Goal: Information Seeking & Learning: Find specific page/section

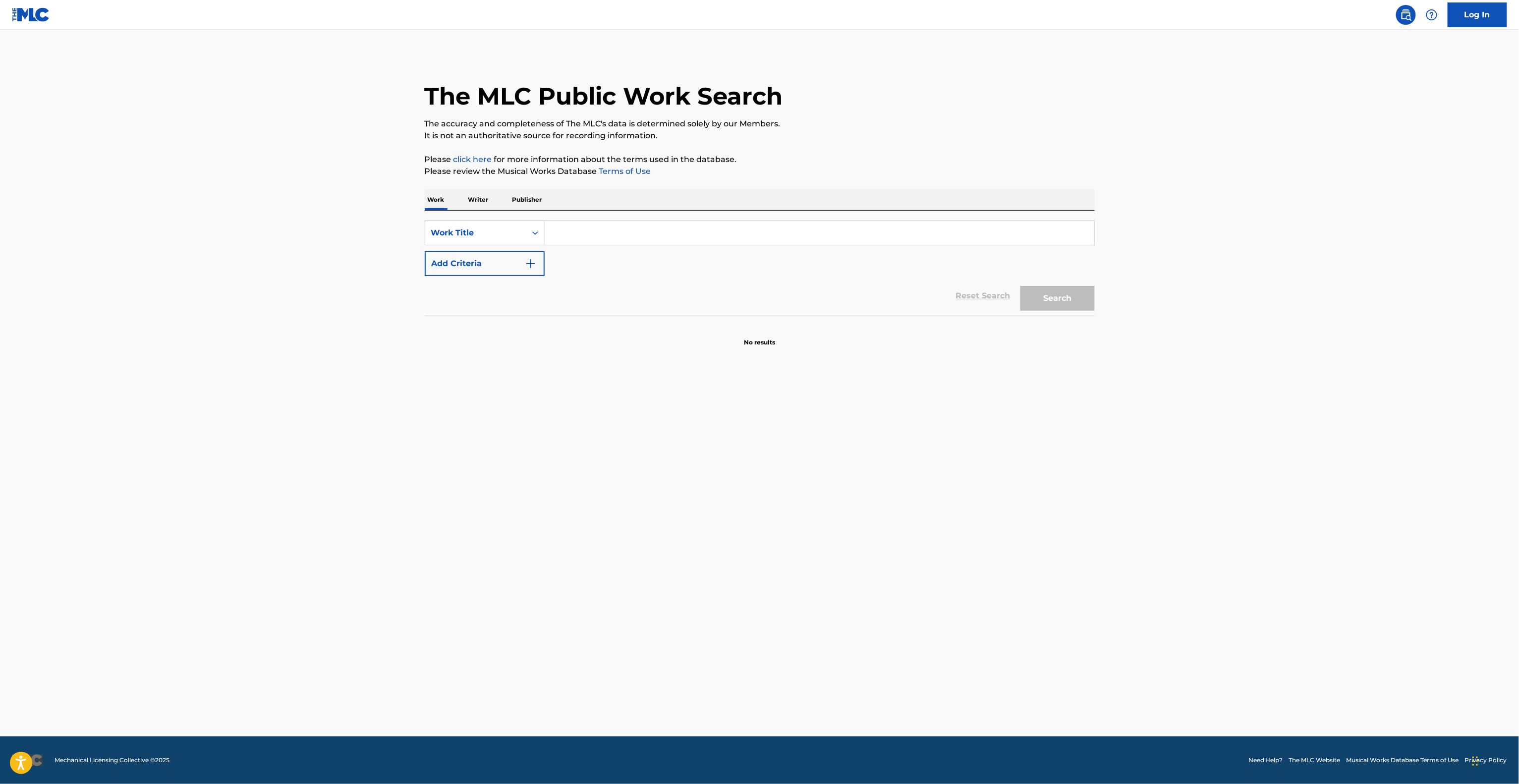
click at [1092, 513] on main "The MLC Public Work Search The accuracy and completeness of The MLC's data is d…" at bounding box center [760, 383] width 1519 height 706
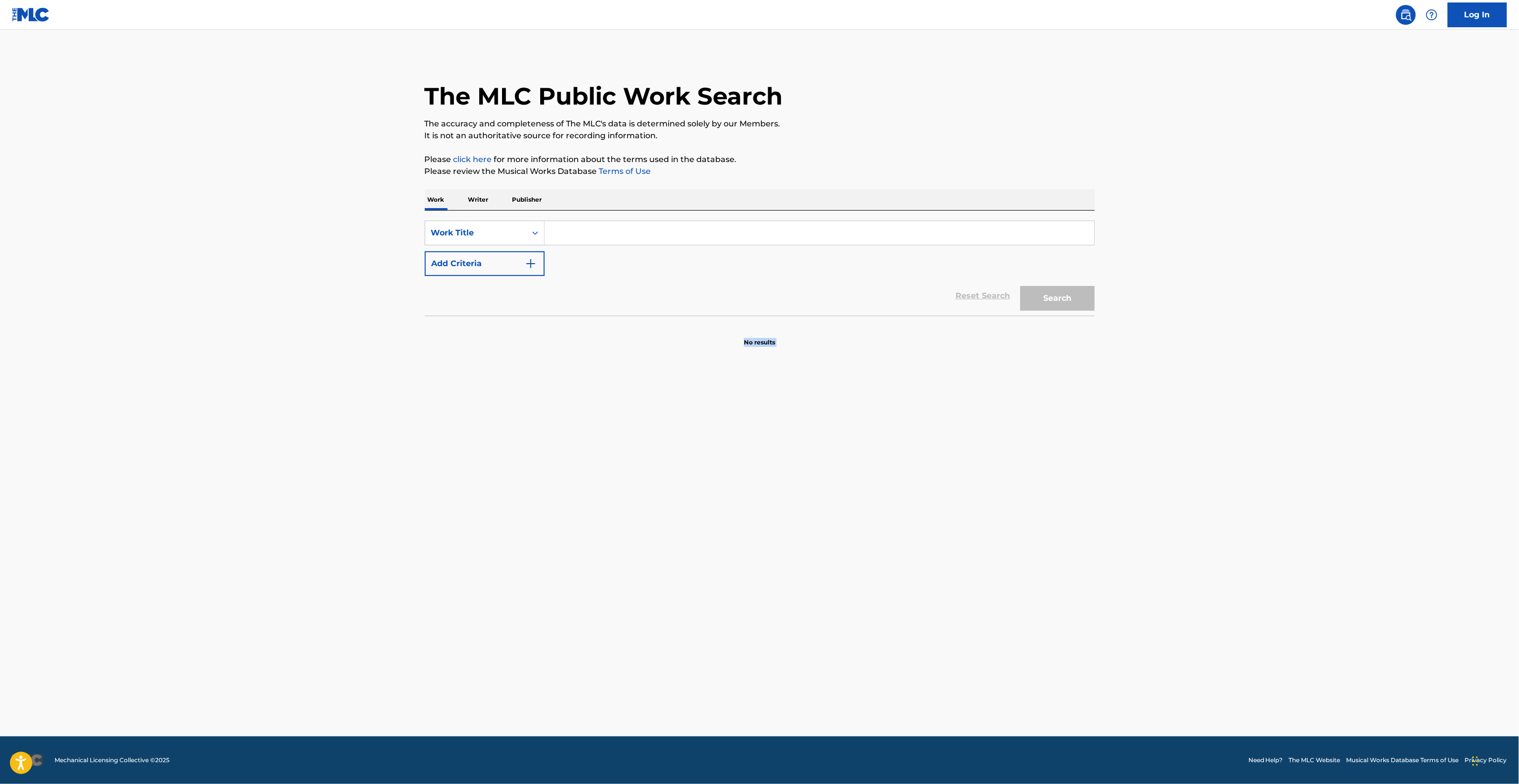
click at [1092, 513] on main "The MLC Public Work Search The accuracy and completeness of The MLC's data is d…" at bounding box center [760, 383] width 1519 height 706
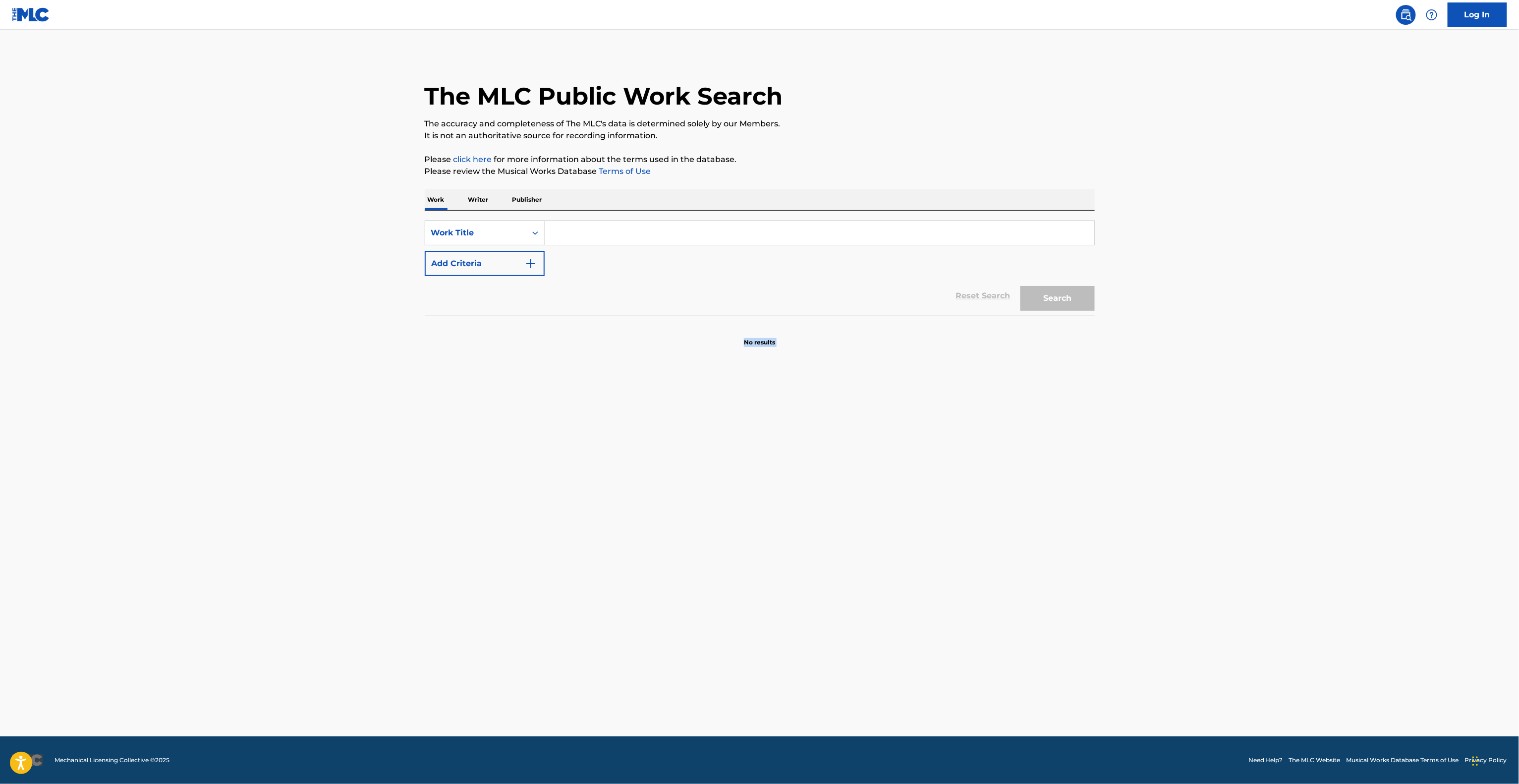
click at [1092, 513] on main "The MLC Public Work Search The accuracy and completeness of The MLC's data is d…" at bounding box center [760, 383] width 1519 height 706
drag, startPoint x: 0, startPoint y: 0, endPoint x: 1091, endPoint y: 513, distance: 1205.6
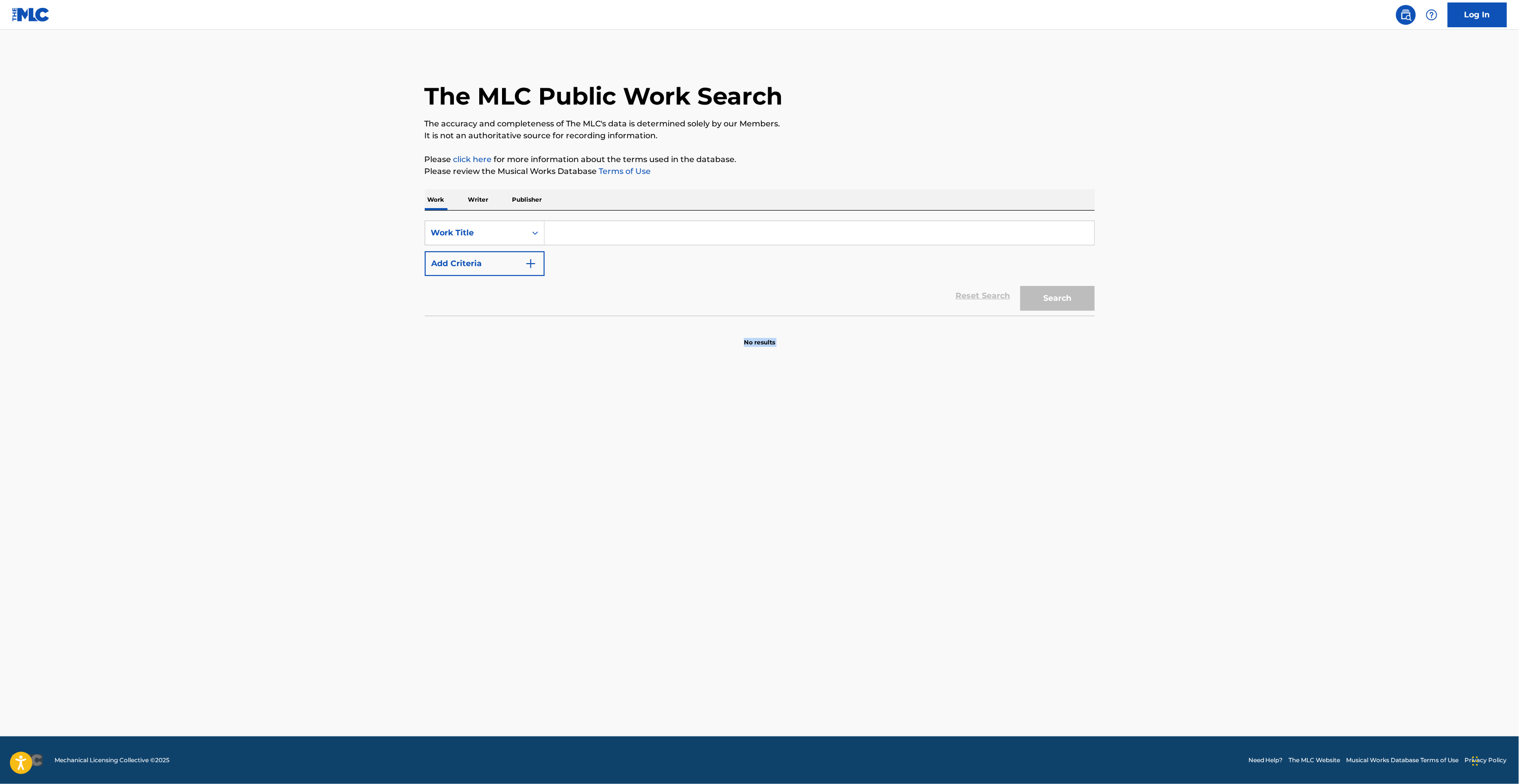
click at [1091, 513] on main "The MLC Public Work Search The accuracy and completeness of The MLC's data is d…" at bounding box center [760, 383] width 1519 height 706
click at [1089, 515] on main "The MLC Public Work Search The accuracy and completeness of The MLC's data is d…" at bounding box center [760, 383] width 1519 height 706
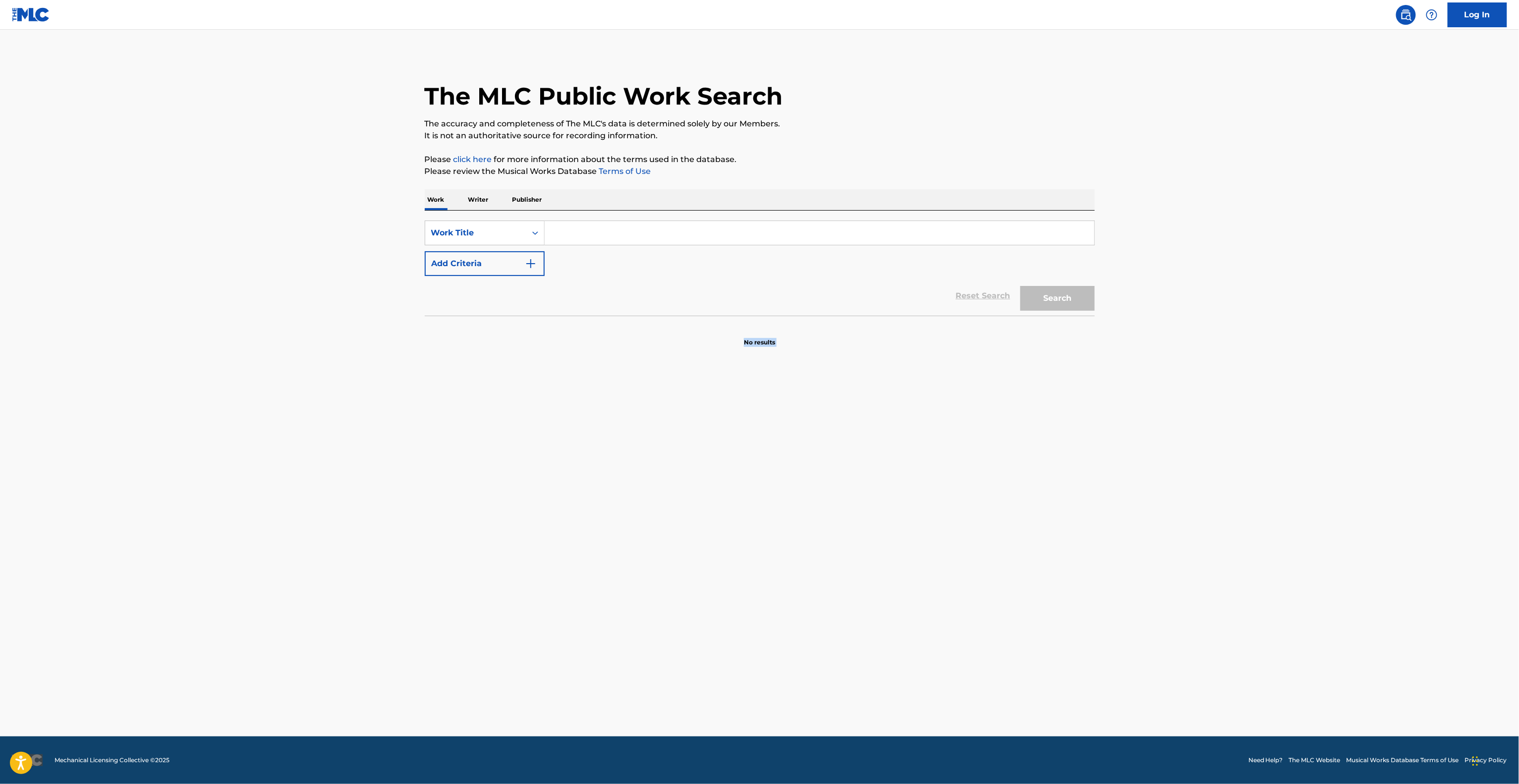
click at [1089, 515] on main "The MLC Public Work Search The accuracy and completeness of The MLC's data is d…" at bounding box center [760, 383] width 1519 height 706
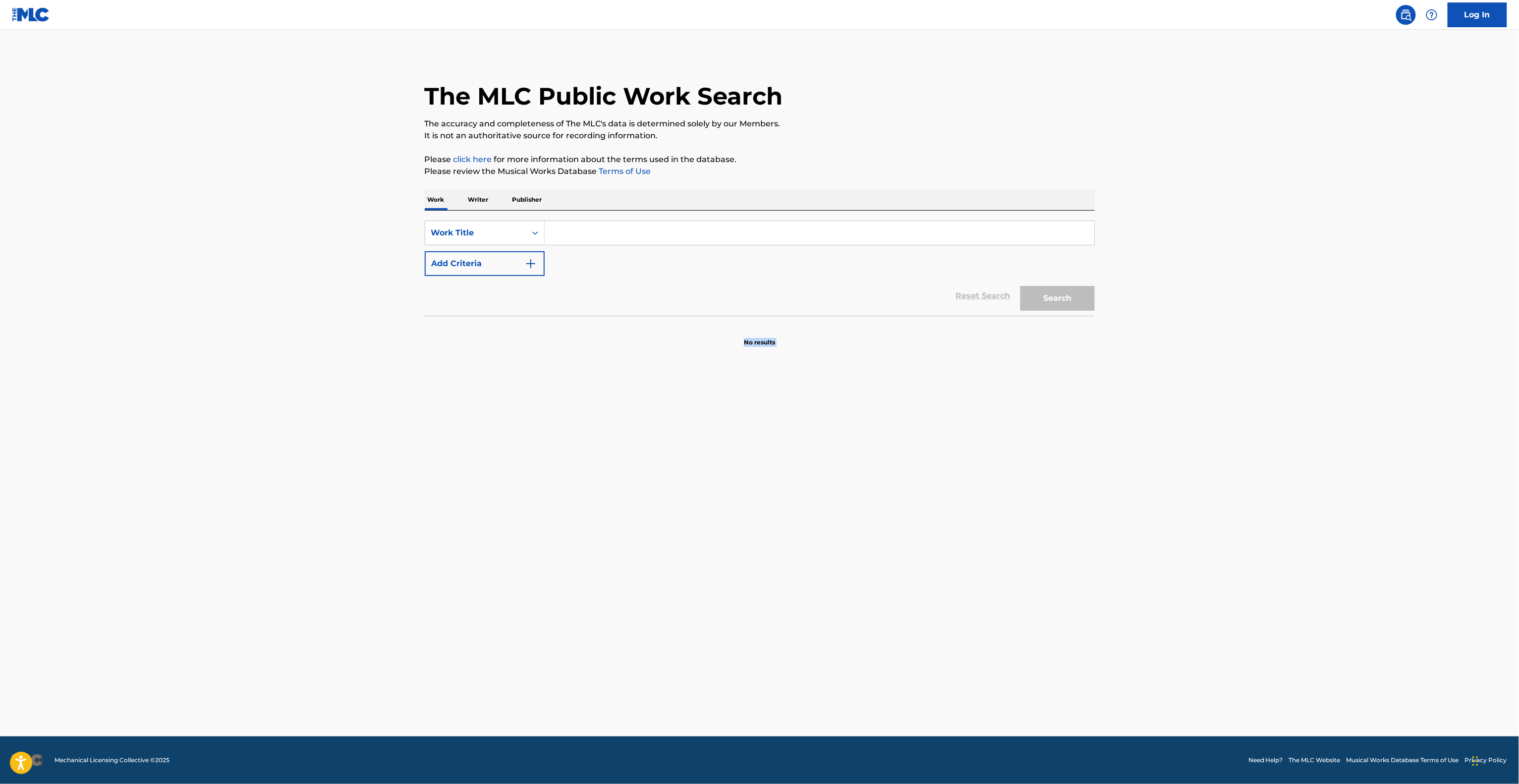
click at [1089, 515] on main "The MLC Public Work Search The accuracy and completeness of The MLC's data is d…" at bounding box center [760, 383] width 1519 height 706
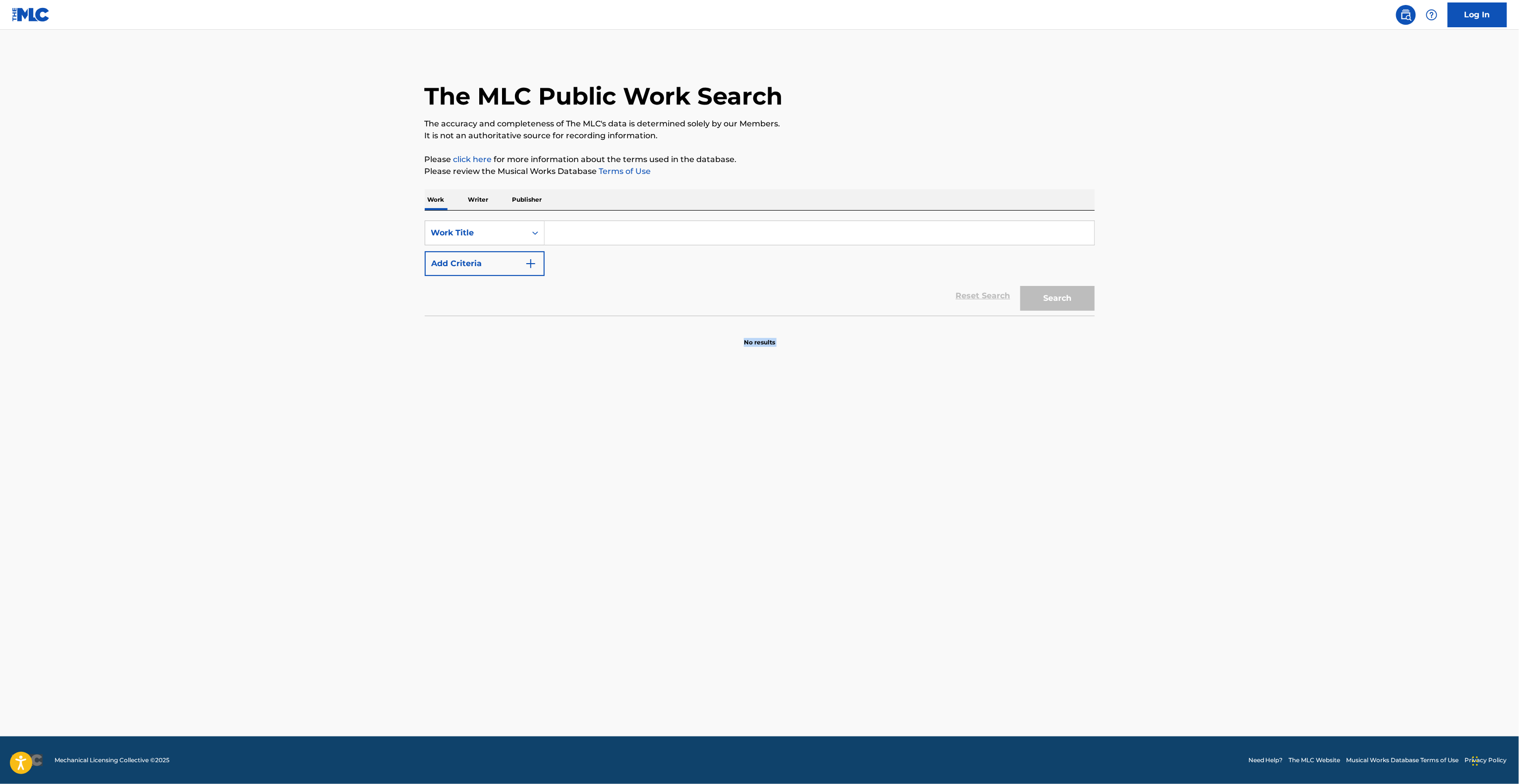
click at [1089, 515] on main "The MLC Public Work Search The accuracy and completeness of The MLC's data is d…" at bounding box center [760, 383] width 1519 height 706
click at [1089, 516] on main "The MLC Public Work Search The accuracy and completeness of The MLC's data is d…" at bounding box center [760, 383] width 1519 height 706
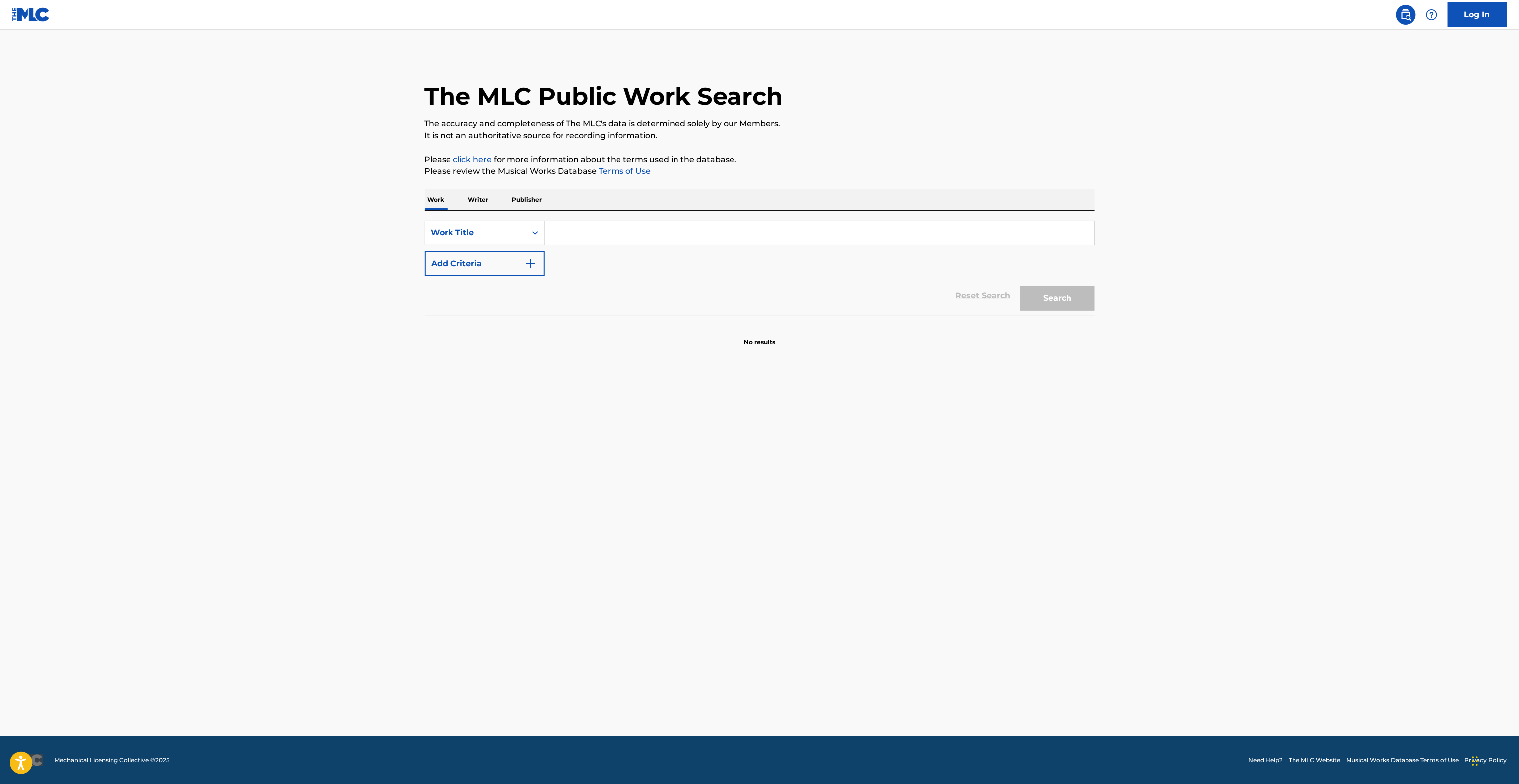
click at [1089, 516] on main "The MLC Public Work Search The accuracy and completeness of The MLC's data is d…" at bounding box center [760, 383] width 1519 height 706
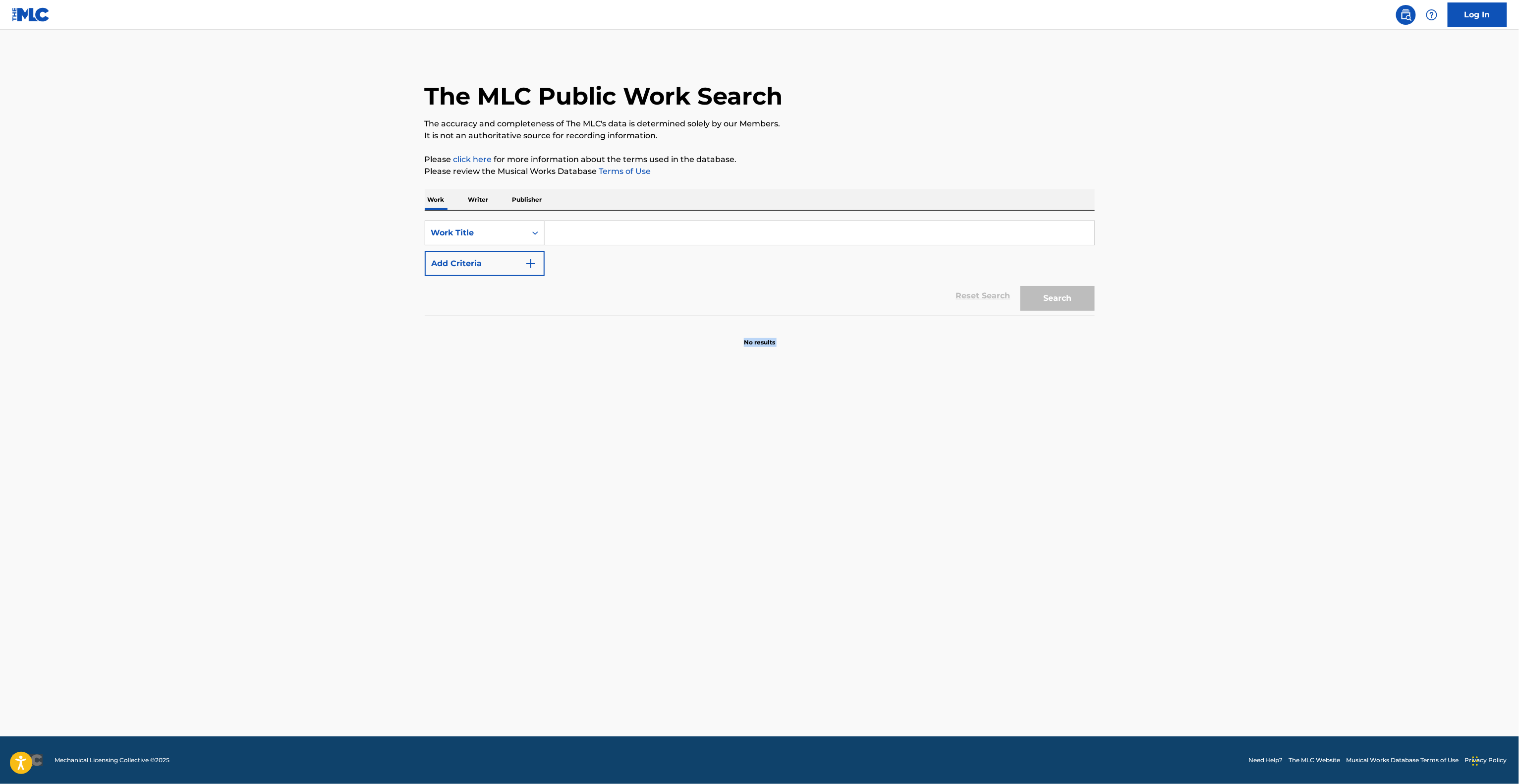
click at [1089, 516] on main "The MLC Public Work Search The accuracy and completeness of The MLC's data is d…" at bounding box center [760, 383] width 1519 height 706
click at [1086, 519] on main "The MLC Public Work Search The accuracy and completeness of The MLC's data is d…" at bounding box center [760, 383] width 1519 height 706
click at [1084, 520] on main "The MLC Public Work Search The accuracy and completeness of The MLC's data is d…" at bounding box center [760, 383] width 1519 height 706
click at [1083, 520] on main "The MLC Public Work Search The accuracy and completeness of The MLC's data is d…" at bounding box center [760, 383] width 1519 height 706
click at [1080, 522] on main "The MLC Public Work Search The accuracy and completeness of The MLC's data is d…" at bounding box center [760, 383] width 1519 height 706
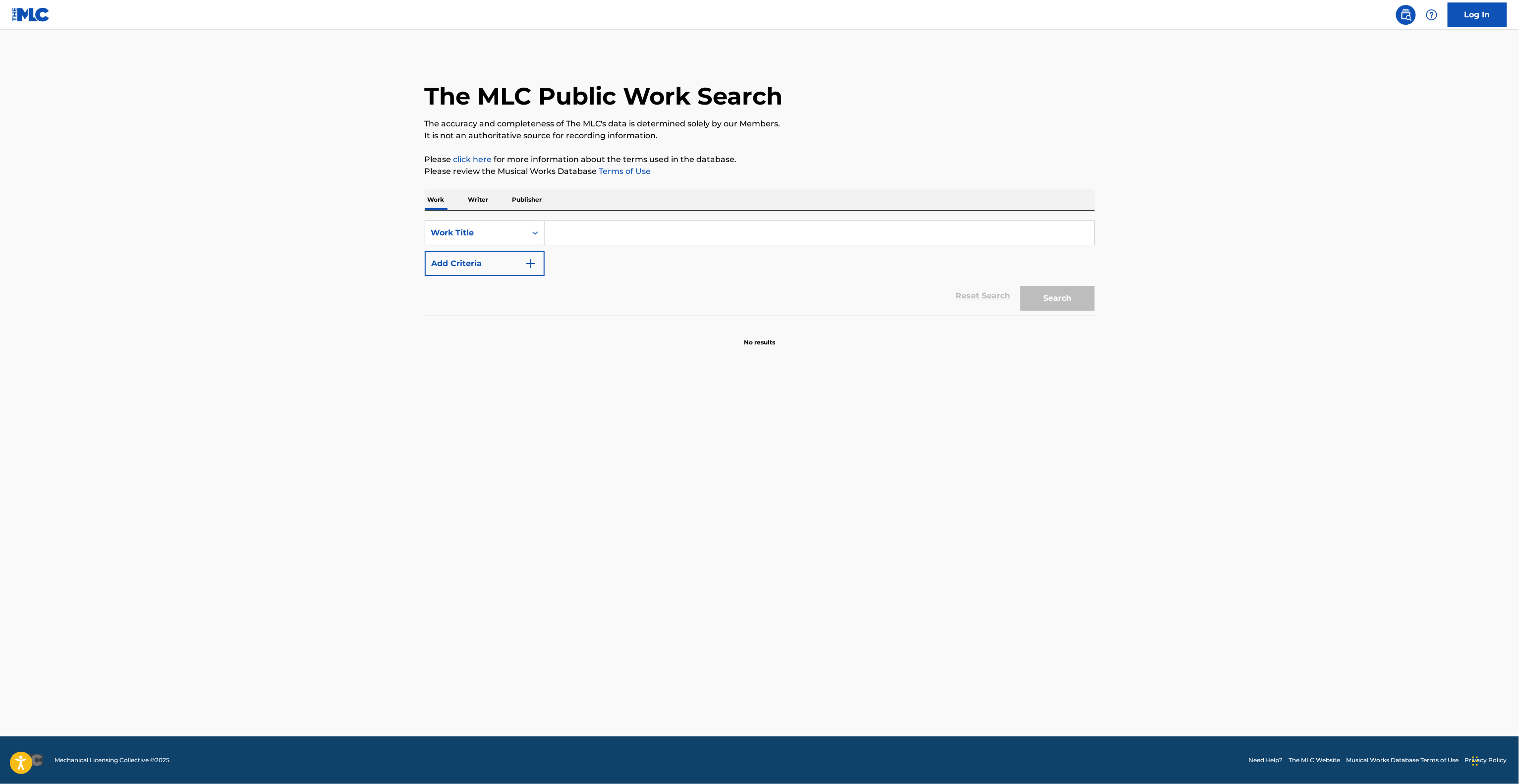
click at [1079, 523] on main "The MLC Public Work Search The accuracy and completeness of The MLC's data is d…" at bounding box center [760, 383] width 1519 height 706
click at [1079, 523] on main "The MLC Public Work Search The accuracy and completeness of The MLC's data is d…" at bounding box center [760, 383] width 1519 height 706
click at [1079, 523] on main "The MLC Public Work Search The accuracy and completeness of The MLC's data is d…" at bounding box center [760, 383] width 1519 height 706
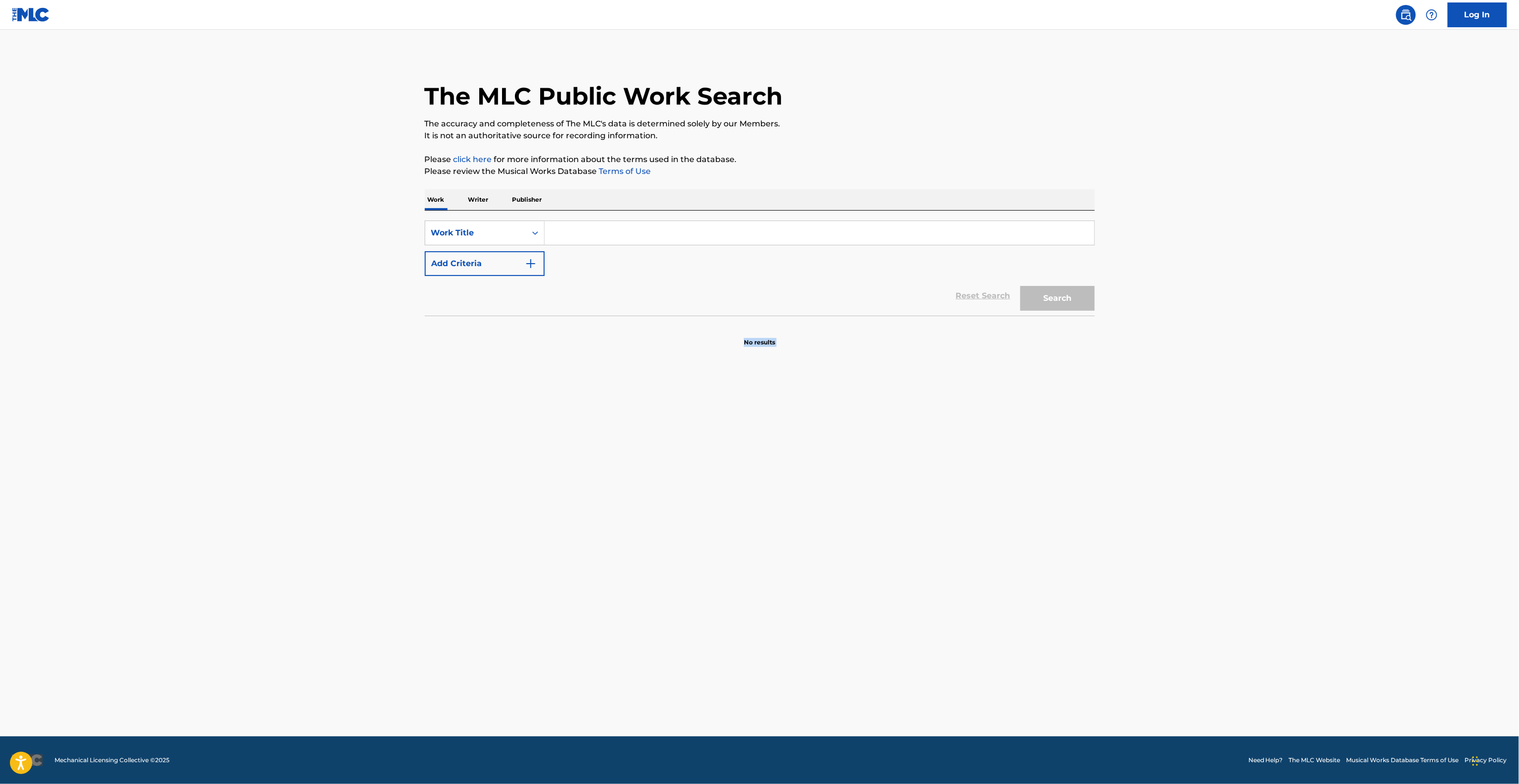
click at [1079, 523] on main "The MLC Public Work Search The accuracy and completeness of The MLC's data is d…" at bounding box center [760, 383] width 1519 height 706
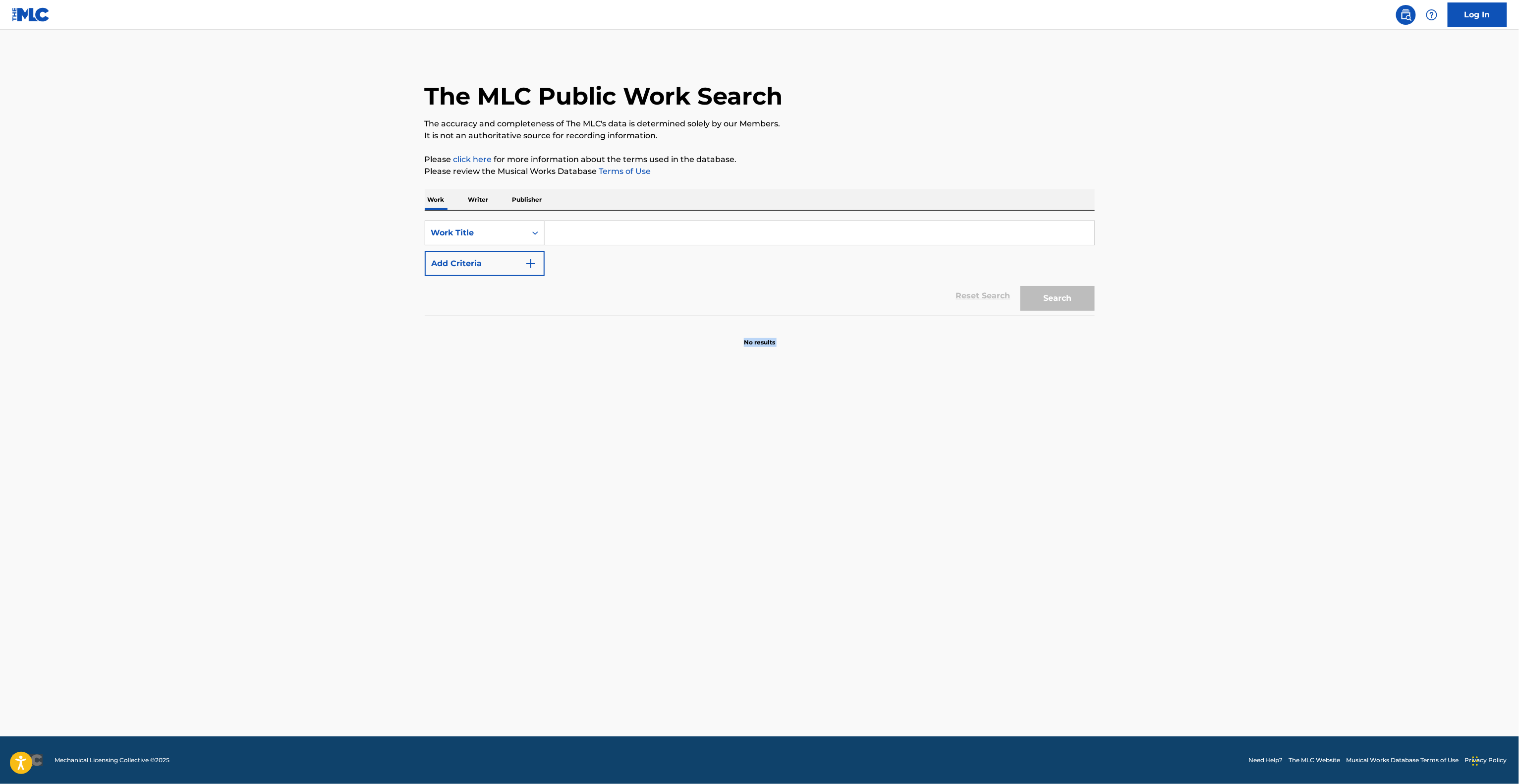
click at [1079, 523] on main "The MLC Public Work Search The accuracy and completeness of The MLC's data is d…" at bounding box center [760, 383] width 1519 height 706
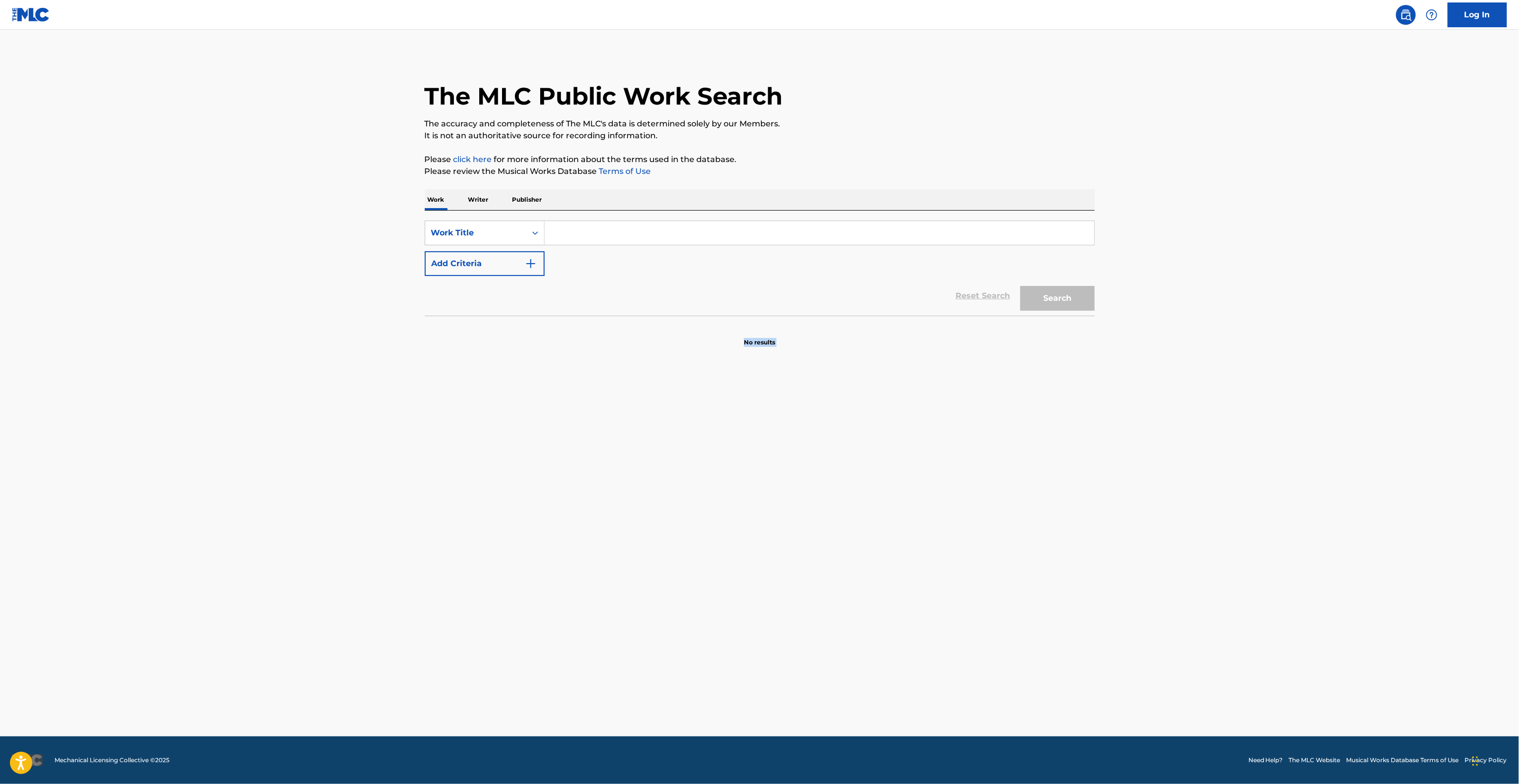
click at [1079, 523] on main "The MLC Public Work Search The accuracy and completeness of The MLC's data is d…" at bounding box center [760, 383] width 1519 height 706
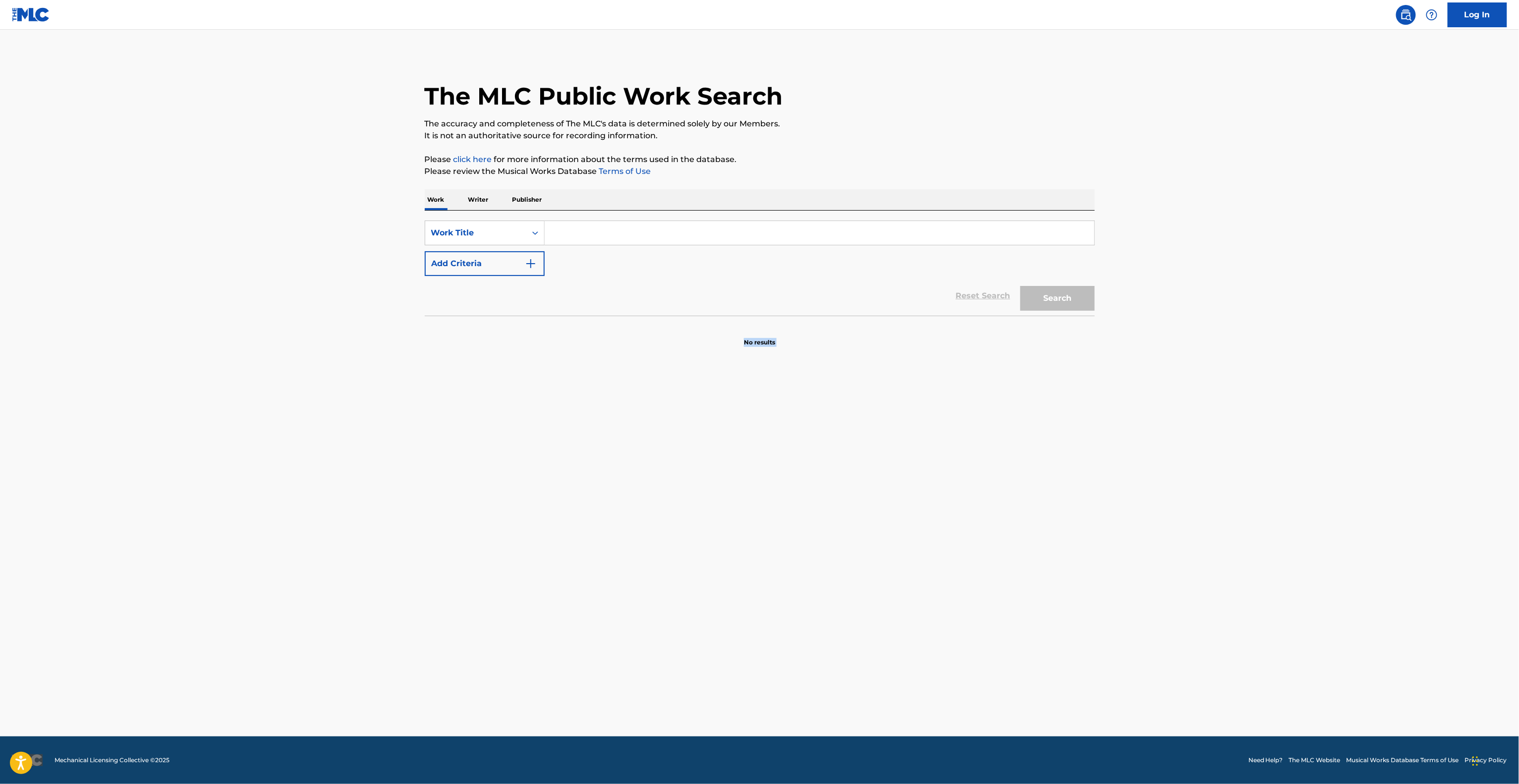
click at [1079, 523] on main "The MLC Public Work Search The accuracy and completeness of The MLC's data is d…" at bounding box center [760, 383] width 1519 height 706
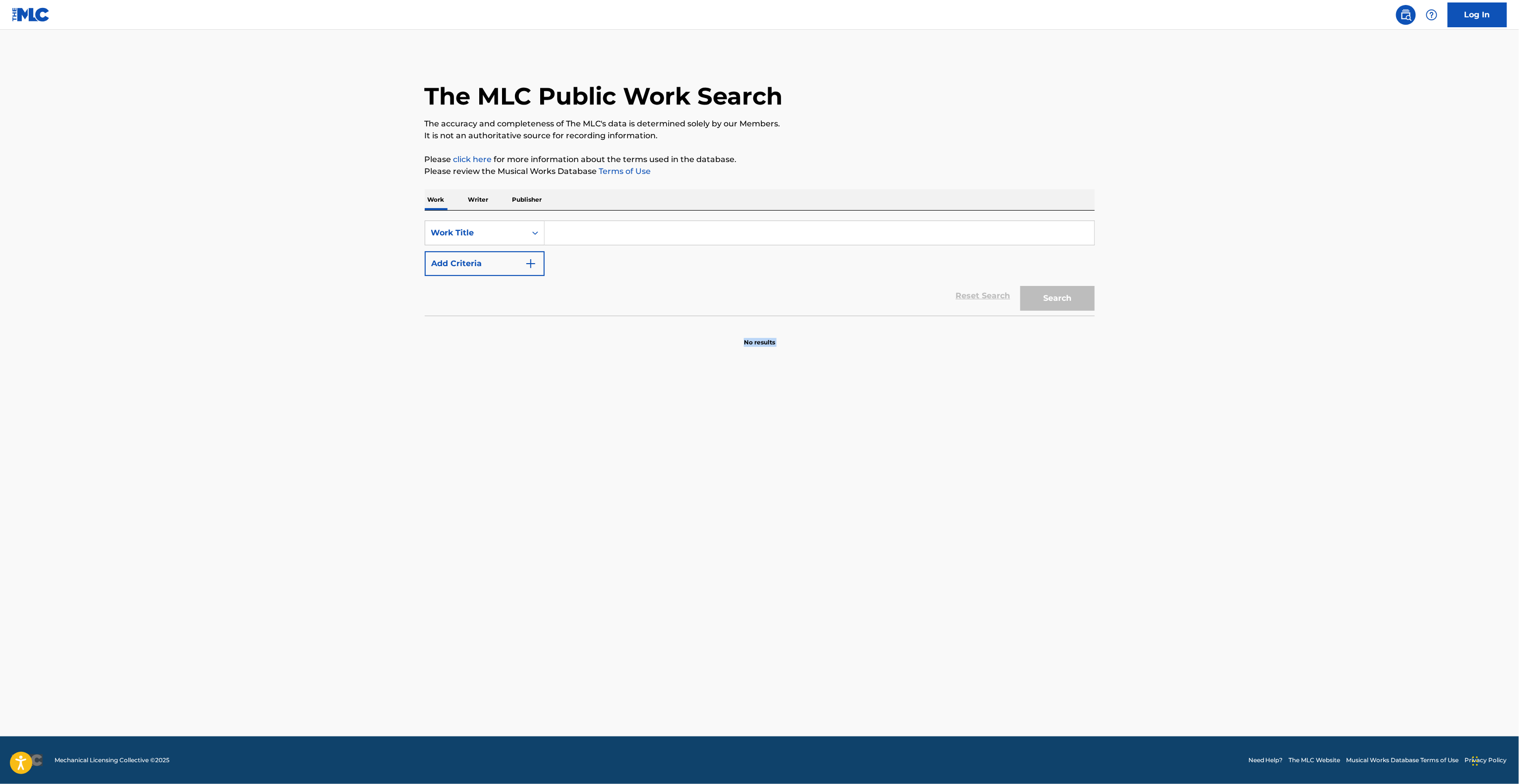
click at [1079, 523] on main "The MLC Public Work Search The accuracy and completeness of The MLC's data is d…" at bounding box center [760, 383] width 1519 height 706
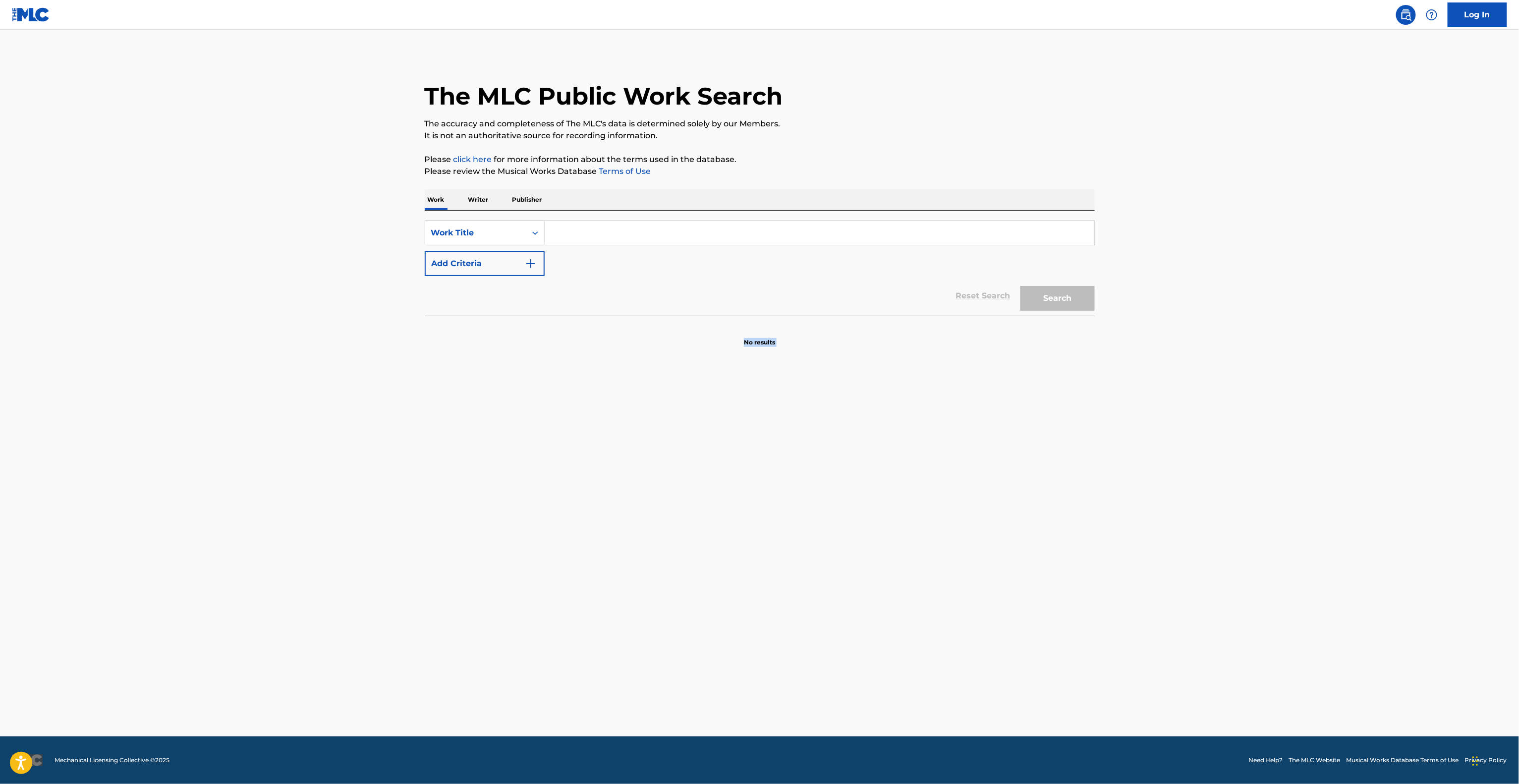
click at [1079, 523] on main "The MLC Public Work Search The accuracy and completeness of The MLC's data is d…" at bounding box center [760, 383] width 1519 height 706
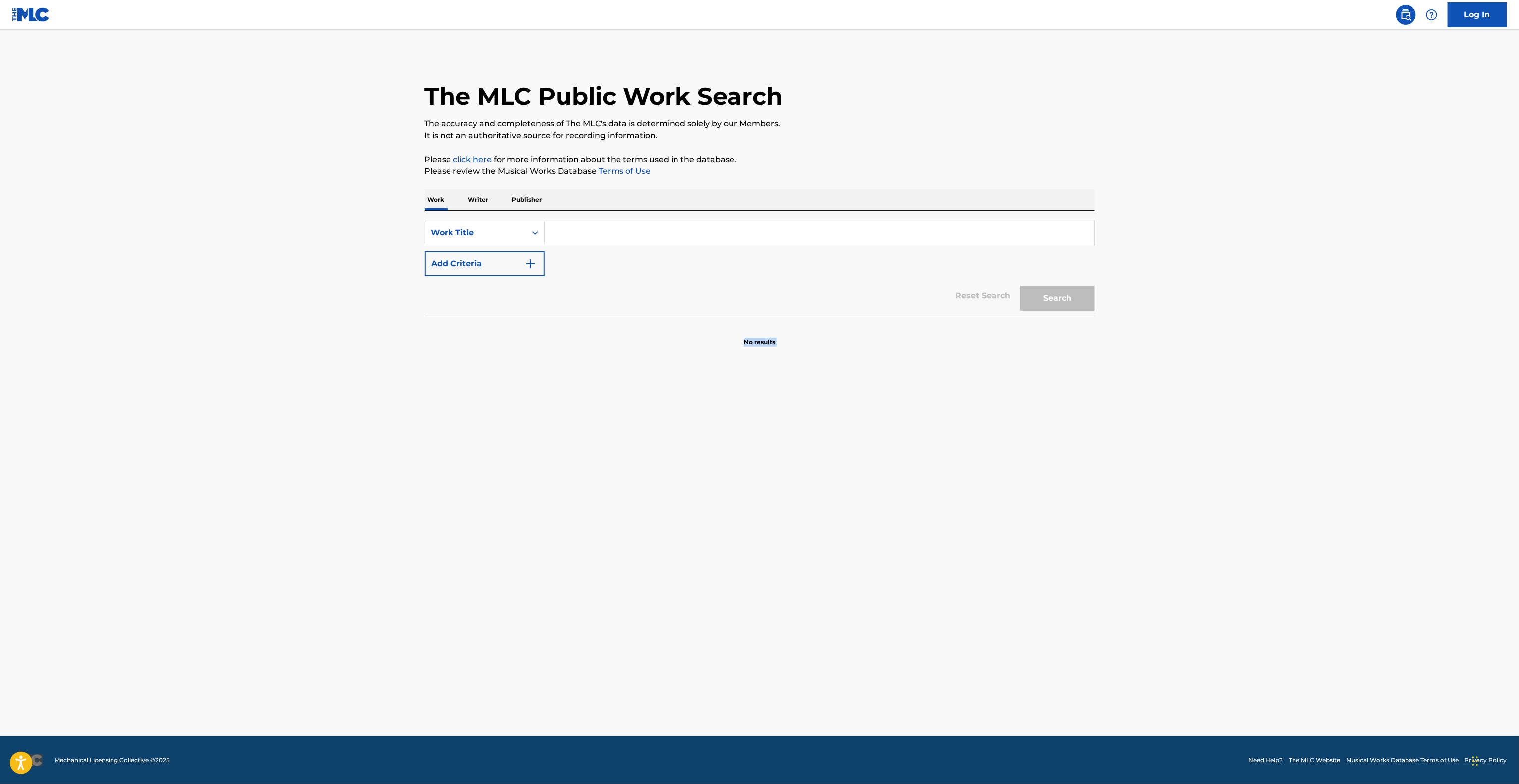
click at [1079, 523] on main "The MLC Public Work Search The accuracy and completeness of The MLC's data is d…" at bounding box center [760, 383] width 1519 height 706
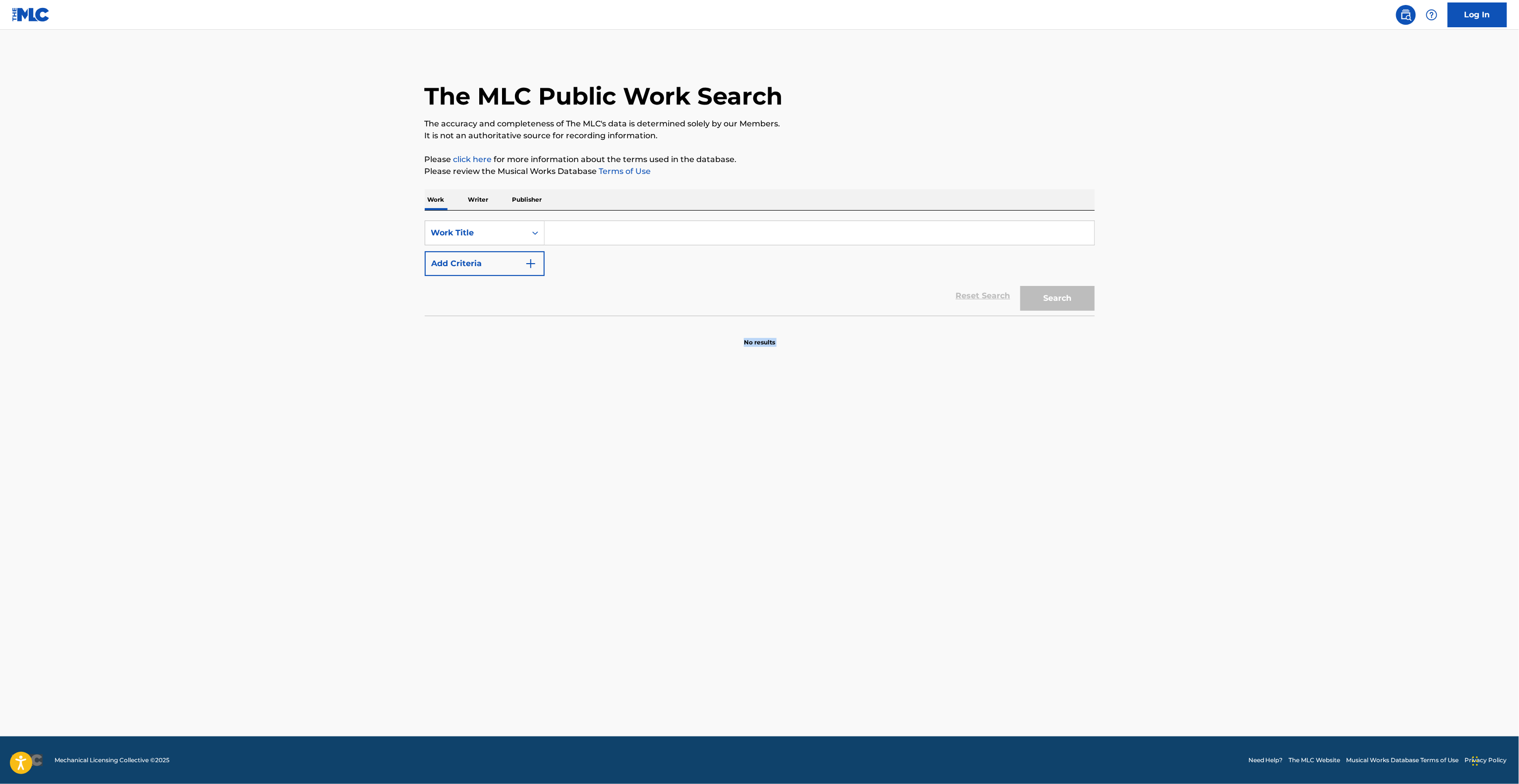
click at [1079, 523] on main "The MLC Public Work Search The accuracy and completeness of The MLC's data is d…" at bounding box center [760, 383] width 1519 height 706
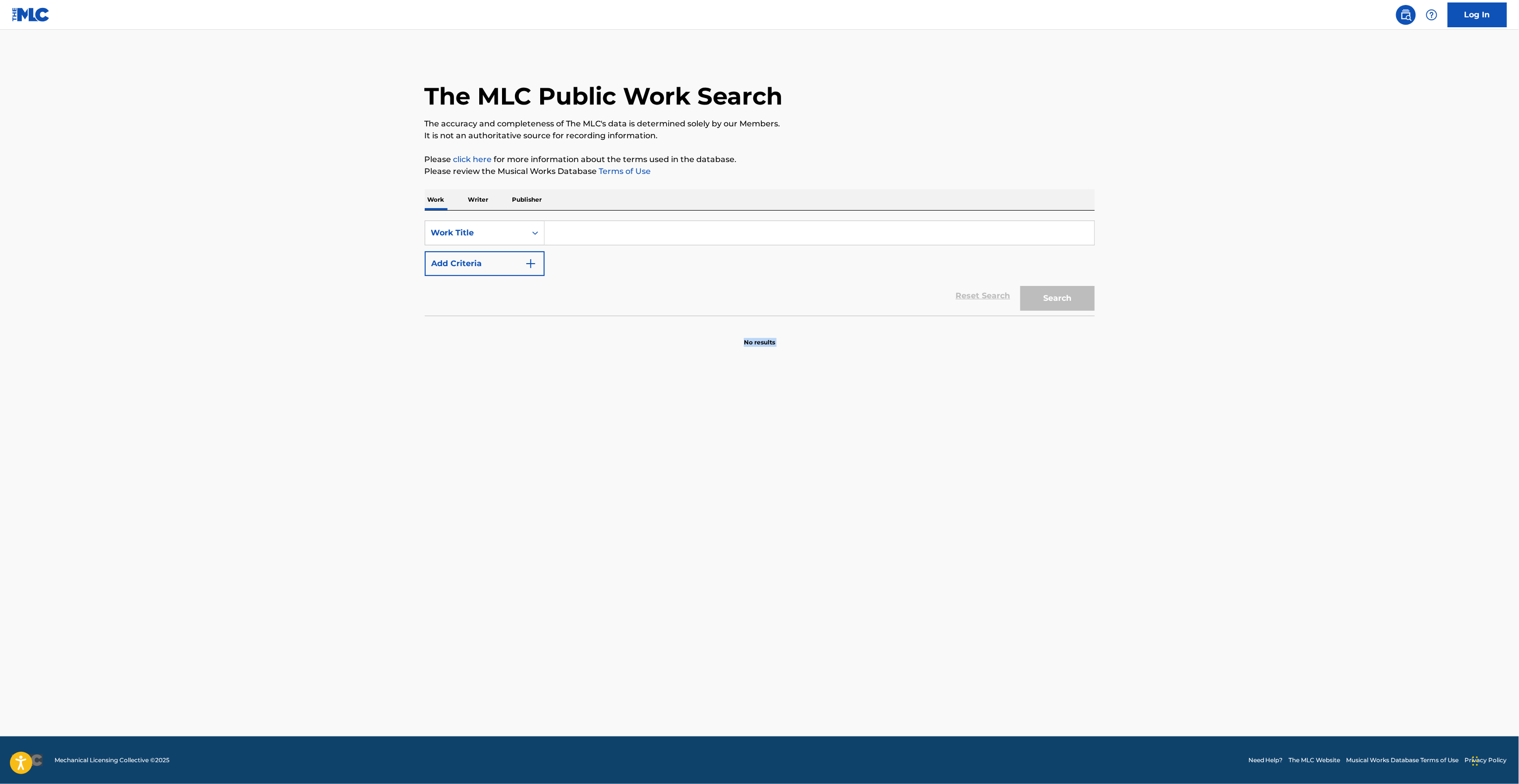
click at [1077, 524] on main "The MLC Public Work Search The accuracy and completeness of The MLC's data is d…" at bounding box center [760, 383] width 1519 height 706
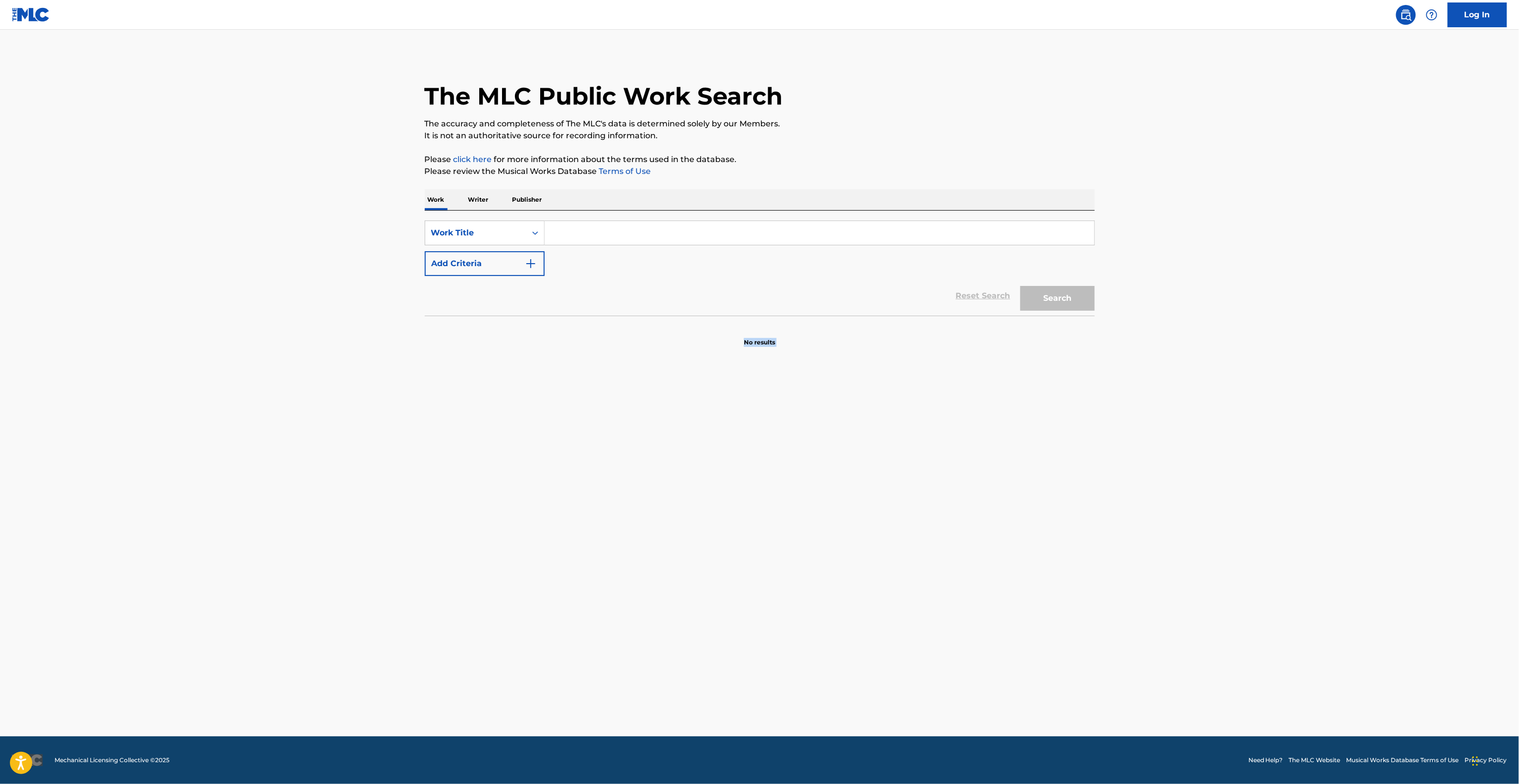
click at [1077, 524] on main "The MLC Public Work Search The accuracy and completeness of The MLC's data is d…" at bounding box center [760, 383] width 1519 height 706
click at [1075, 524] on main "The MLC Public Work Search The accuracy and completeness of The MLC's data is d…" at bounding box center [760, 383] width 1519 height 706
click at [1074, 524] on main "The MLC Public Work Search The accuracy and completeness of The MLC's data is d…" at bounding box center [760, 383] width 1519 height 706
click at [1073, 524] on main "The MLC Public Work Search The accuracy and completeness of The MLC's data is d…" at bounding box center [760, 383] width 1519 height 706
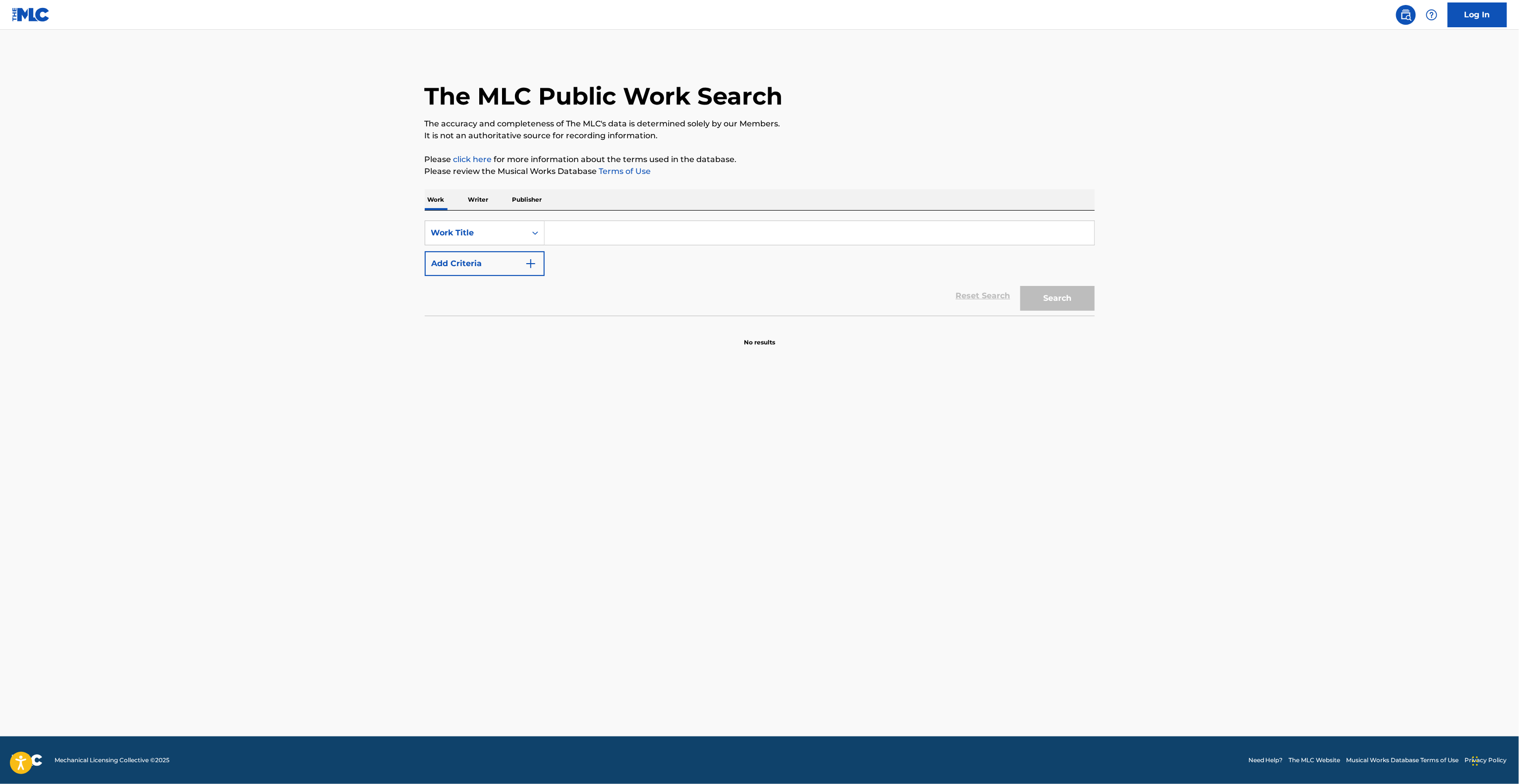
click at [1072, 524] on main "The MLC Public Work Search The accuracy and completeness of The MLC's data is d…" at bounding box center [760, 383] width 1519 height 706
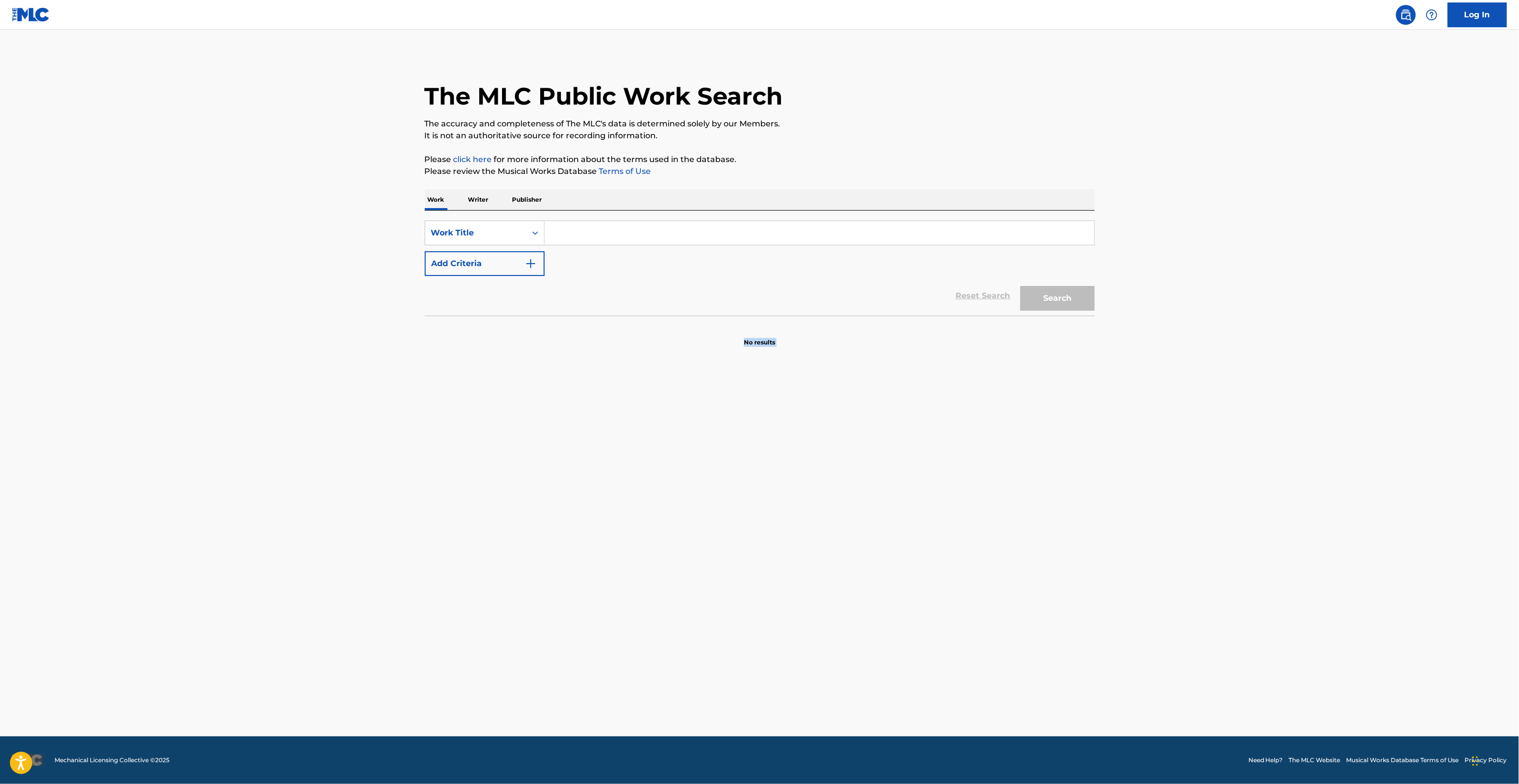
click at [1072, 524] on main "The MLC Public Work Search The accuracy and completeness of The MLC's data is d…" at bounding box center [760, 383] width 1519 height 706
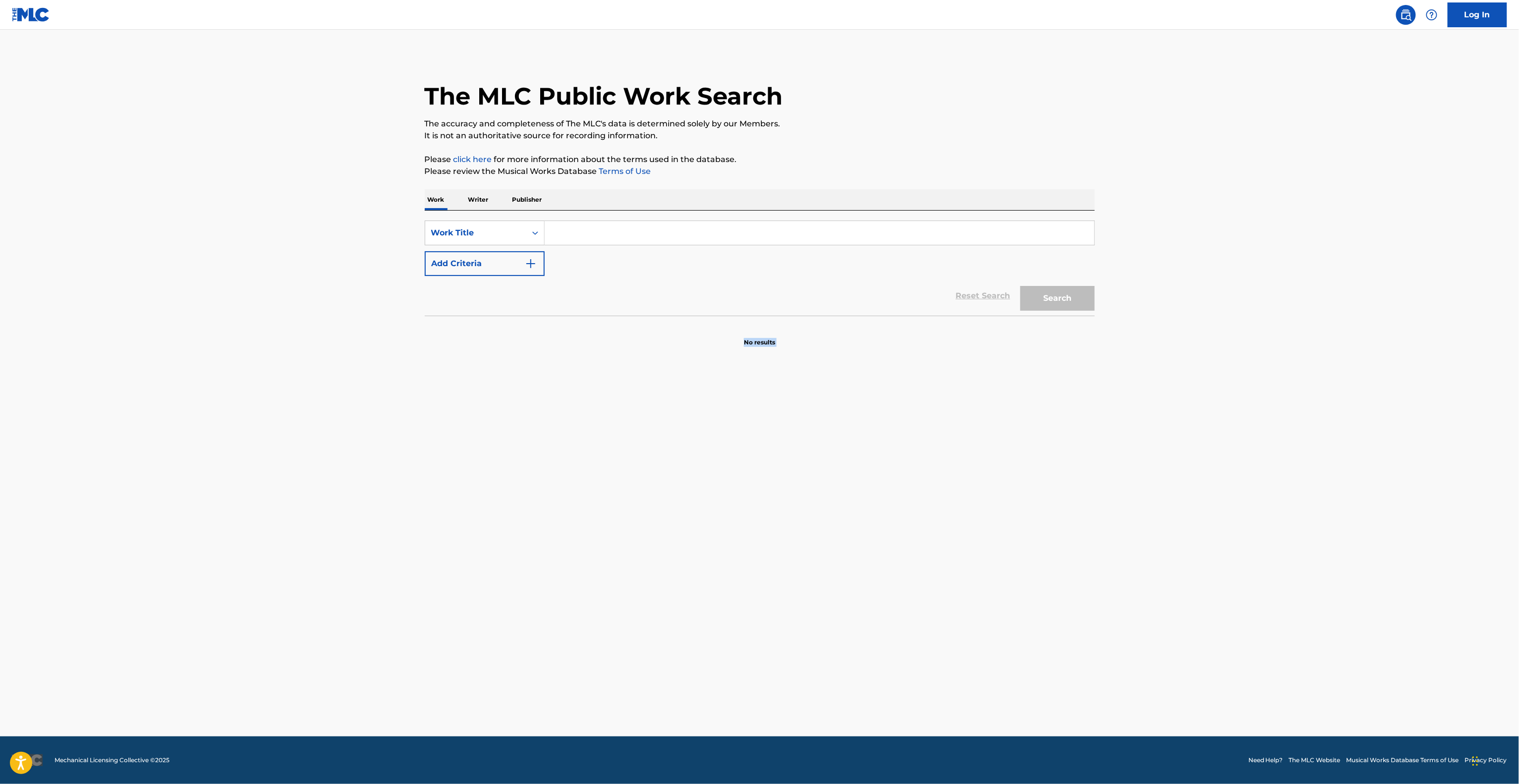
click at [1072, 524] on main "The MLC Public Work Search The accuracy and completeness of The MLC's data is d…" at bounding box center [760, 383] width 1519 height 706
click at [1071, 525] on main "The MLC Public Work Search The accuracy and completeness of The MLC's data is d…" at bounding box center [760, 383] width 1519 height 706
click at [1070, 525] on main "The MLC Public Work Search The accuracy and completeness of The MLC's data is d…" at bounding box center [760, 383] width 1519 height 706
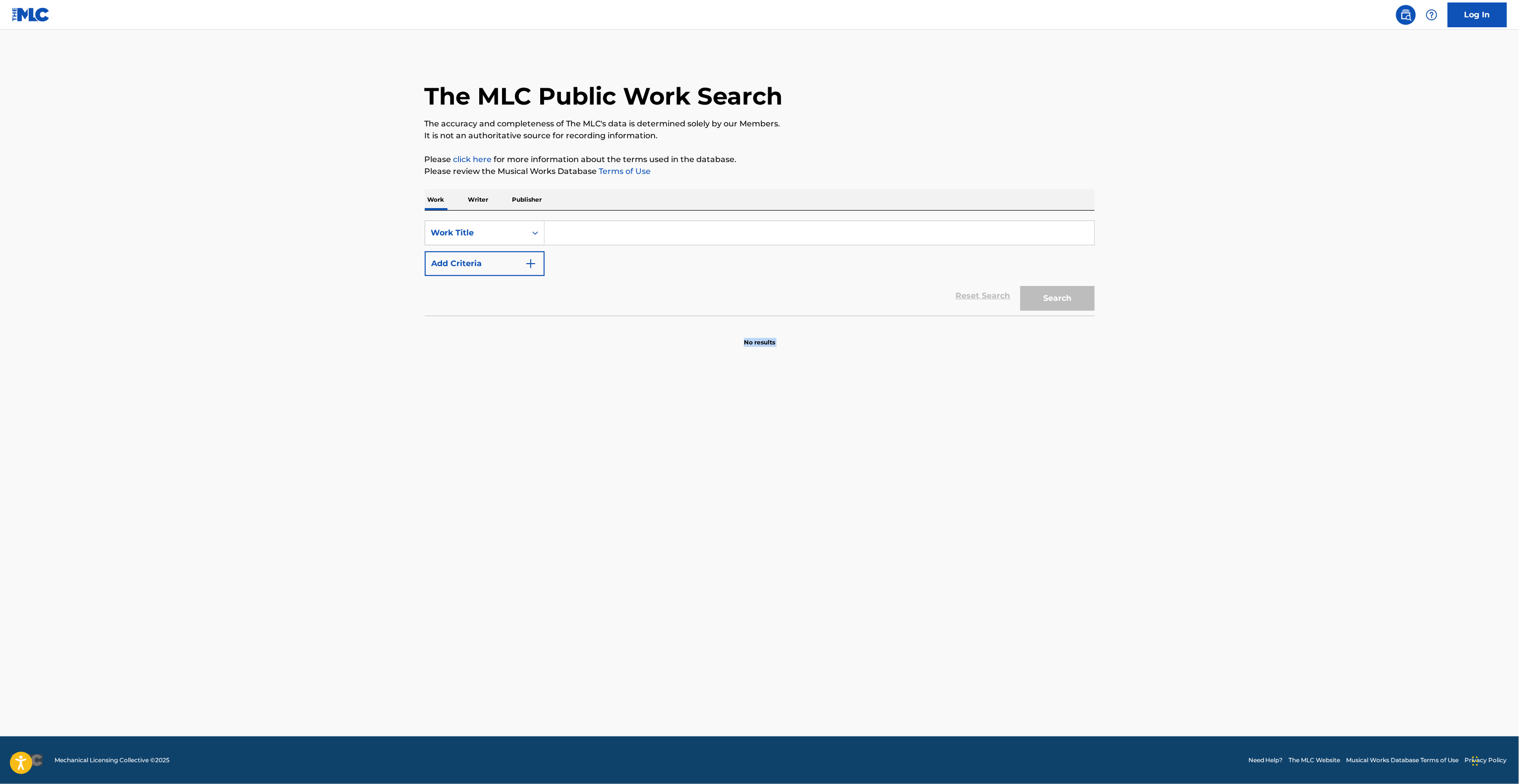
click at [1070, 525] on main "The MLC Public Work Search The accuracy and completeness of The MLC's data is d…" at bounding box center [760, 383] width 1519 height 706
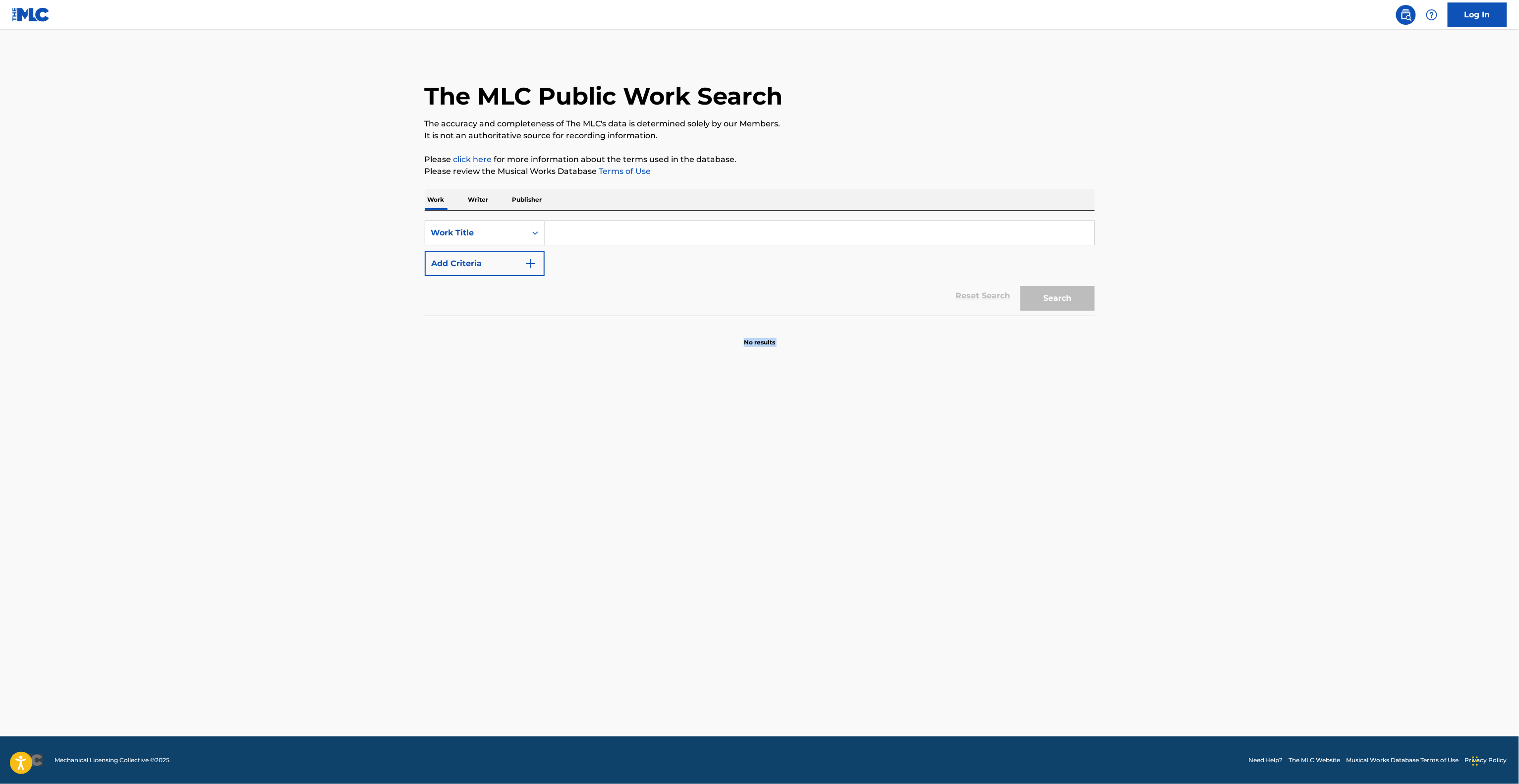
click at [1070, 525] on main "The MLC Public Work Search The accuracy and completeness of The MLC's data is d…" at bounding box center [760, 383] width 1519 height 706
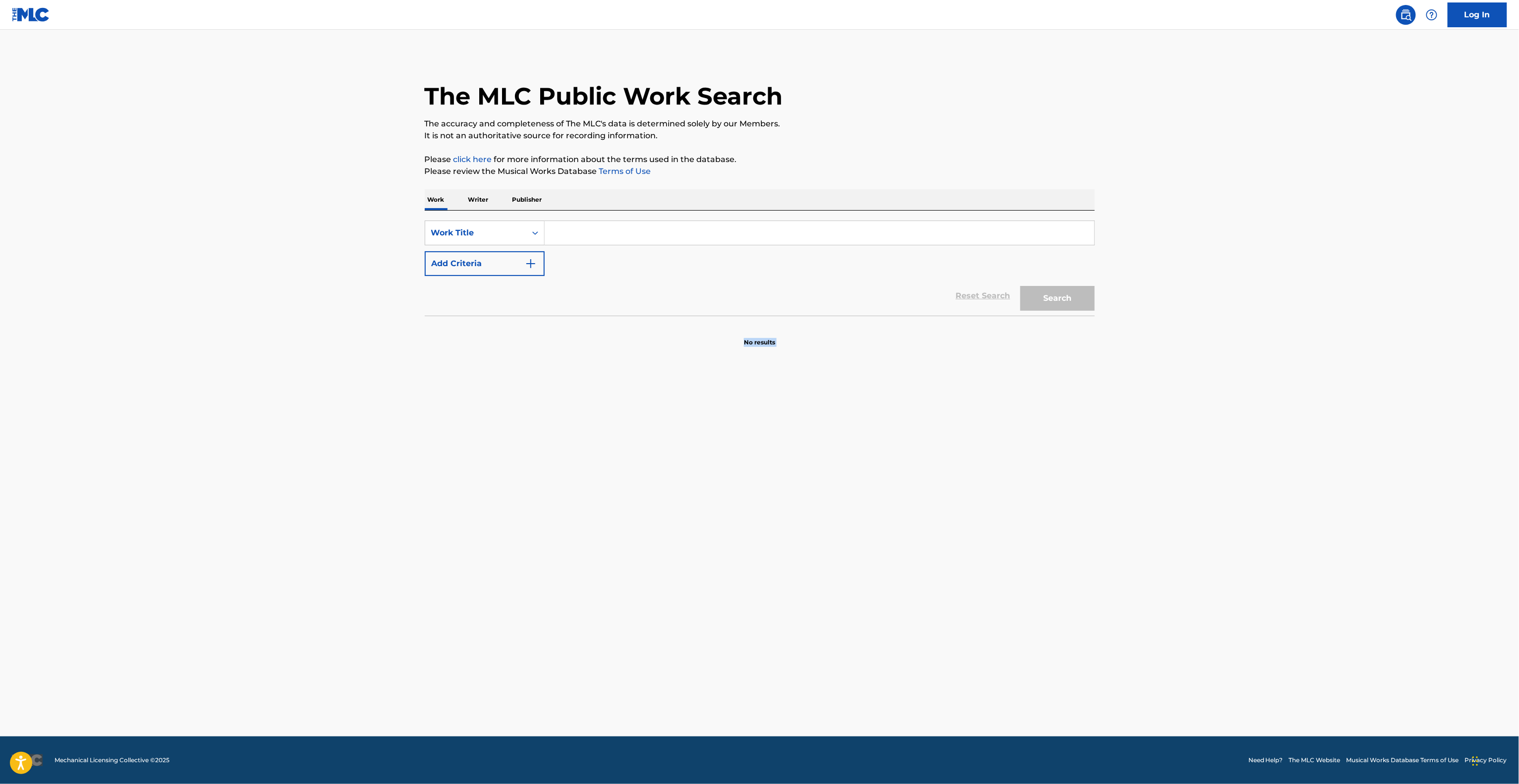
click at [1070, 525] on main "The MLC Public Work Search The accuracy and completeness of The MLC's data is d…" at bounding box center [760, 383] width 1519 height 706
click at [1068, 528] on main "The MLC Public Work Search The accuracy and completeness of The MLC's data is d…" at bounding box center [760, 383] width 1519 height 706
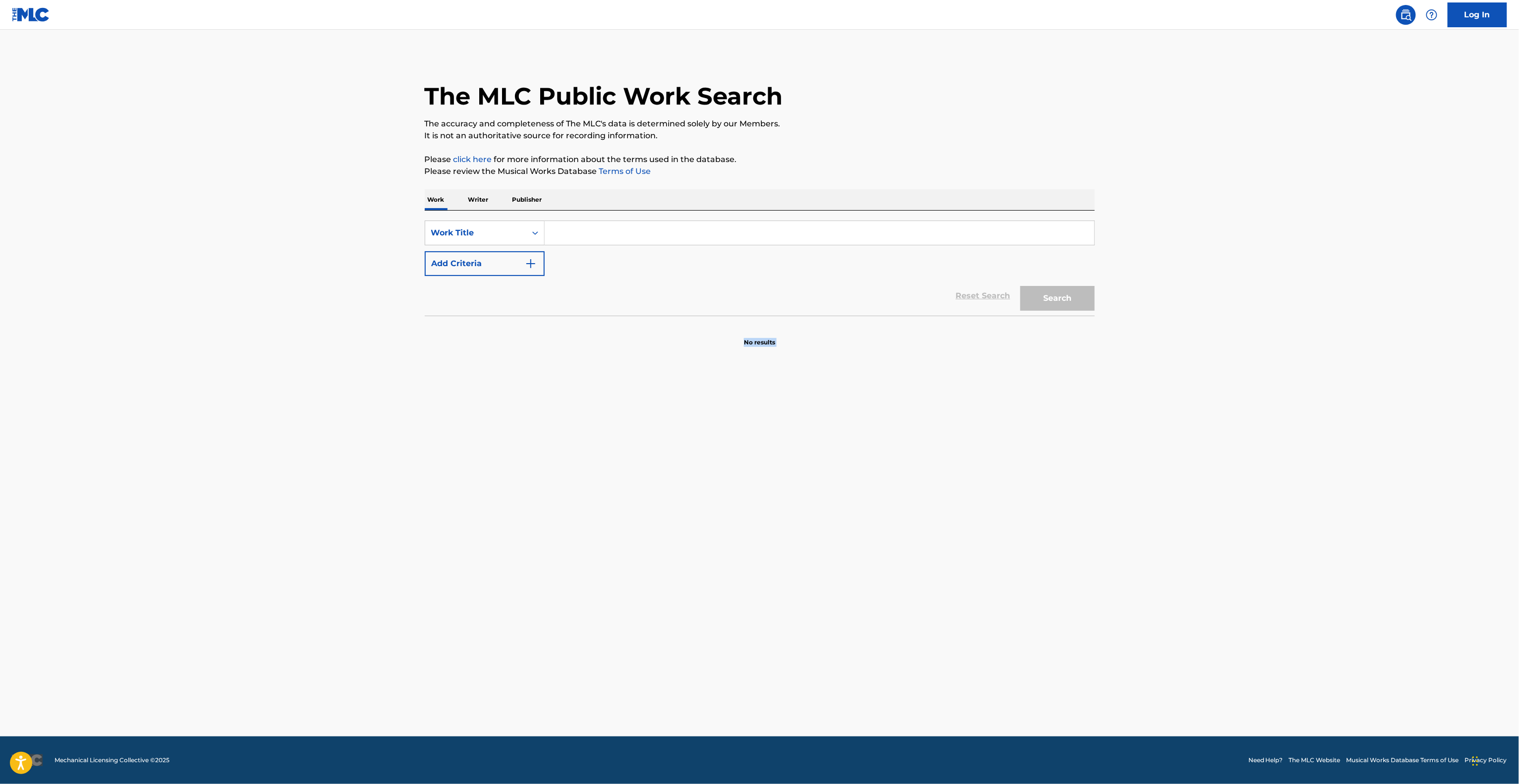
click at [1068, 528] on main "The MLC Public Work Search The accuracy and completeness of The MLC's data is d…" at bounding box center [760, 383] width 1519 height 706
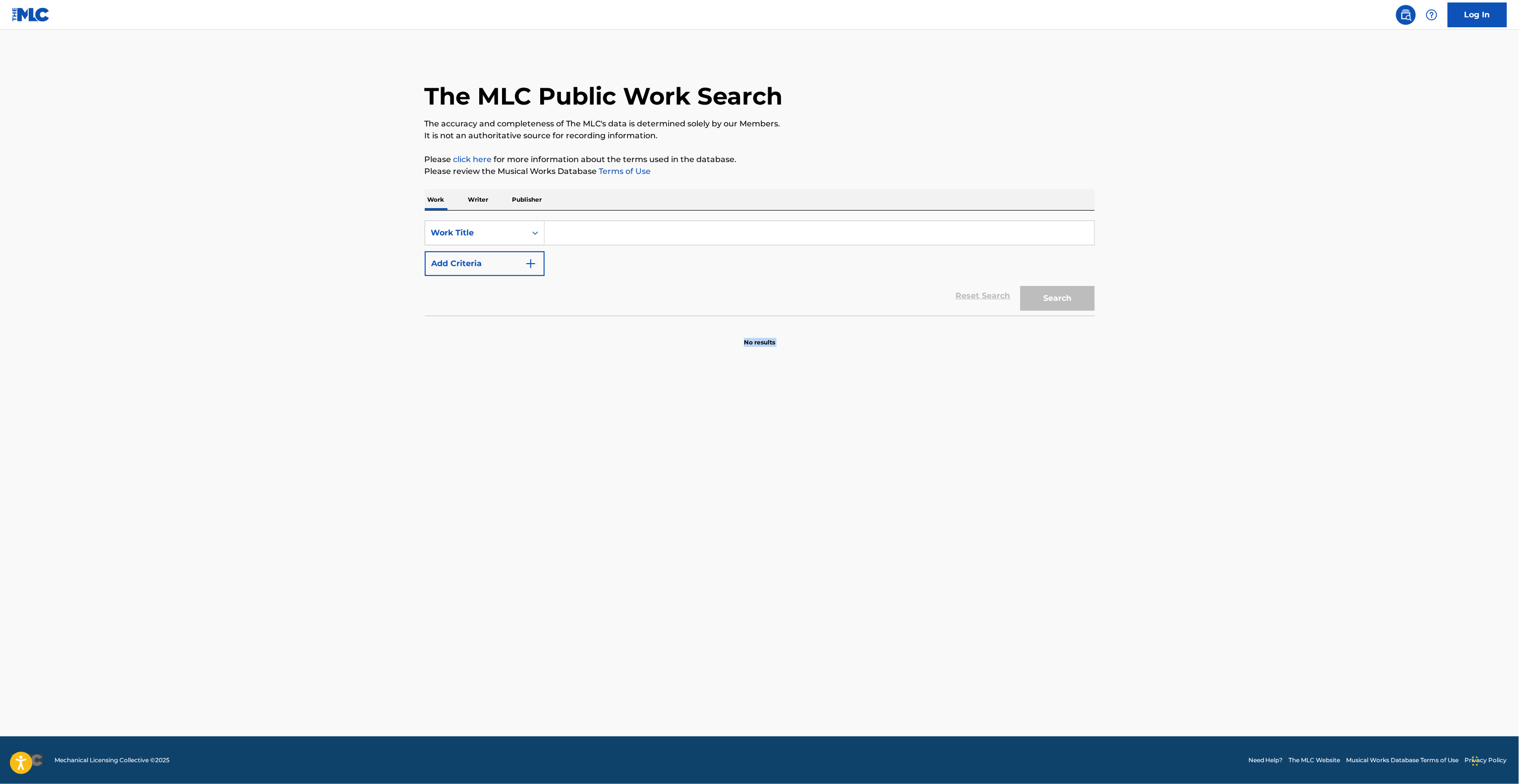
click at [1068, 528] on main "The MLC Public Work Search The accuracy and completeness of The MLC's data is d…" at bounding box center [760, 383] width 1519 height 706
click at [1064, 531] on main "The MLC Public Work Search The accuracy and completeness of The MLC's data is d…" at bounding box center [760, 383] width 1519 height 706
click at [1063, 532] on main "The MLC Public Work Search The accuracy and completeness of The MLC's data is d…" at bounding box center [760, 383] width 1519 height 706
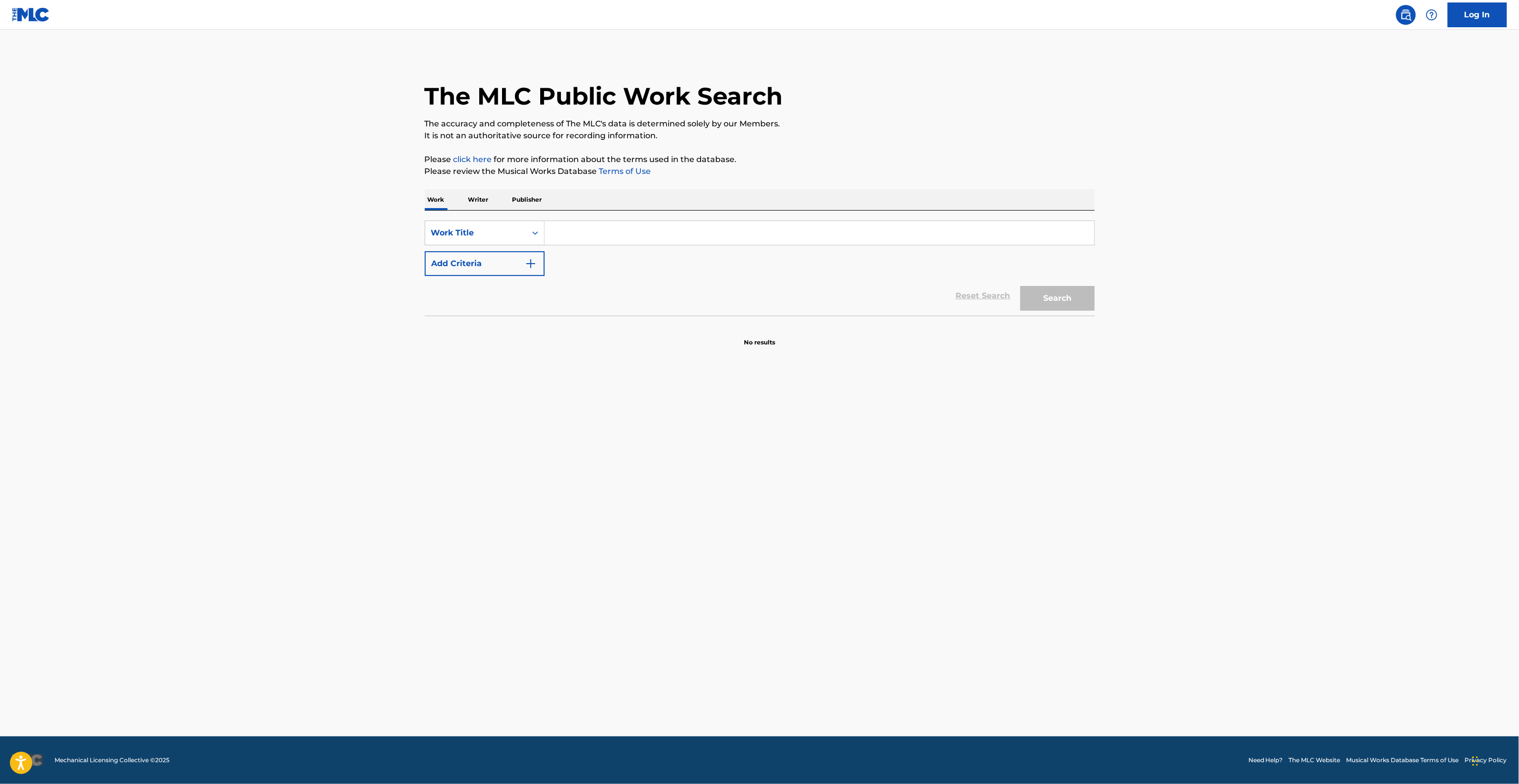
click at [1063, 532] on main "The MLC Public Work Search The accuracy and completeness of The MLC's data is d…" at bounding box center [760, 383] width 1519 height 706
click at [1063, 532] on main "The MLC Public Work Search The accuracy and completeness of The MLC's data is d…" at bounding box center [760, 383] width 1519 height 706
drag, startPoint x: 1063, startPoint y: 532, endPoint x: 1059, endPoint y: 536, distance: 5.7
click at [1059, 536] on main "The MLC Public Work Search The accuracy and completeness of The MLC's data is d…" at bounding box center [760, 383] width 1519 height 706
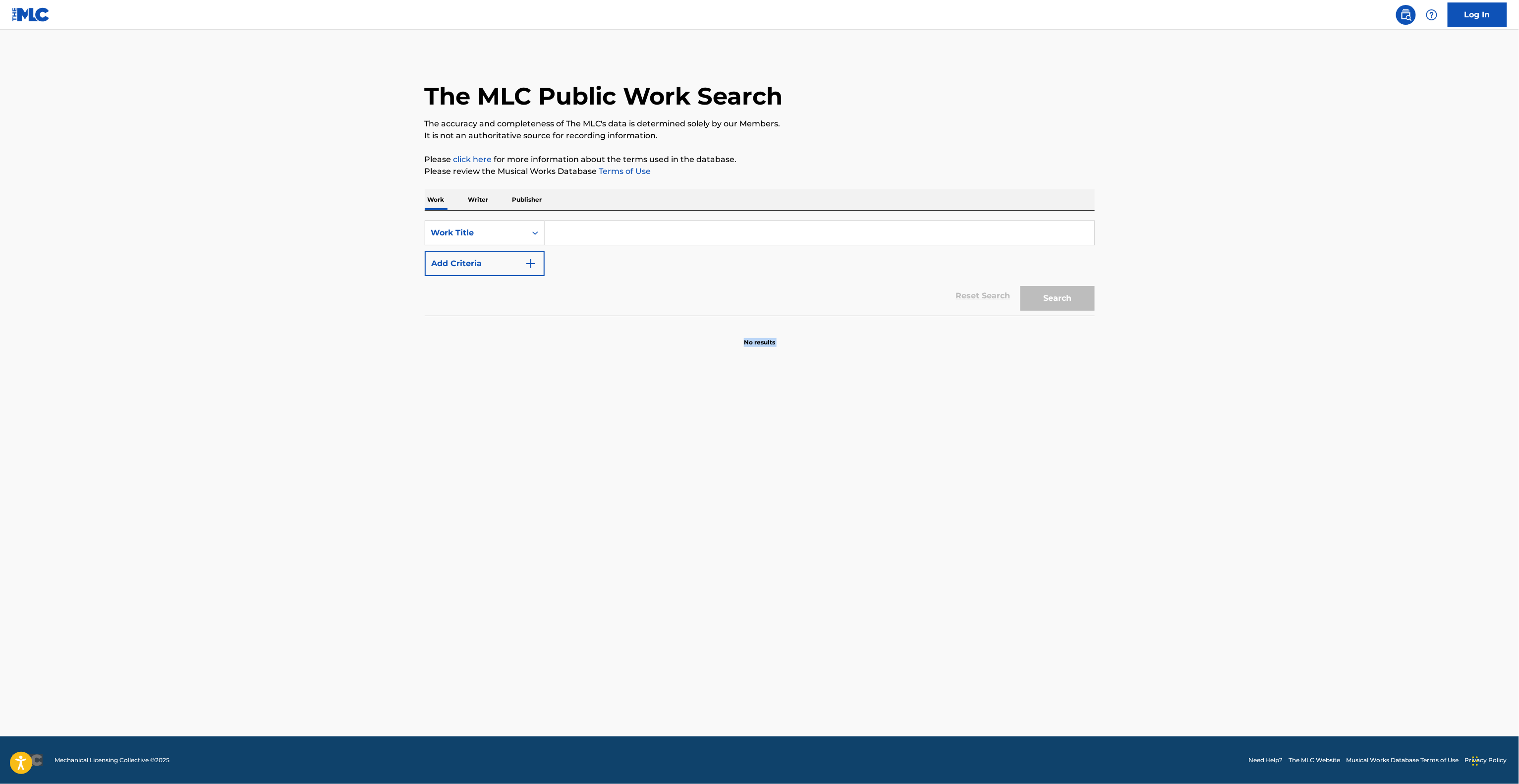
click at [1059, 536] on main "The MLC Public Work Search The accuracy and completeness of The MLC's data is d…" at bounding box center [760, 383] width 1519 height 706
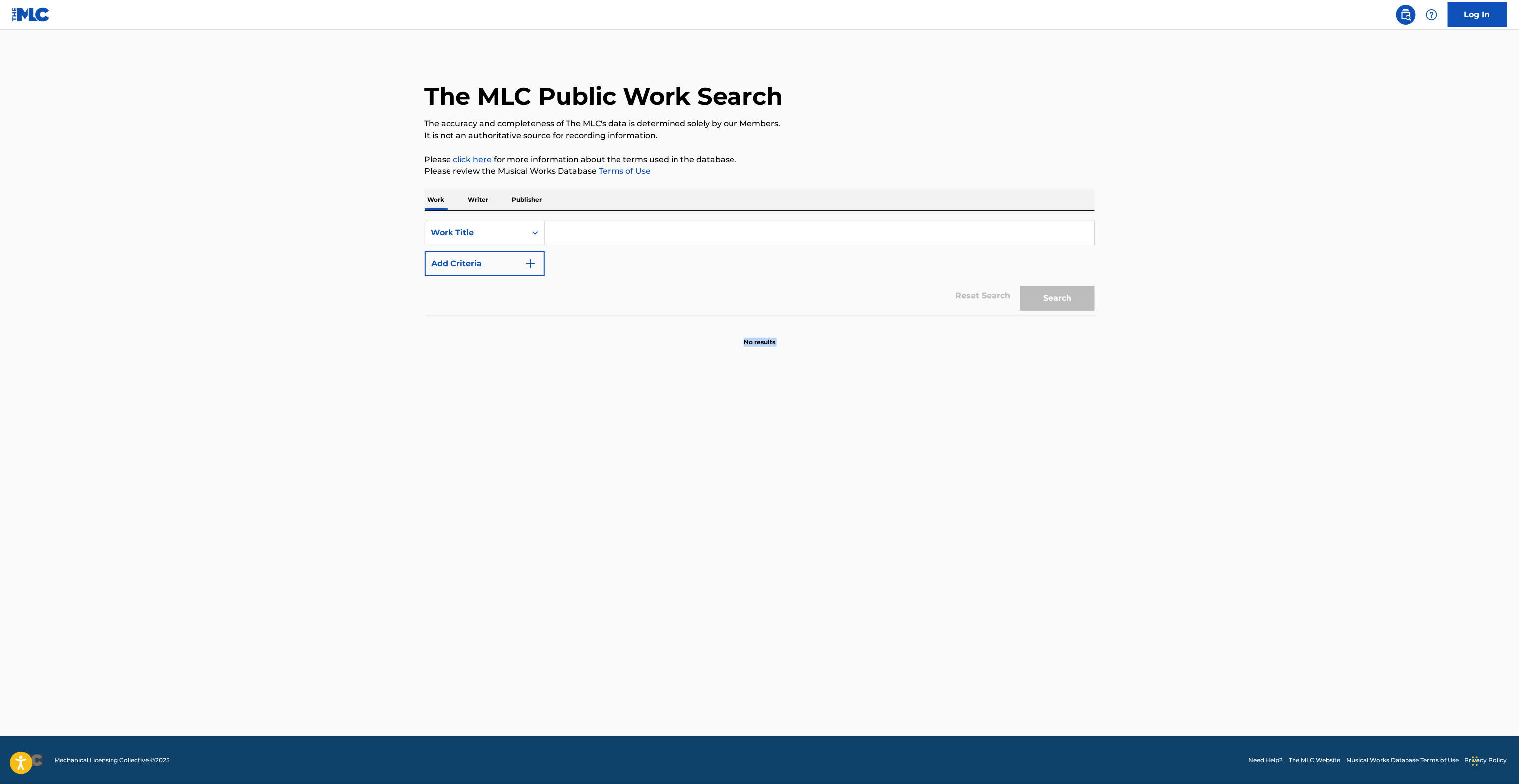
click at [1059, 536] on main "The MLC Public Work Search The accuracy and completeness of The MLC's data is d…" at bounding box center [760, 383] width 1519 height 706
click at [1058, 536] on main "The MLC Public Work Search The accuracy and completeness of The MLC's data is d…" at bounding box center [760, 383] width 1519 height 706
click at [1058, 536] on main "The MLC Public Work Search The accuracy and completeness of The MLC's data is d…" at bounding box center [760, 383] width 1519 height 706
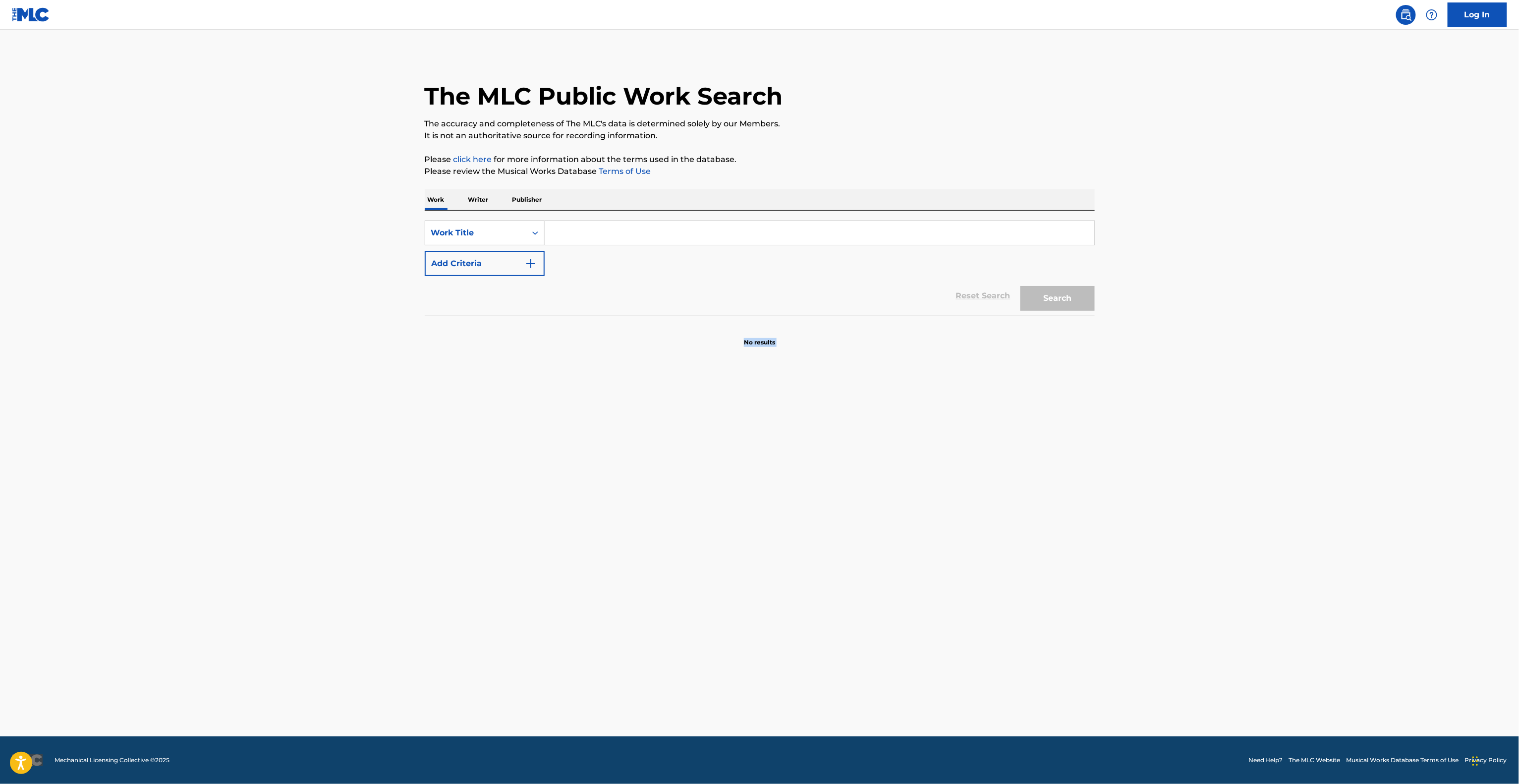
click at [1056, 538] on main "The MLC Public Work Search The accuracy and completeness of The MLC's data is d…" at bounding box center [760, 383] width 1519 height 706
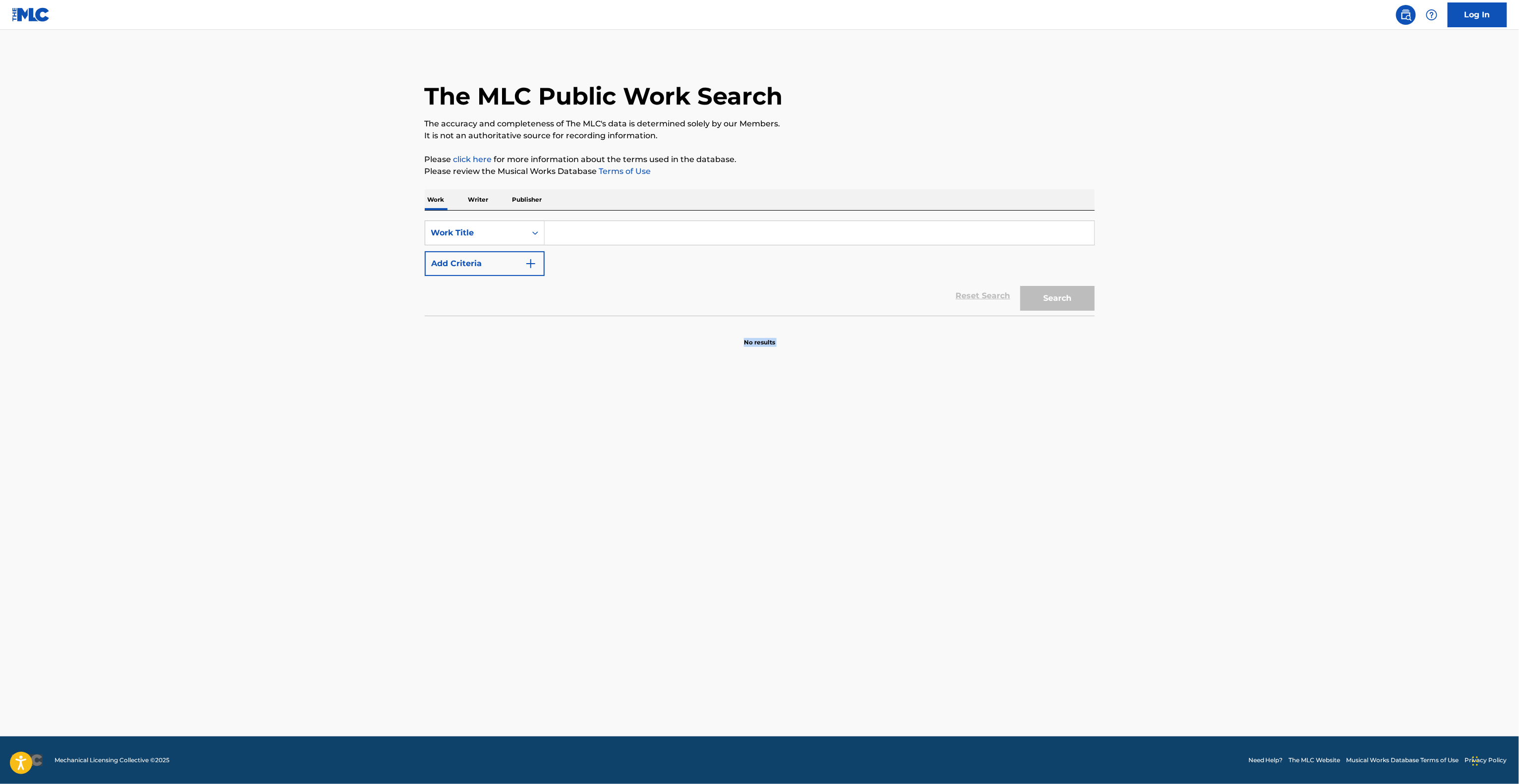
click at [1056, 538] on main "The MLC Public Work Search The accuracy and completeness of The MLC's data is d…" at bounding box center [760, 383] width 1519 height 706
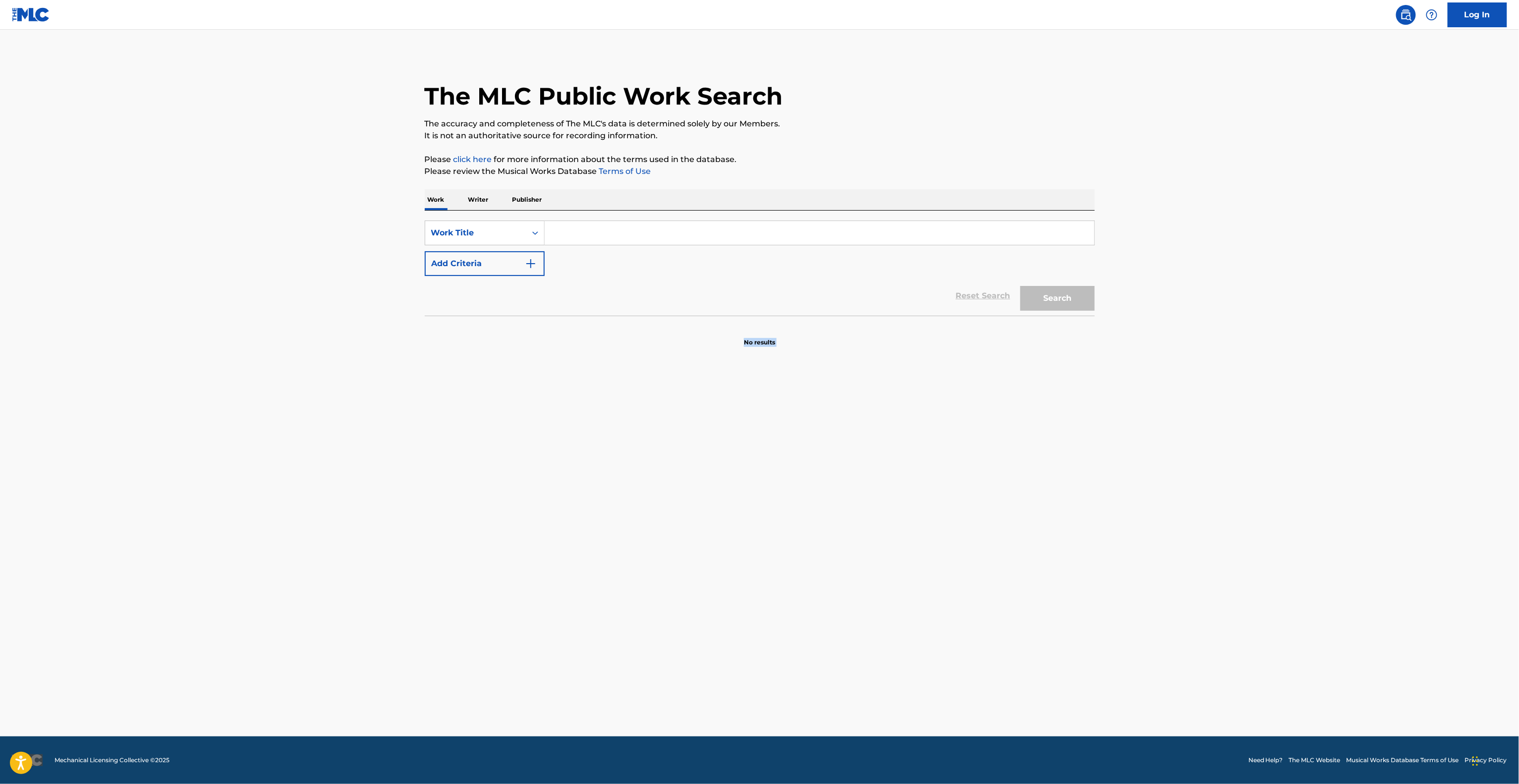
click at [1056, 538] on main "The MLC Public Work Search The accuracy and completeness of The MLC's data is d…" at bounding box center [760, 383] width 1519 height 706
drag, startPoint x: 1056, startPoint y: 538, endPoint x: 1051, endPoint y: 541, distance: 5.8
click at [1052, 539] on main "The MLC Public Work Search The accuracy and completeness of The MLC's data is d…" at bounding box center [760, 383] width 1519 height 706
click at [1045, 543] on main "The MLC Public Work Search The accuracy and completeness of The MLC's data is d…" at bounding box center [760, 383] width 1519 height 706
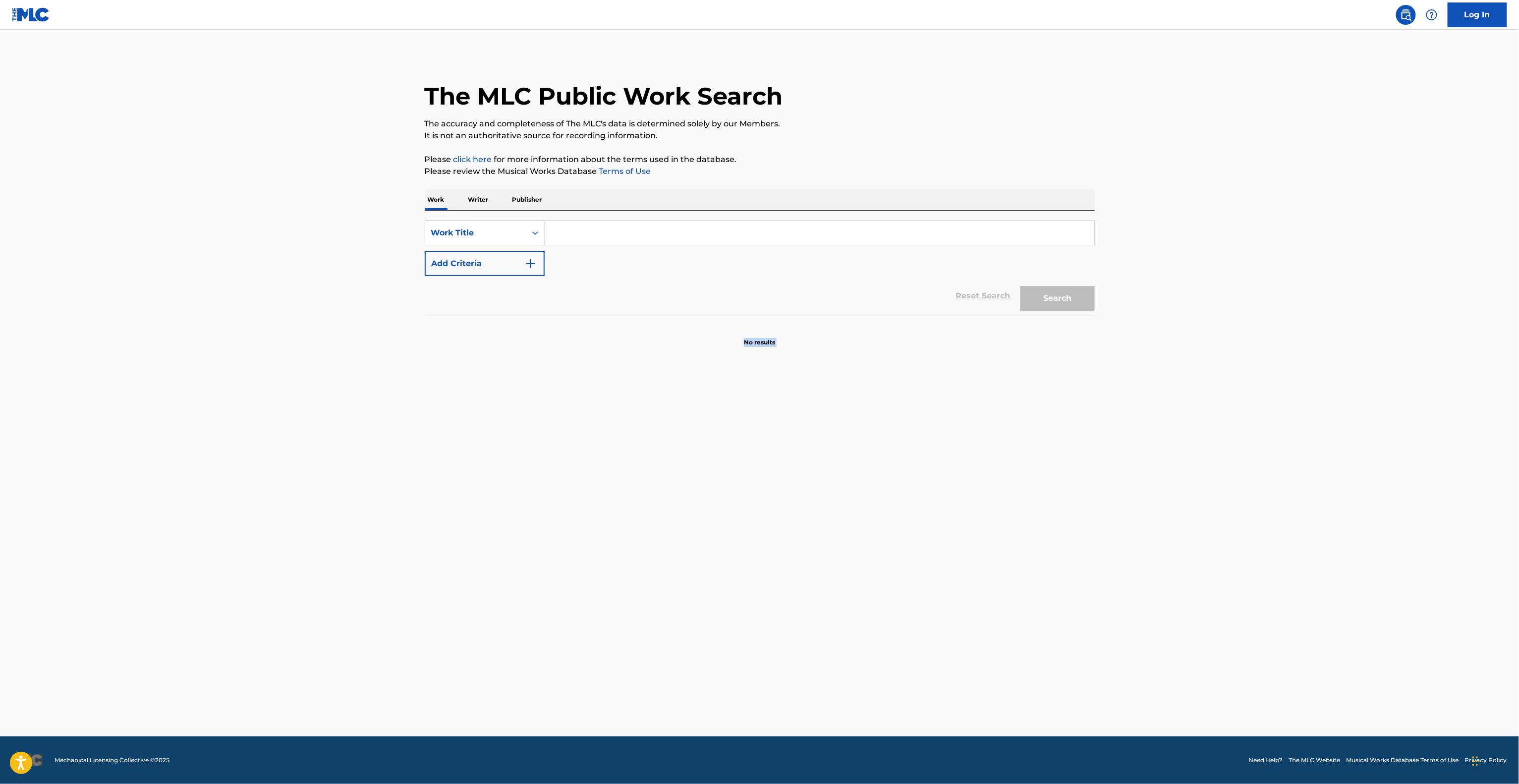
click at [1045, 543] on main "The MLC Public Work Search The accuracy and completeness of The MLC's data is d…" at bounding box center [760, 383] width 1519 height 706
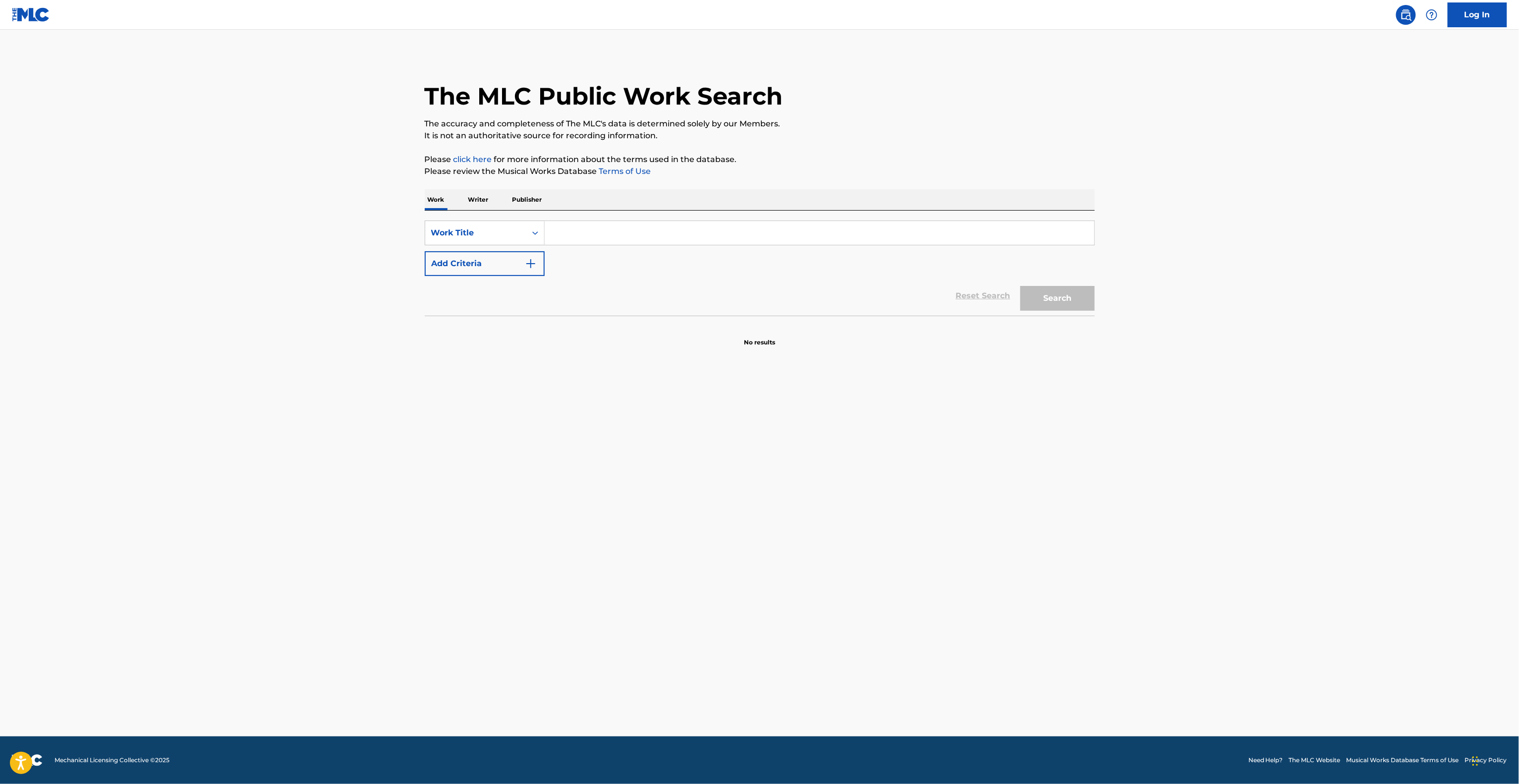
click at [1042, 544] on main "The MLC Public Work Search The accuracy and completeness of The MLC's data is d…" at bounding box center [760, 383] width 1519 height 706
click at [1041, 544] on main "The MLC Public Work Search The accuracy and completeness of The MLC's data is d…" at bounding box center [760, 383] width 1519 height 706
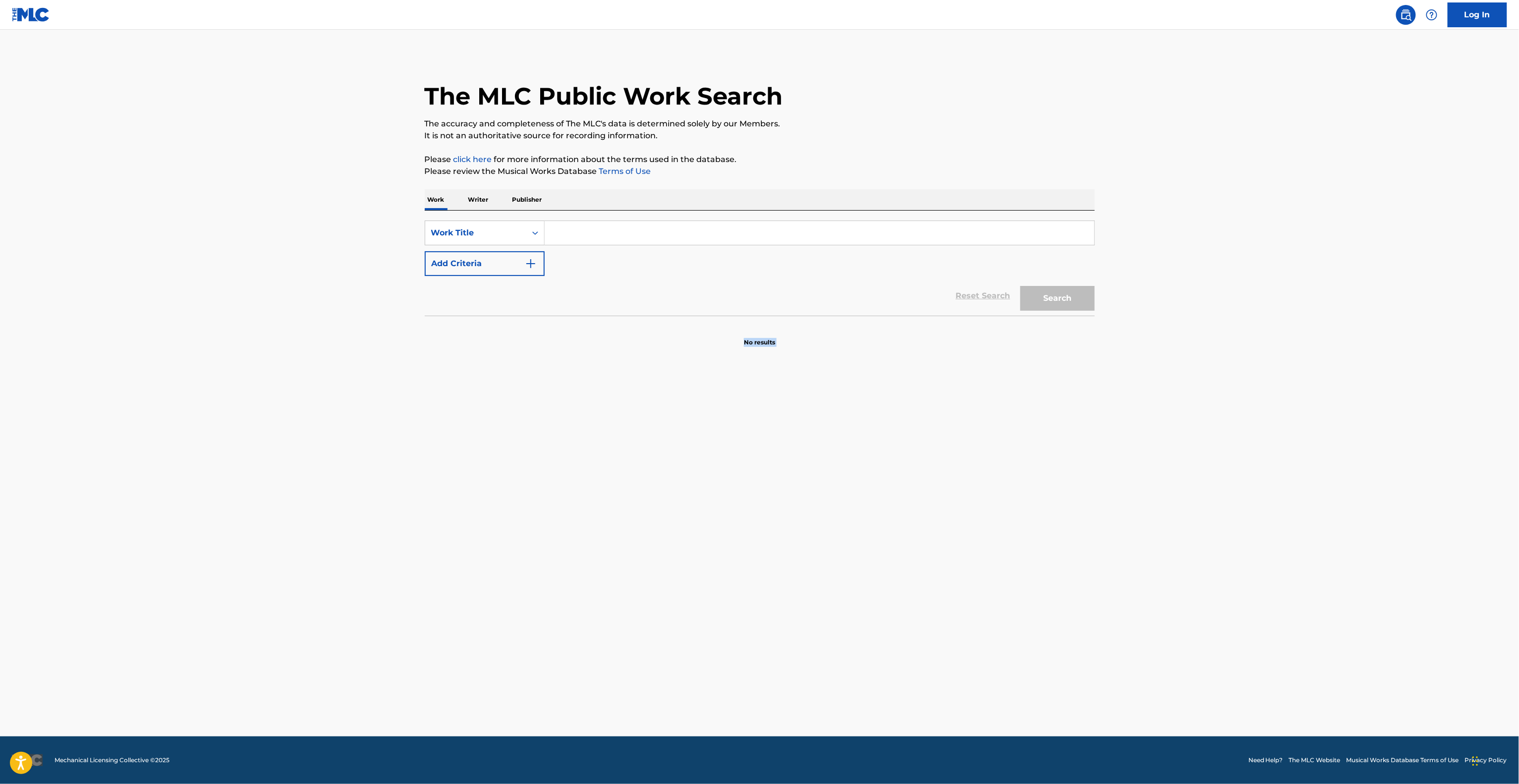
click at [1040, 545] on main "The MLC Public Work Search The accuracy and completeness of The MLC's data is d…" at bounding box center [760, 383] width 1519 height 706
click at [1039, 545] on main "The MLC Public Work Search The accuracy and completeness of The MLC's data is d…" at bounding box center [760, 383] width 1519 height 706
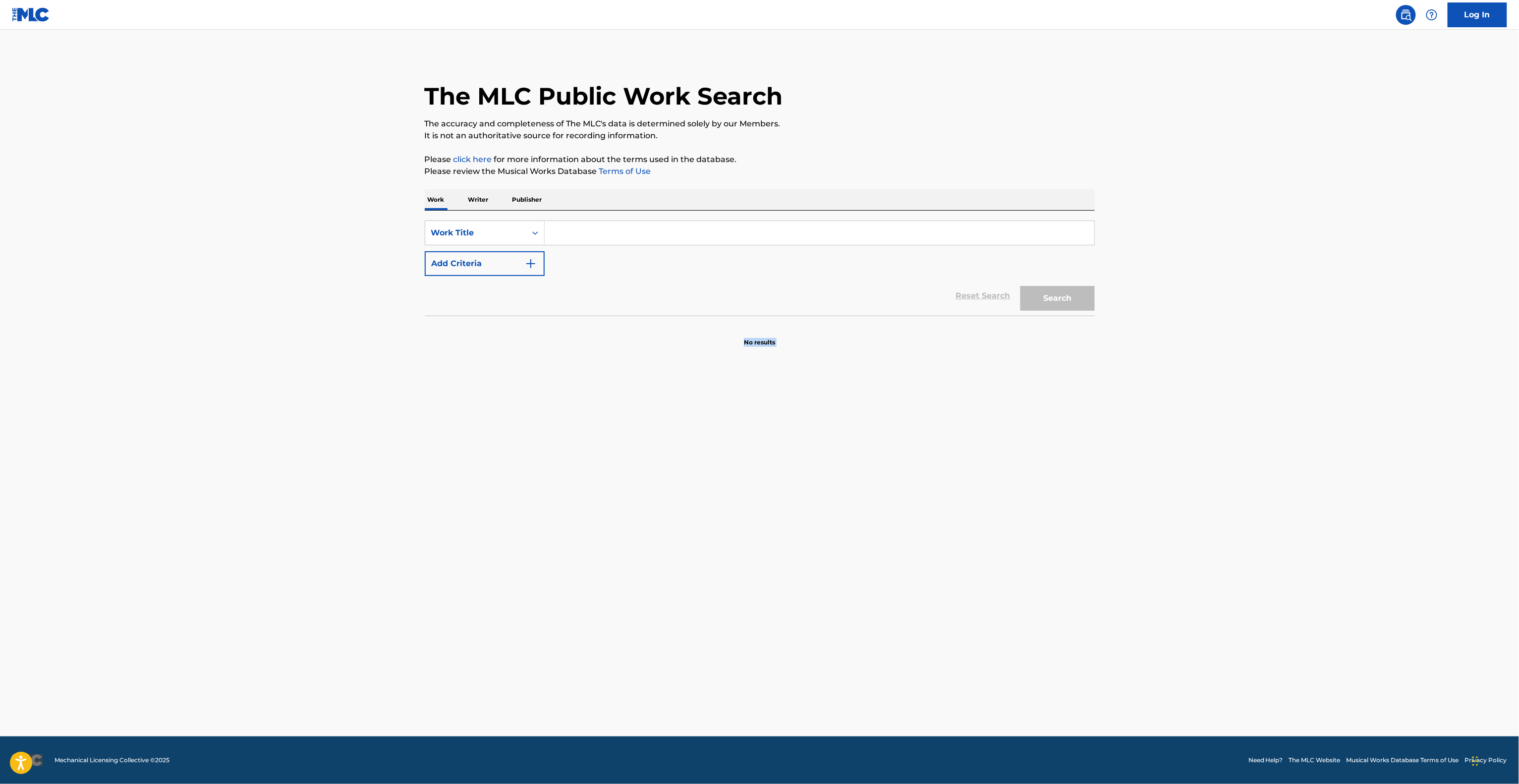
click at [1039, 545] on main "The MLC Public Work Search The accuracy and completeness of The MLC's data is d…" at bounding box center [760, 383] width 1519 height 706
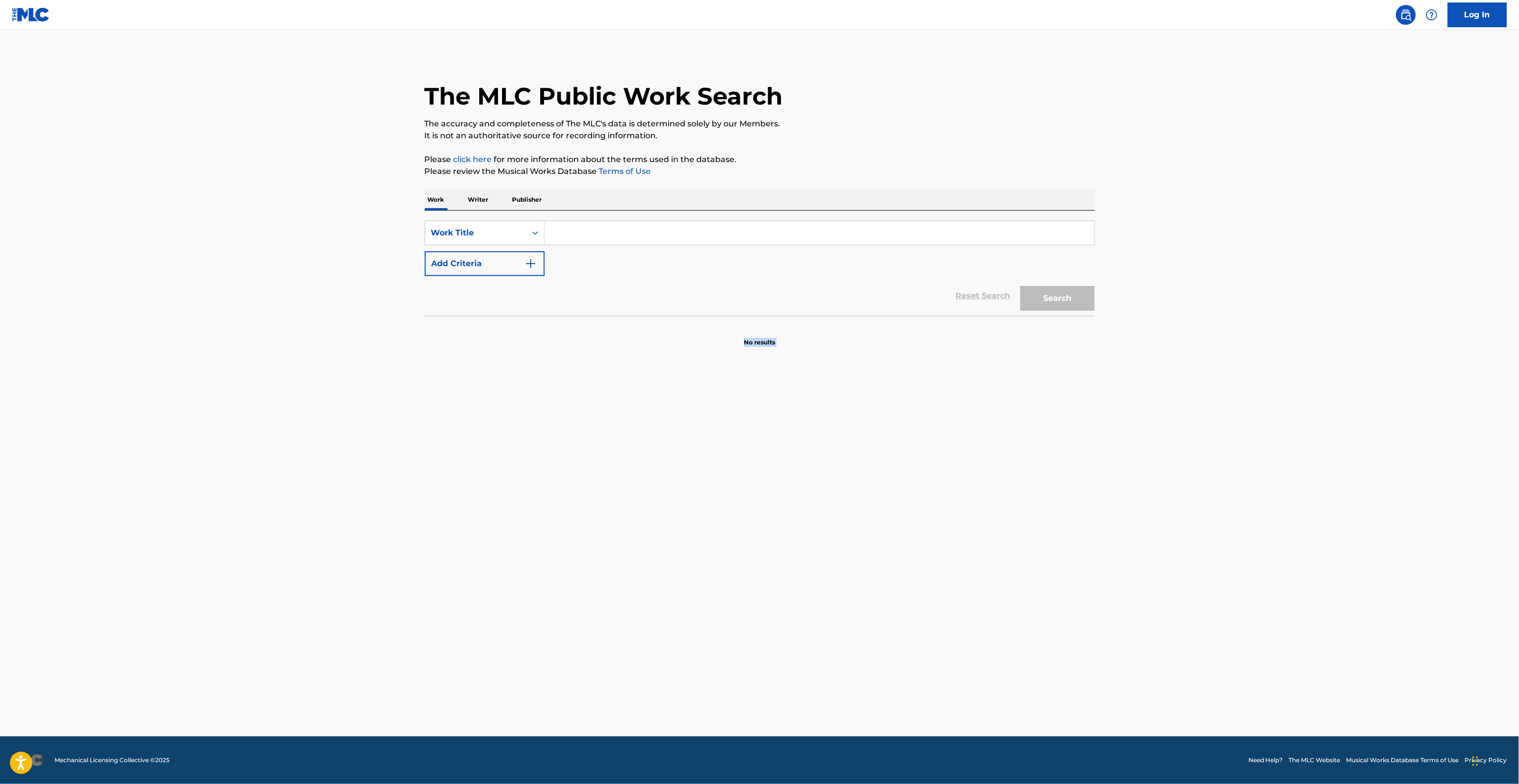
click at [1039, 545] on main "The MLC Public Work Search The accuracy and completeness of The MLC's data is d…" at bounding box center [760, 383] width 1519 height 706
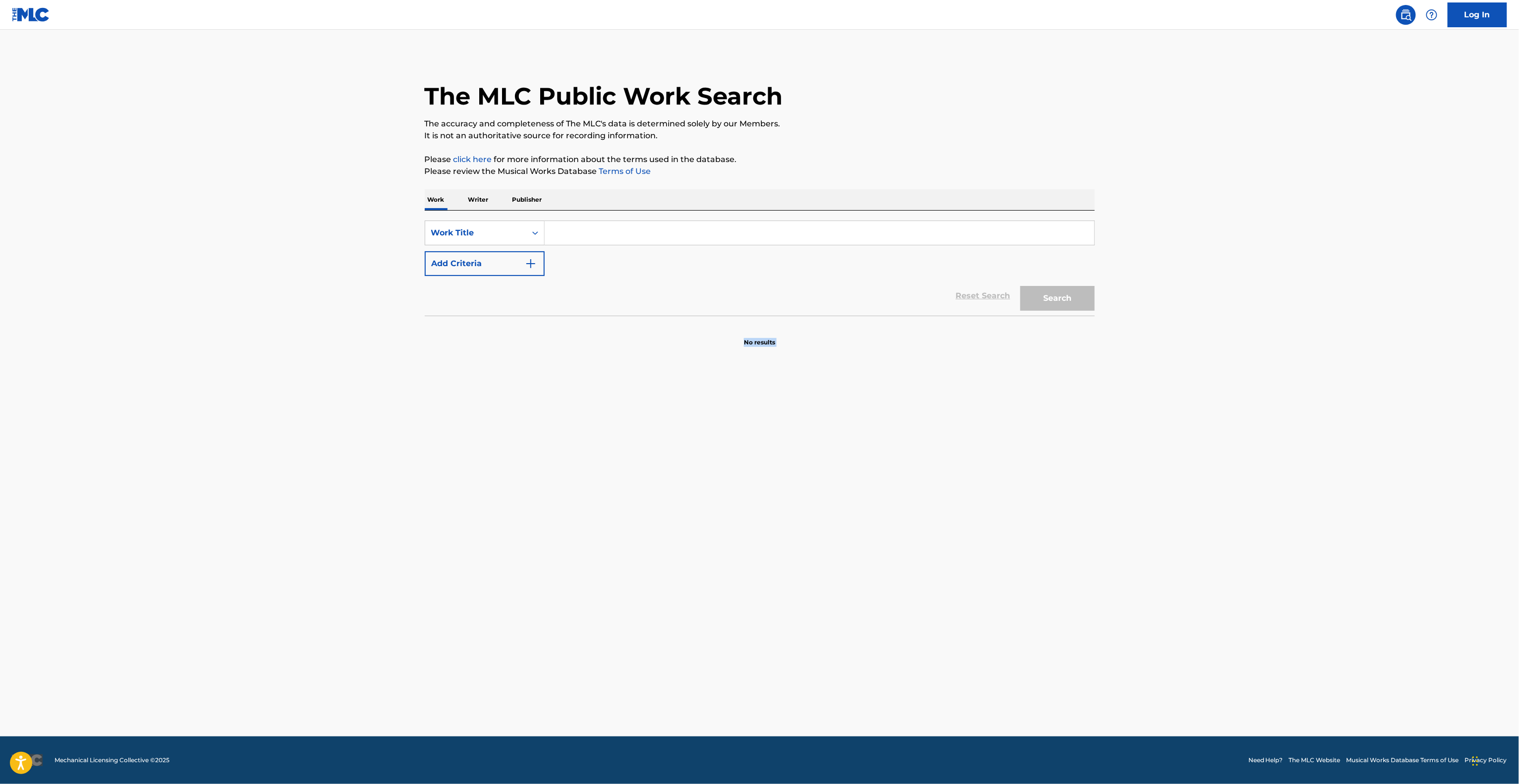
click at [1031, 549] on main "The MLC Public Work Search The accuracy and completeness of The MLC's data is d…" at bounding box center [760, 383] width 1519 height 706
click at [1029, 550] on main "The MLC Public Work Search The accuracy and completeness of The MLC's data is d…" at bounding box center [760, 383] width 1519 height 706
click at [1027, 551] on main "The MLC Public Work Search The accuracy and completeness of The MLC's data is d…" at bounding box center [760, 383] width 1519 height 706
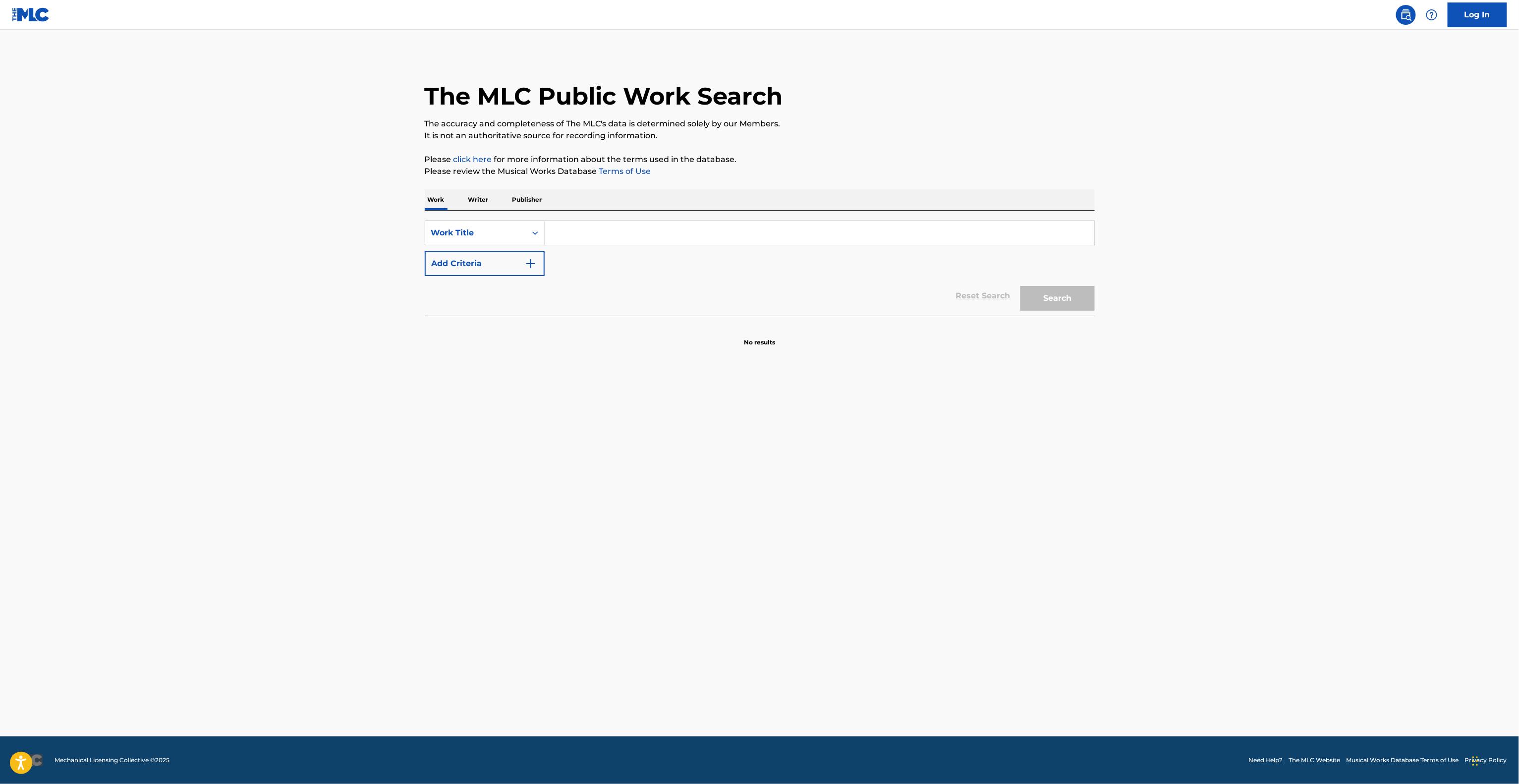
click at [1027, 551] on main "The MLC Public Work Search The accuracy and completeness of The MLC's data is d…" at bounding box center [760, 383] width 1519 height 706
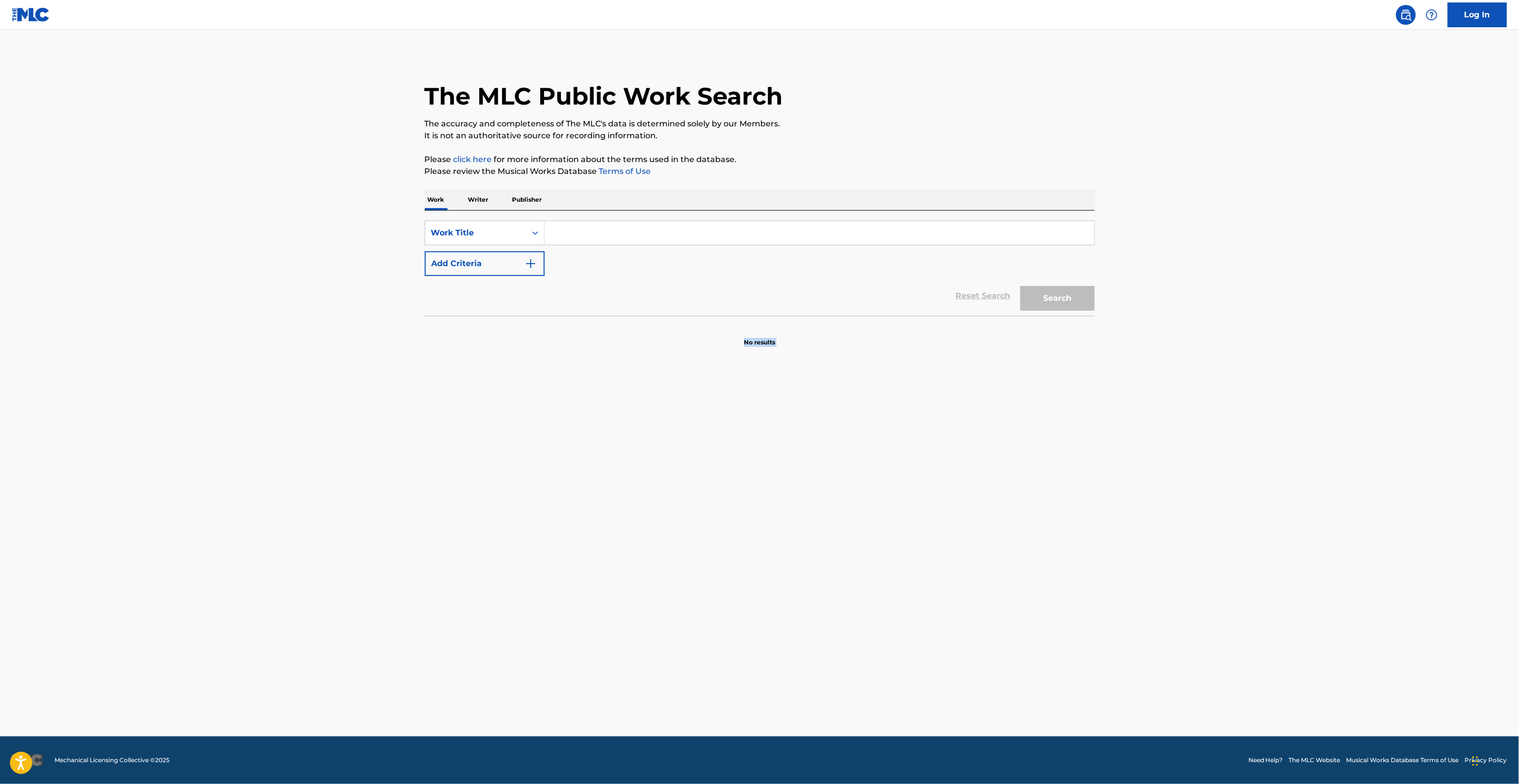
click at [1027, 551] on main "The MLC Public Work Search The accuracy and completeness of The MLC's data is d…" at bounding box center [760, 383] width 1519 height 706
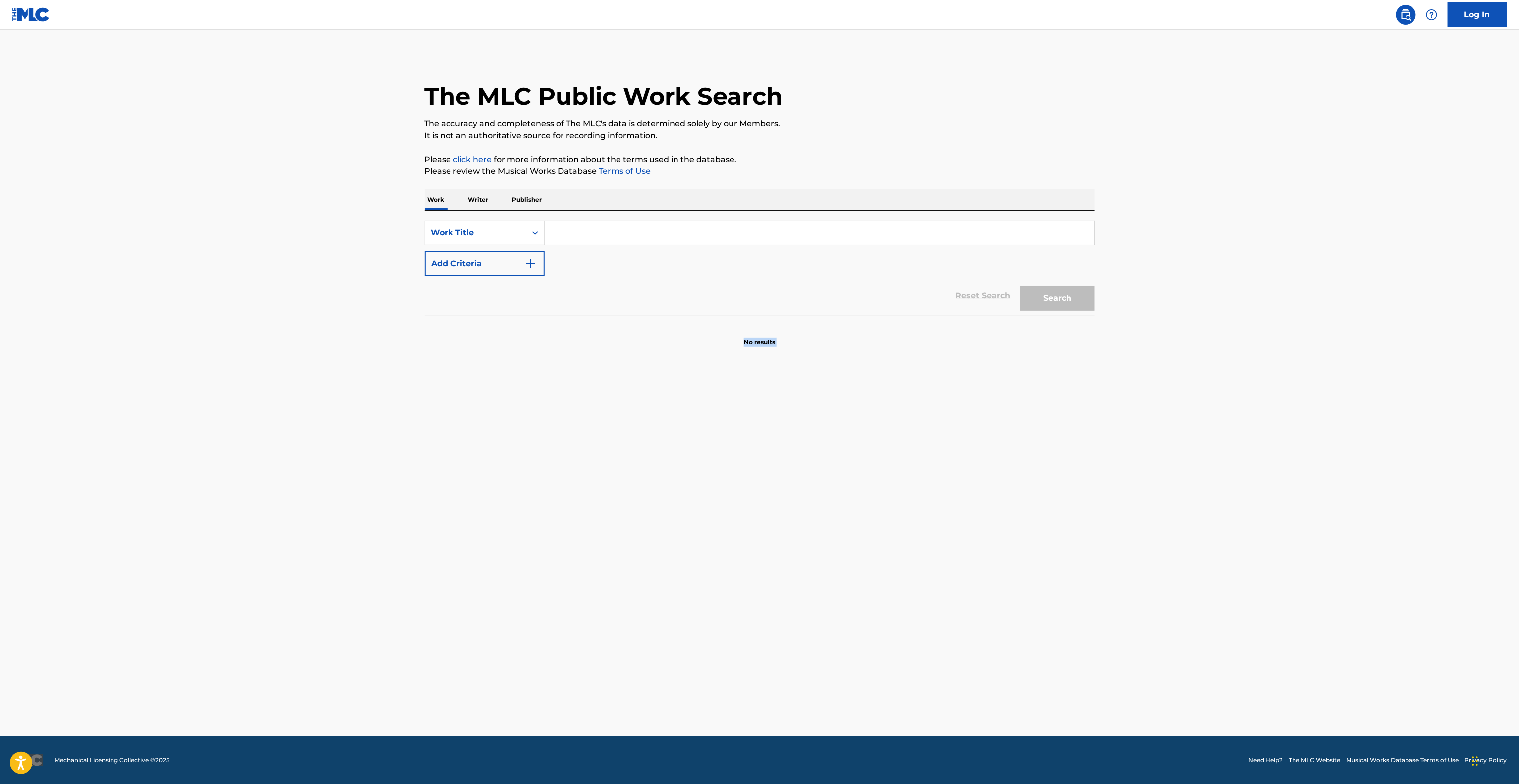
click at [1027, 551] on main "The MLC Public Work Search The accuracy and completeness of The MLC's data is d…" at bounding box center [760, 383] width 1519 height 706
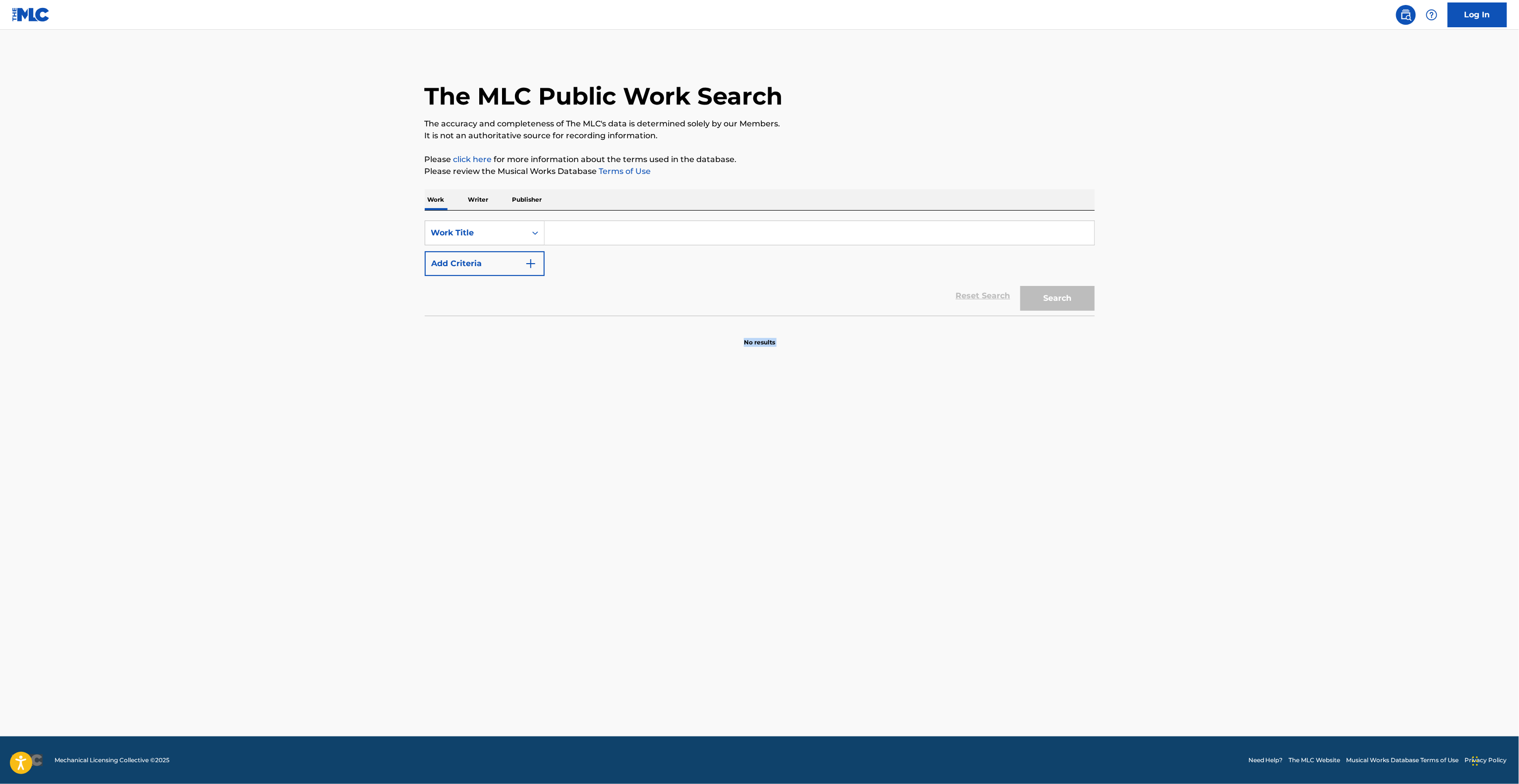
click at [1027, 551] on main "The MLC Public Work Search The accuracy and completeness of The MLC's data is d…" at bounding box center [760, 383] width 1519 height 706
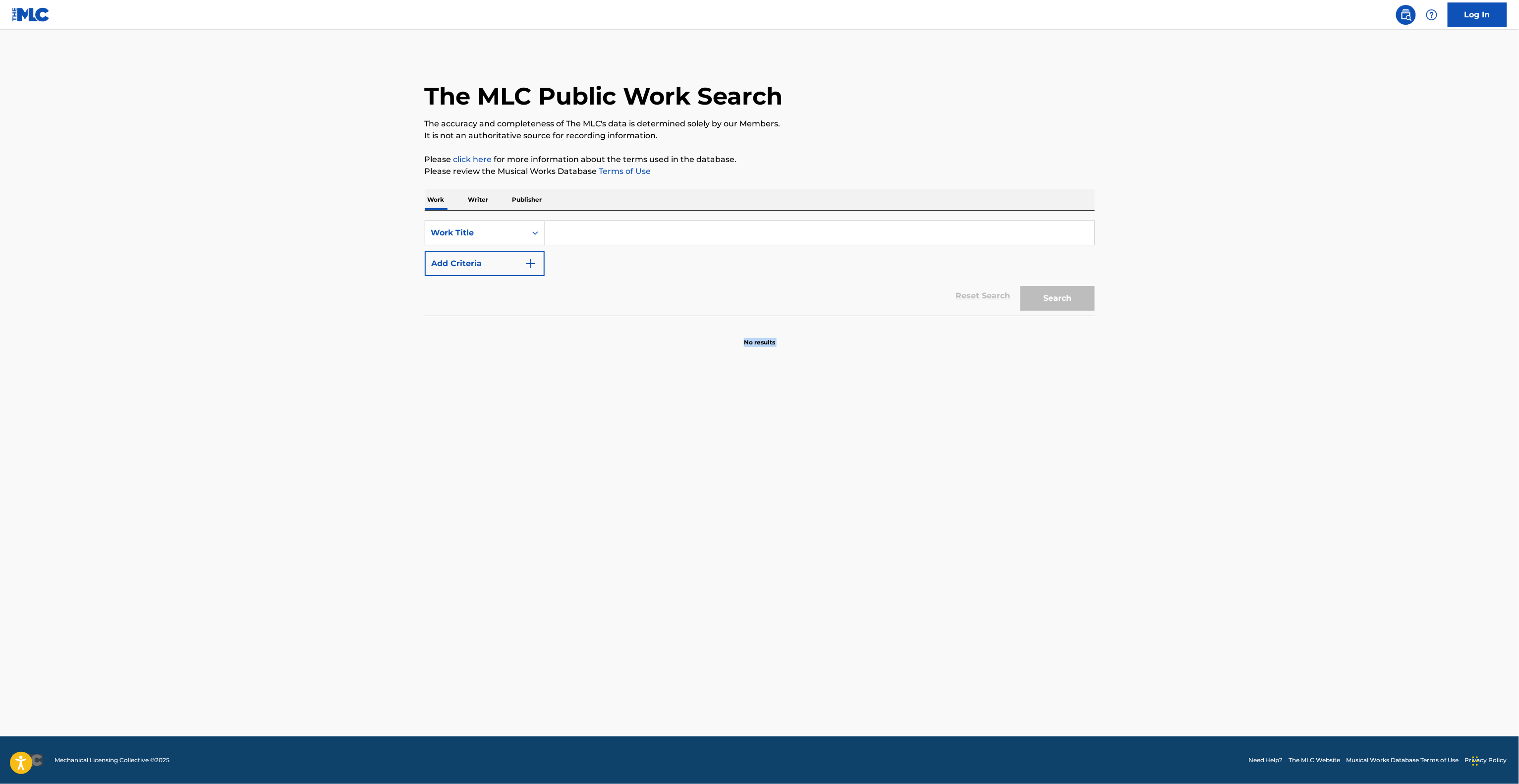
click at [1027, 552] on main "The MLC Public Work Search The accuracy and completeness of The MLC's data is d…" at bounding box center [760, 383] width 1519 height 706
click at [1027, 554] on main "The MLC Public Work Search The accuracy and completeness of The MLC's data is d…" at bounding box center [760, 383] width 1519 height 706
click at [1027, 554] on main "The MLC Public Work Search The accuracy and completeness of The MLC's data is d…" at bounding box center [760, 383] width 1519 height 706
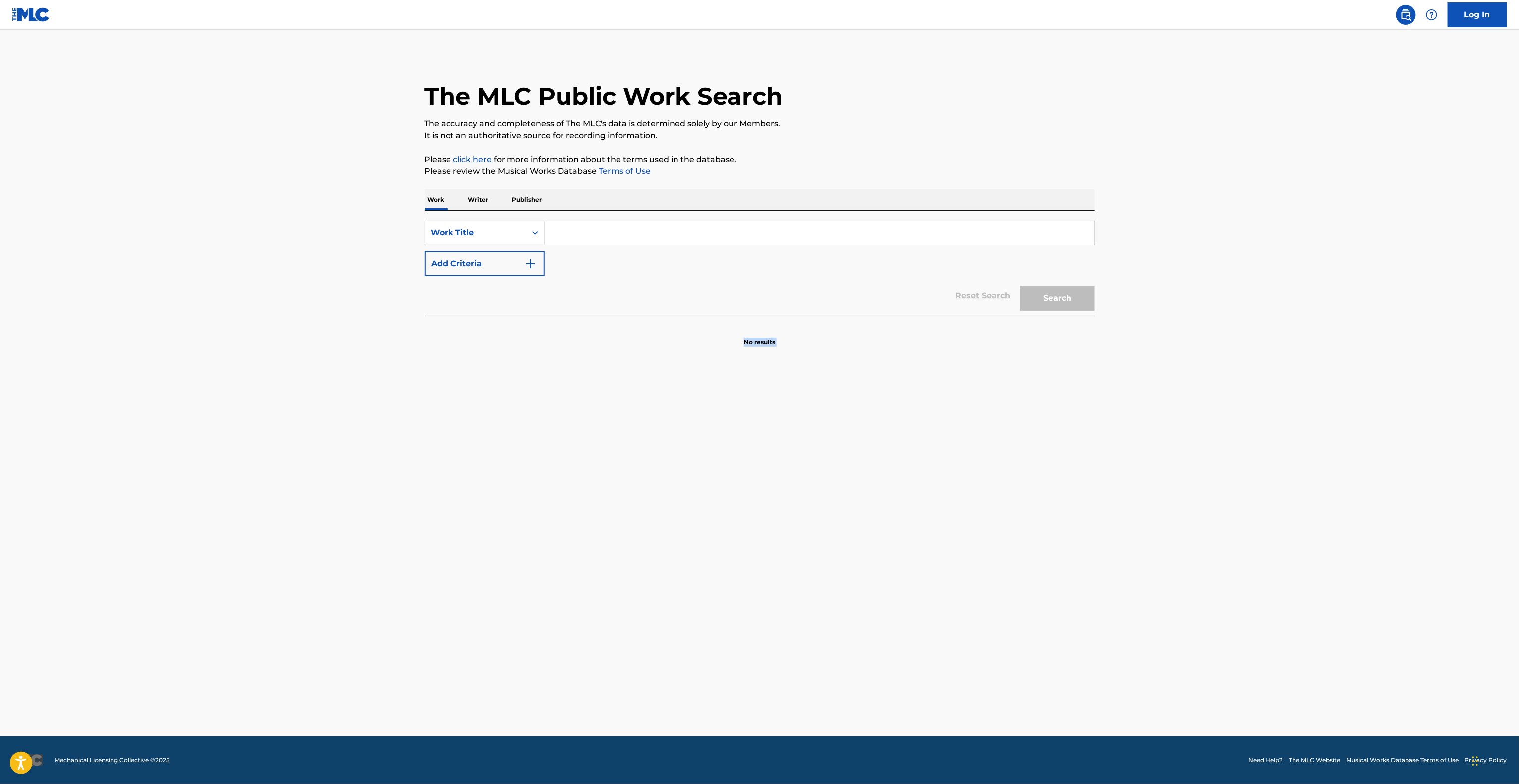
click at [1027, 554] on main "The MLC Public Work Search The accuracy and completeness of The MLC's data is d…" at bounding box center [760, 383] width 1519 height 706
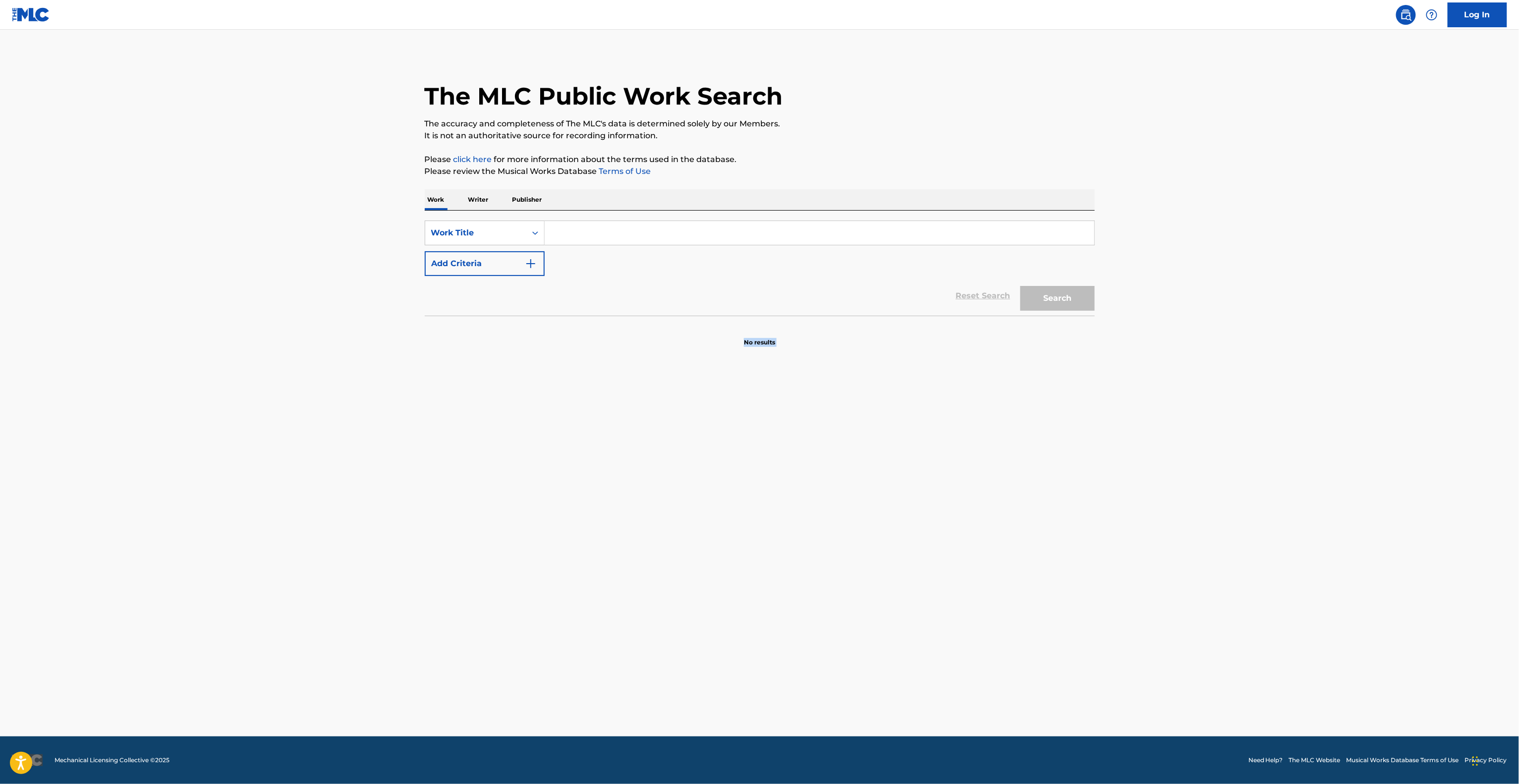
click at [1023, 562] on main "The MLC Public Work Search The accuracy and completeness of The MLC's data is d…" at bounding box center [760, 383] width 1519 height 706
click at [1021, 564] on main "The MLC Public Work Search The accuracy and completeness of The MLC's data is d…" at bounding box center [760, 383] width 1519 height 706
click at [1020, 566] on main "The MLC Public Work Search The accuracy and completeness of The MLC's data is d…" at bounding box center [760, 383] width 1519 height 706
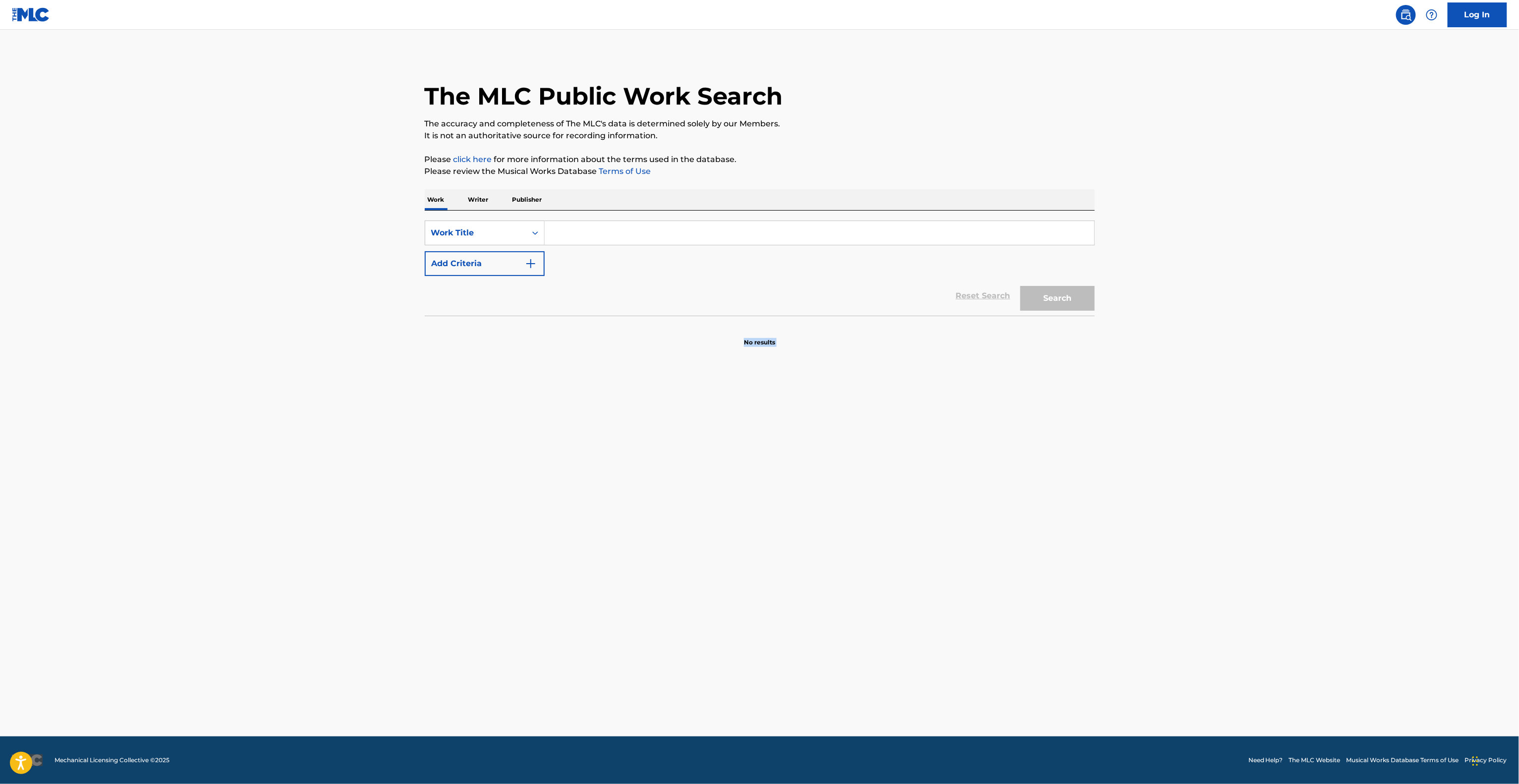
click at [1020, 566] on main "The MLC Public Work Search The accuracy and completeness of The MLC's data is d…" at bounding box center [760, 383] width 1519 height 706
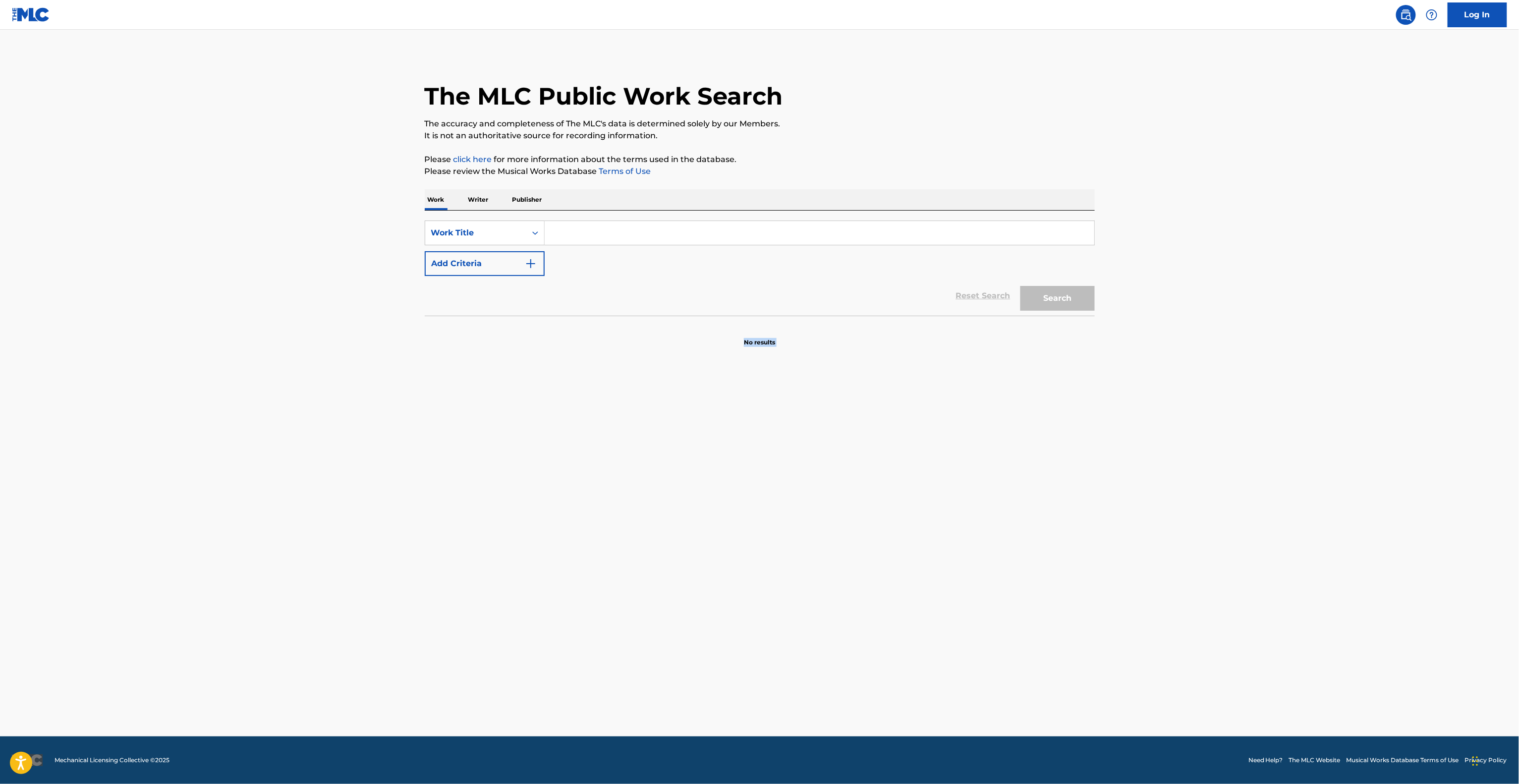
click at [1020, 566] on main "The MLC Public Work Search The accuracy and completeness of The MLC's data is d…" at bounding box center [760, 383] width 1519 height 706
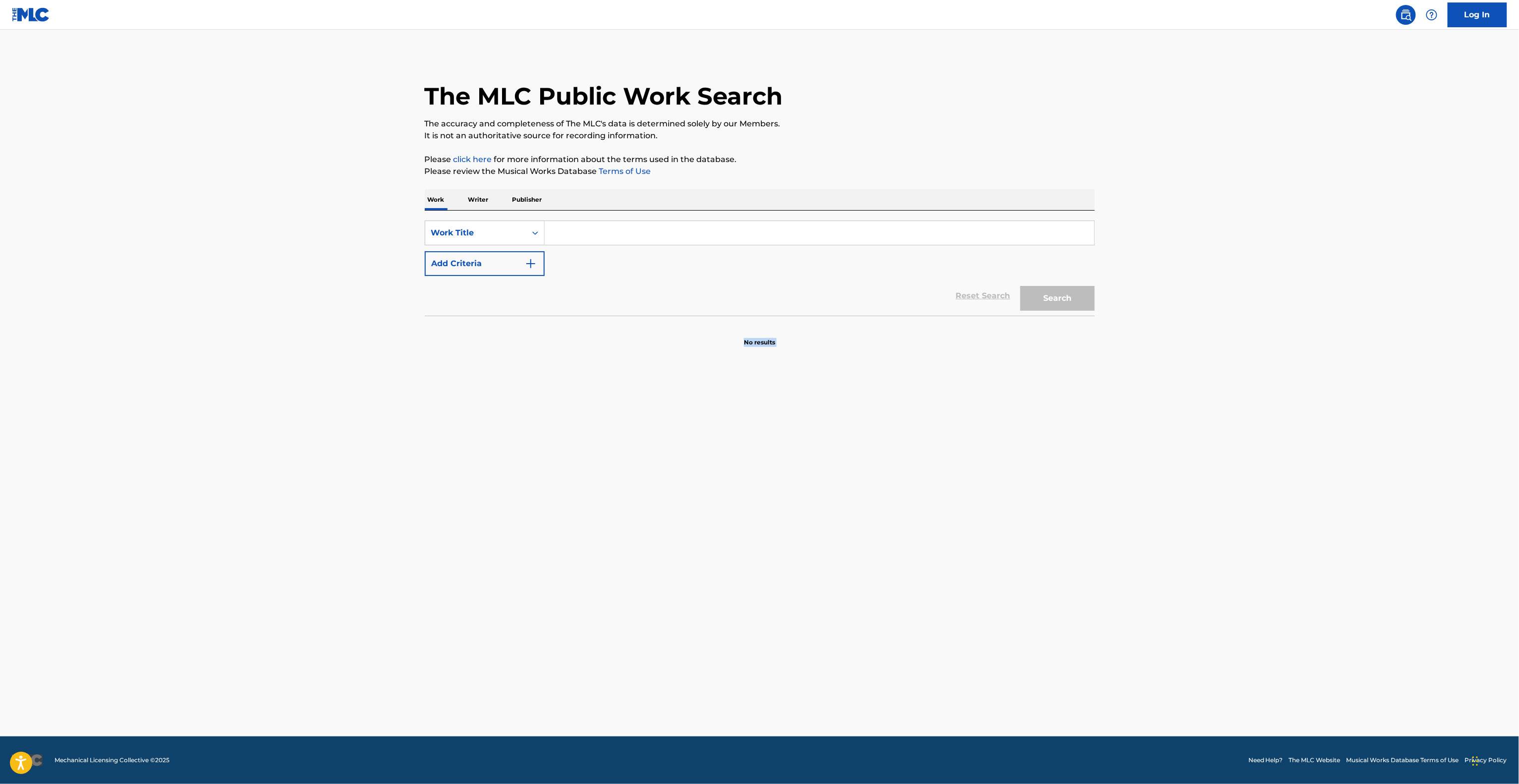
click at [1020, 566] on main "The MLC Public Work Search The accuracy and completeness of The MLC's data is d…" at bounding box center [760, 383] width 1519 height 706
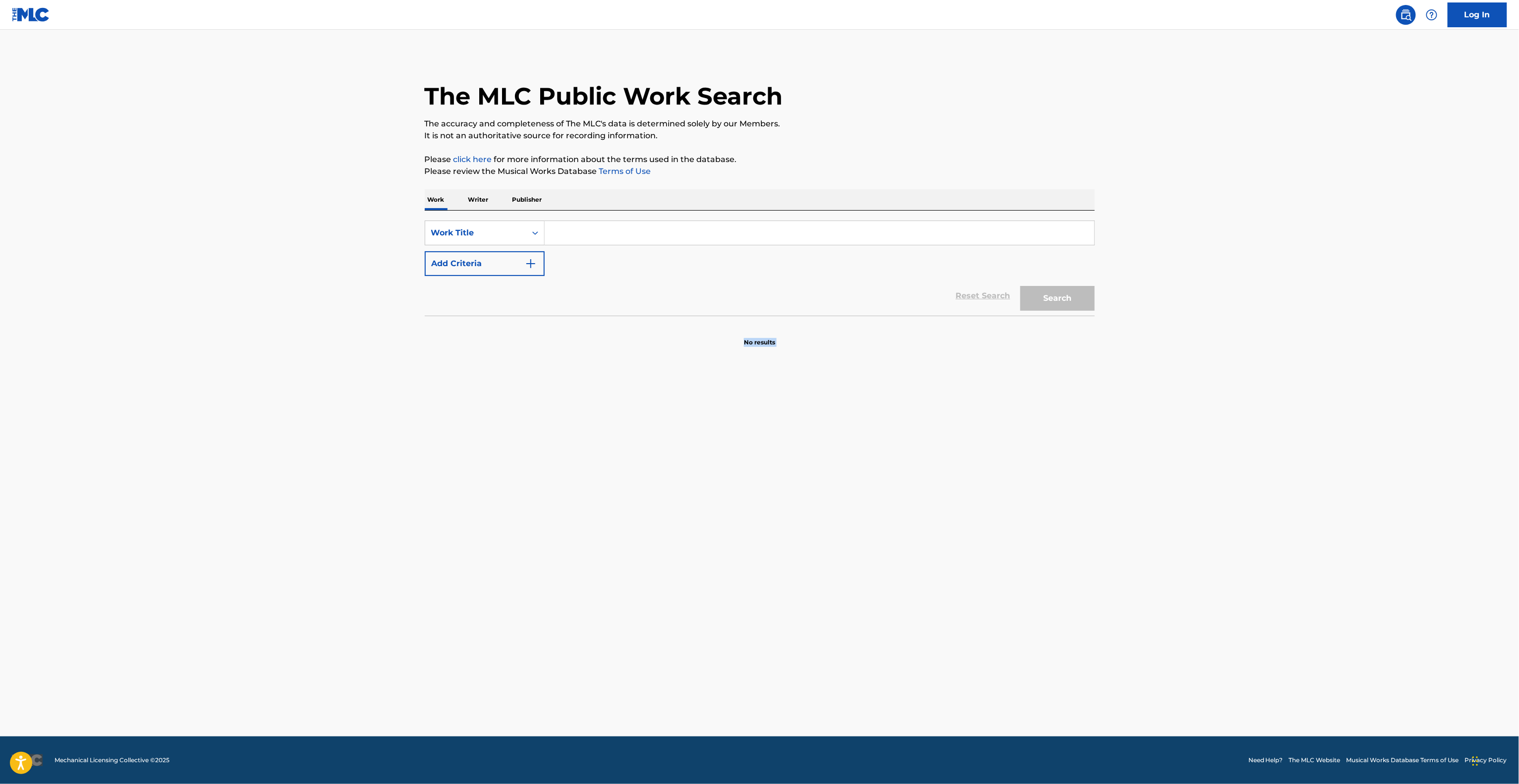
click at [1020, 566] on main "The MLC Public Work Search The accuracy and completeness of The MLC's data is d…" at bounding box center [760, 383] width 1519 height 706
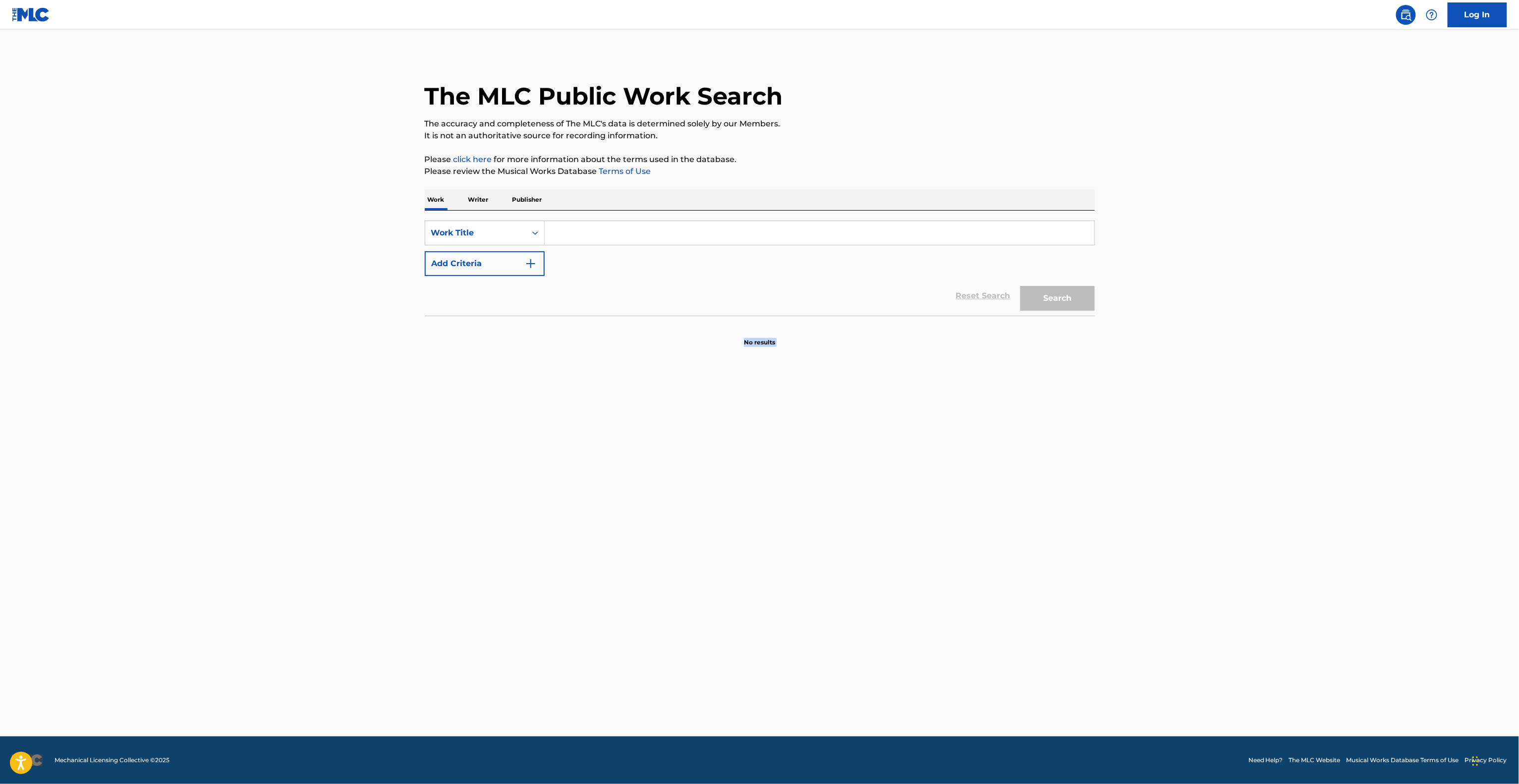
click at [1020, 566] on main "The MLC Public Work Search The accuracy and completeness of The MLC's data is d…" at bounding box center [760, 383] width 1519 height 706
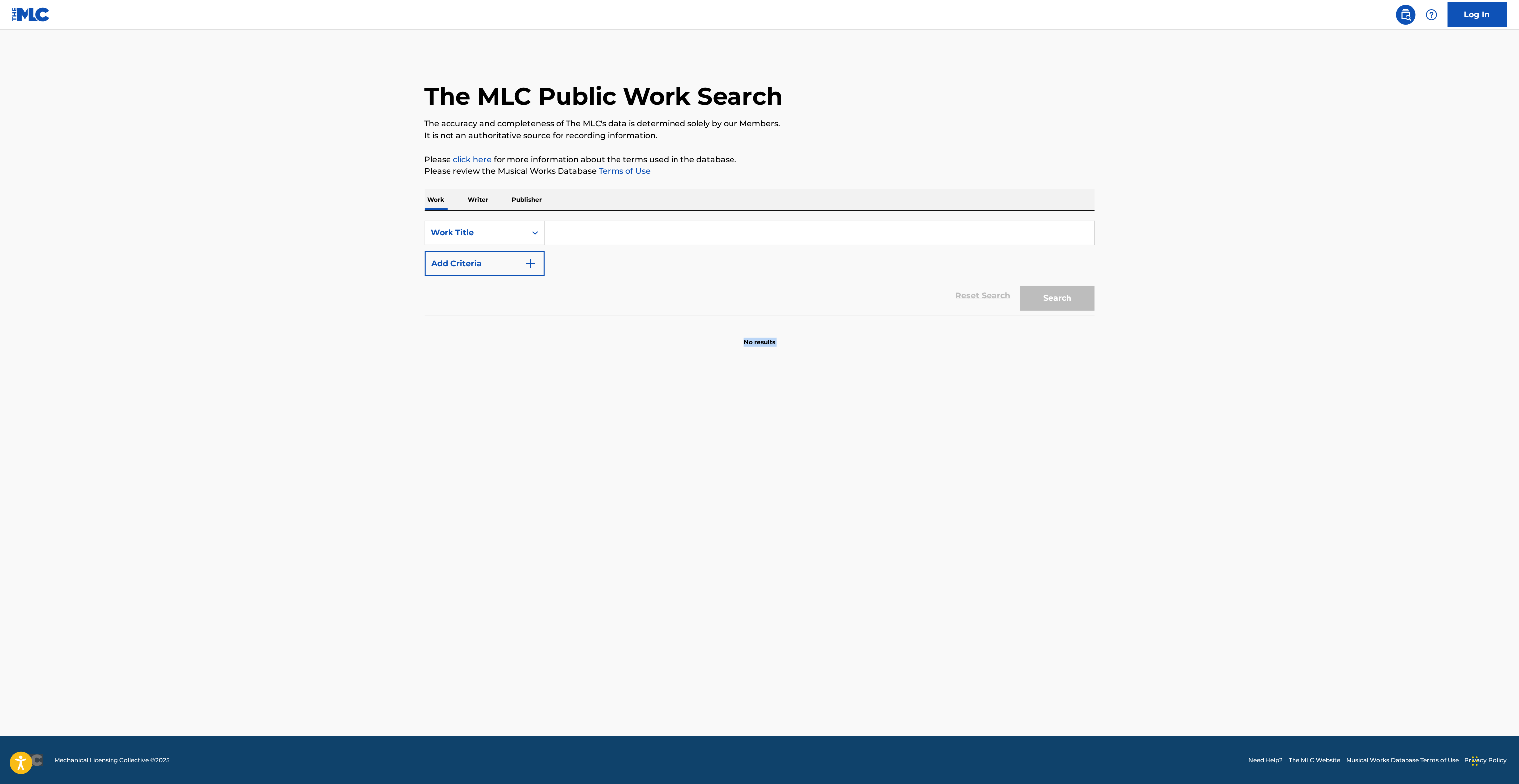
click at [1020, 566] on main "The MLC Public Work Search The accuracy and completeness of The MLC's data is d…" at bounding box center [760, 383] width 1519 height 706
click at [1006, 558] on main "The MLC Public Work Search The accuracy and completeness of The MLC's data is d…" at bounding box center [760, 383] width 1519 height 706
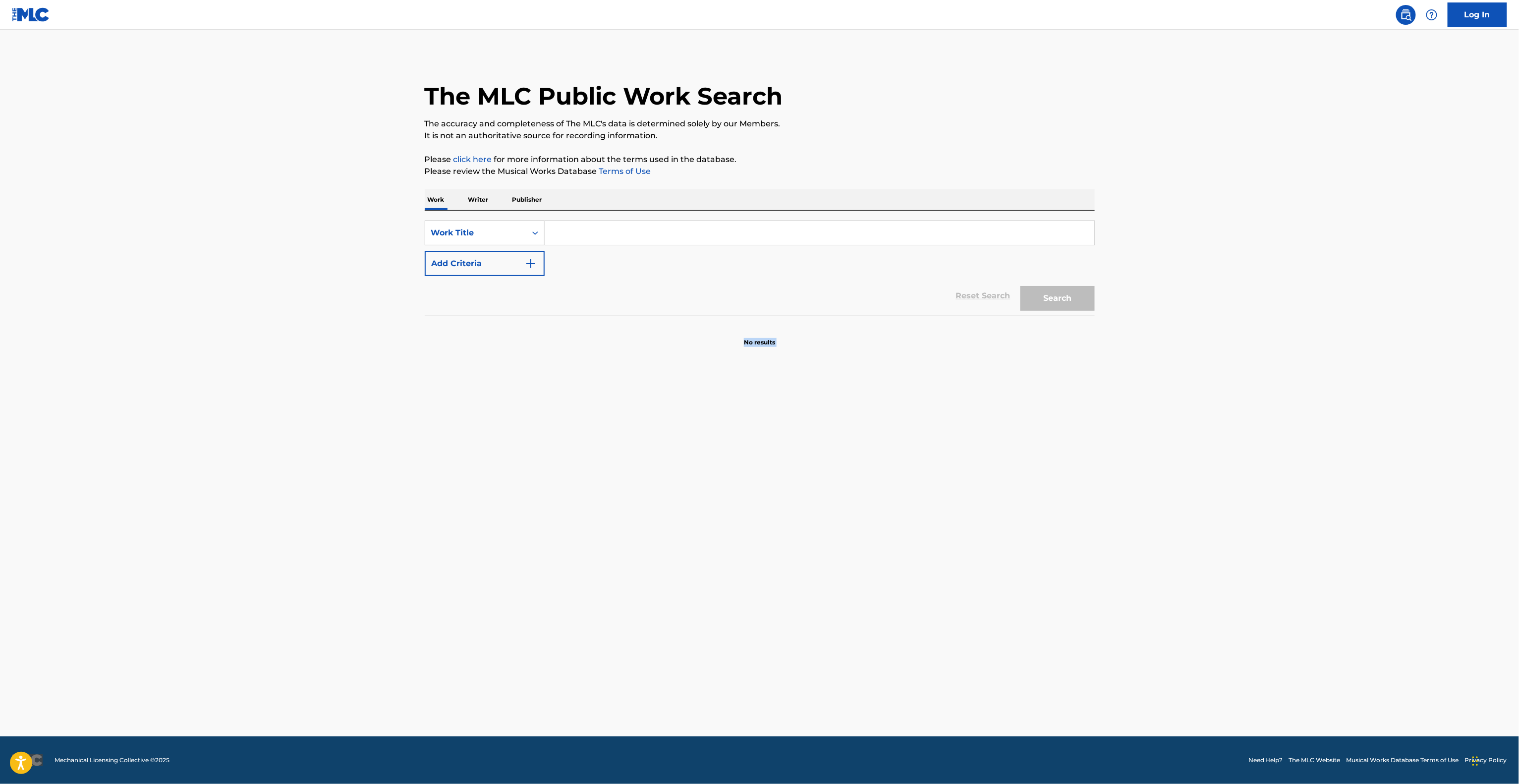
click at [1006, 558] on main "The MLC Public Work Search The accuracy and completeness of The MLC's data is d…" at bounding box center [760, 383] width 1519 height 706
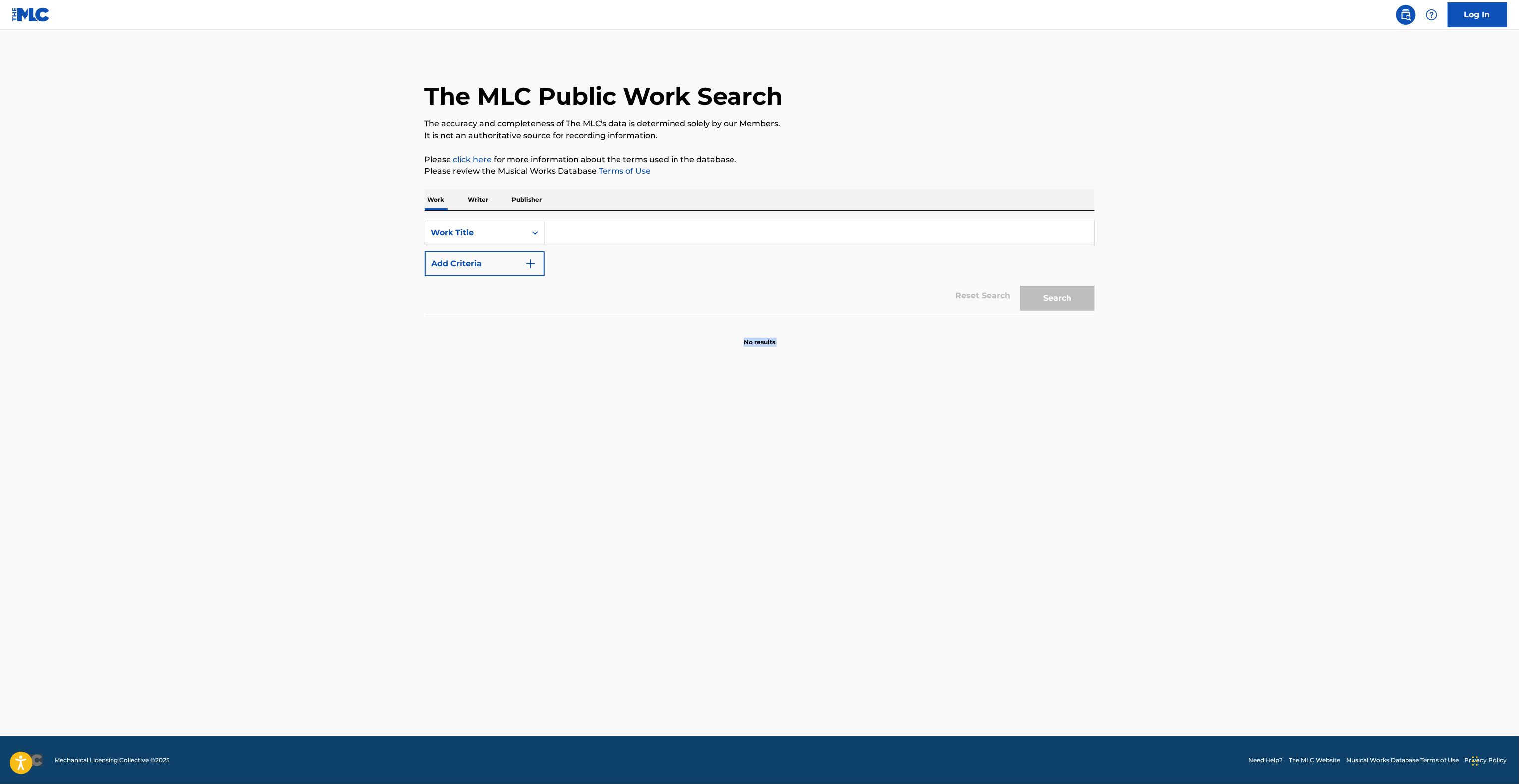
click at [1006, 558] on main "The MLC Public Work Search The accuracy and completeness of The MLC's data is d…" at bounding box center [760, 383] width 1519 height 706
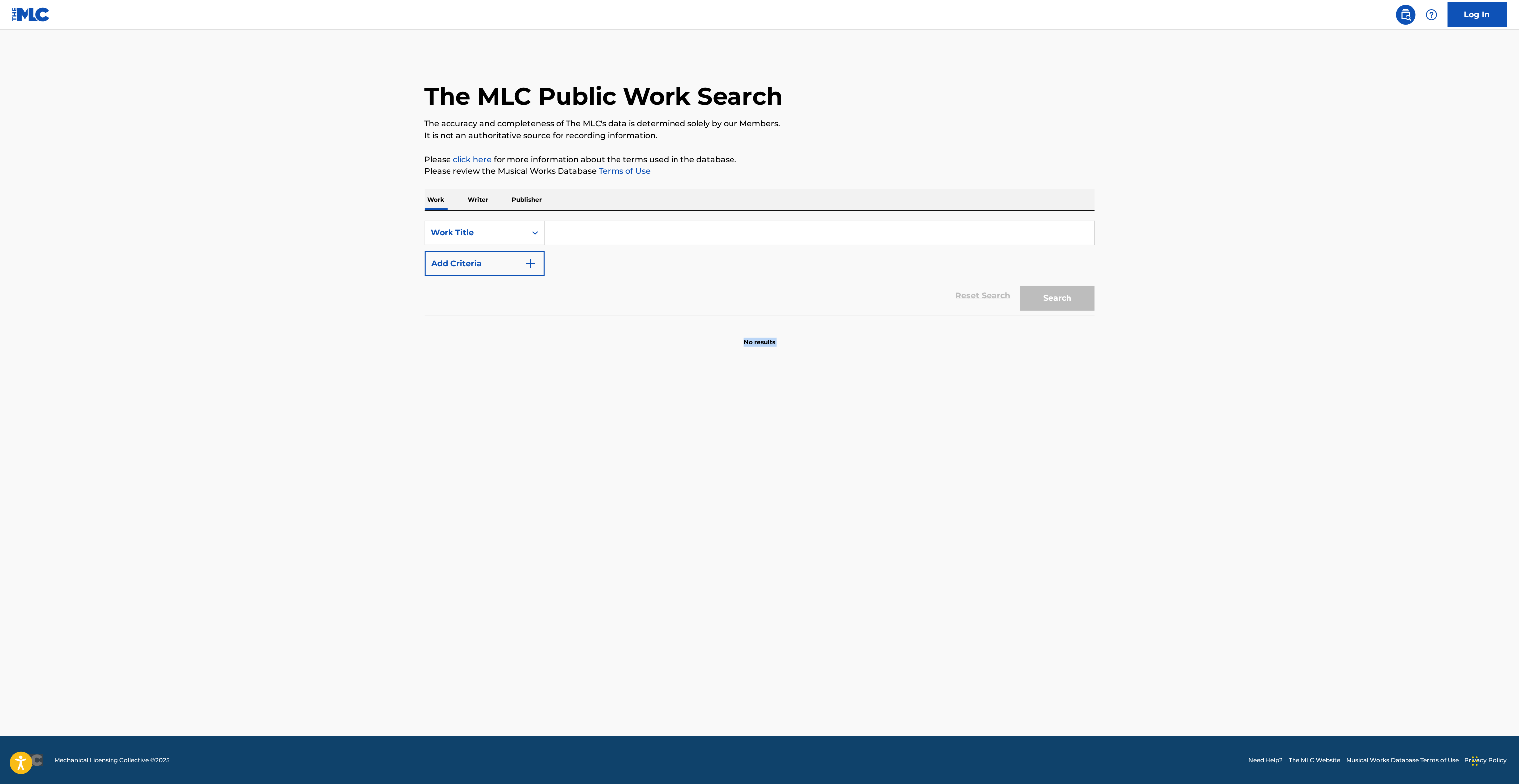
click at [1006, 558] on main "The MLC Public Work Search The accuracy and completeness of The MLC's data is d…" at bounding box center [760, 383] width 1519 height 706
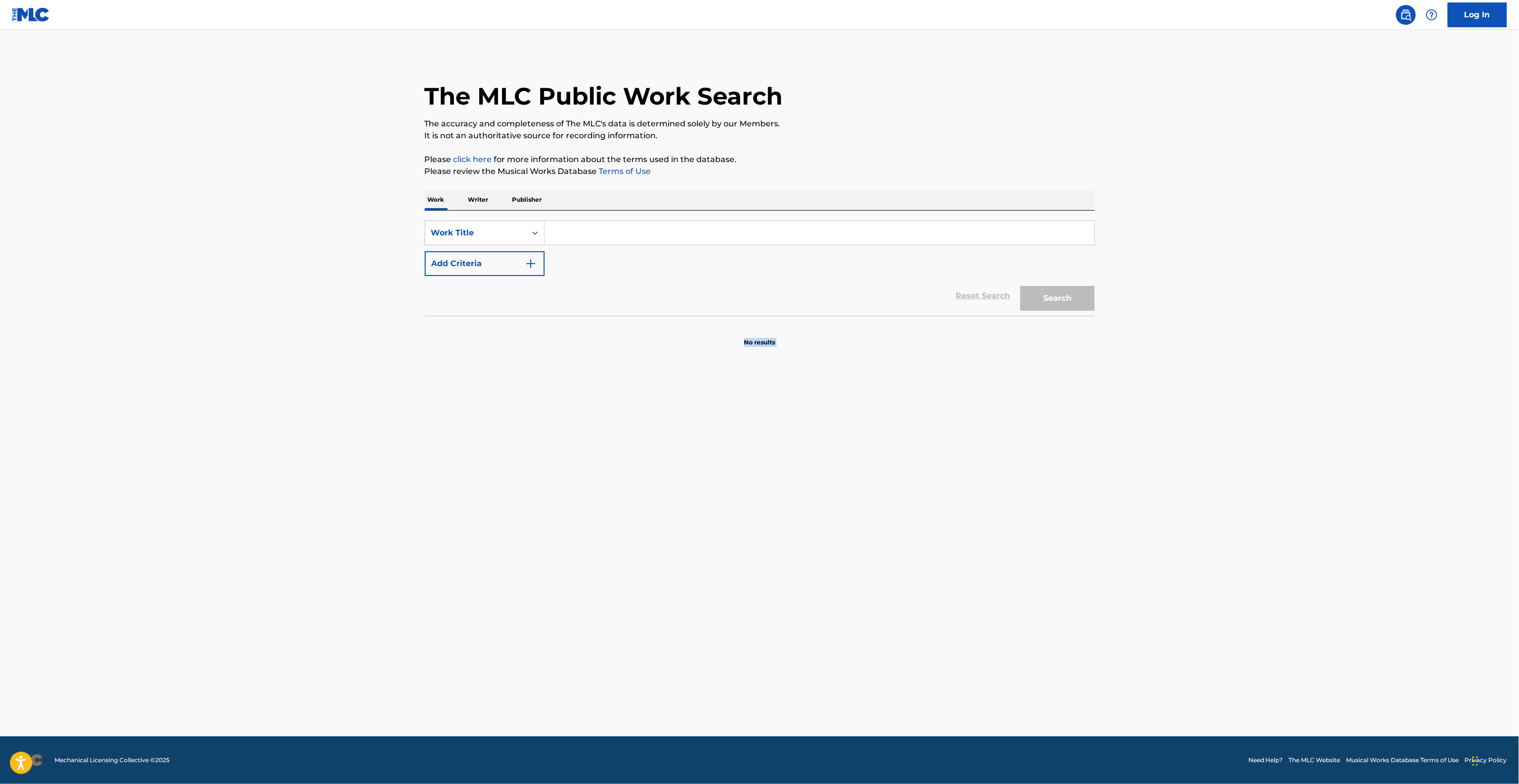
click at [1006, 558] on main "The MLC Public Work Search The accuracy and completeness of The MLC's data is d…" at bounding box center [760, 383] width 1519 height 706
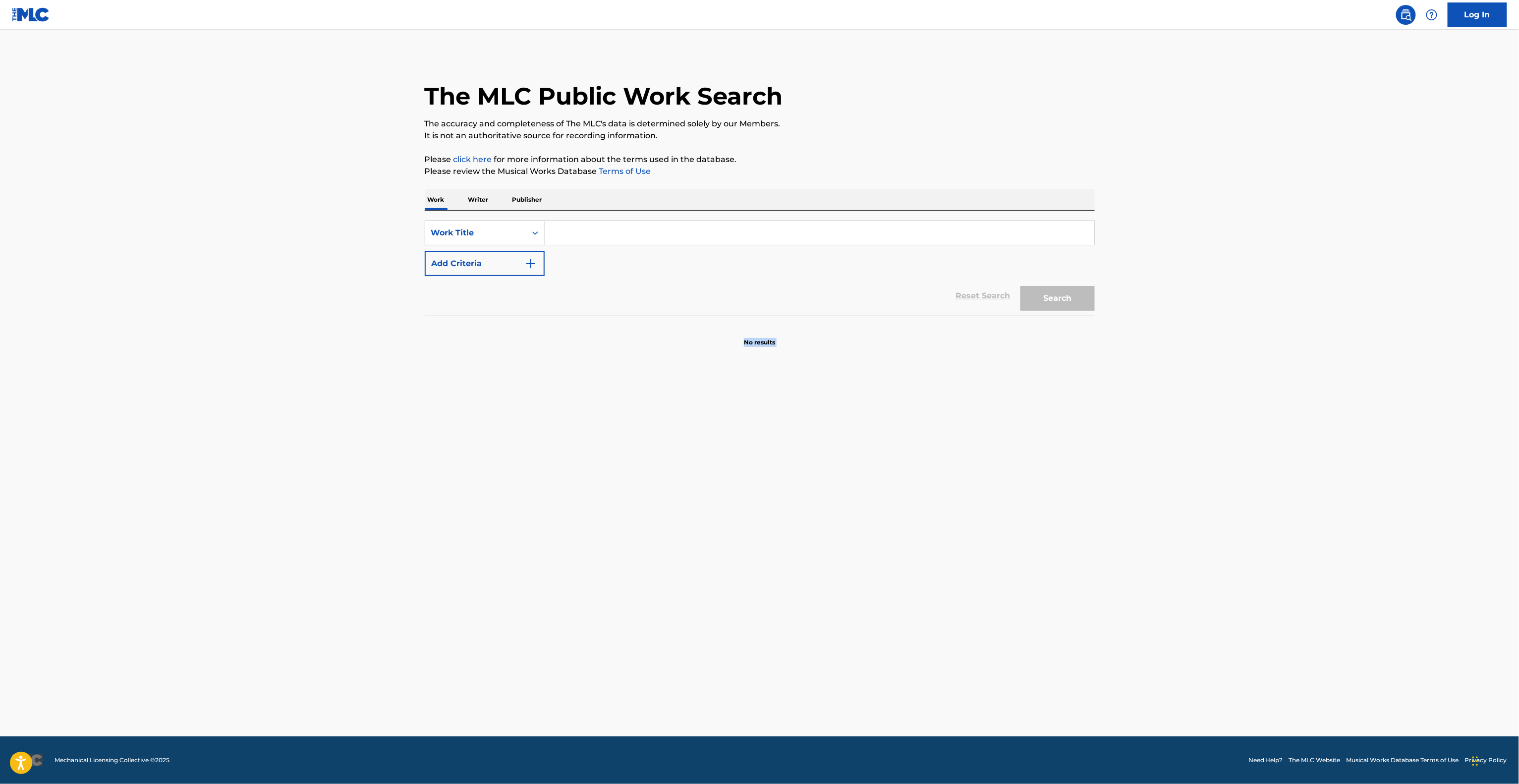
click at [1006, 558] on main "The MLC Public Work Search The accuracy and completeness of The MLC's data is d…" at bounding box center [760, 383] width 1519 height 706
click at [1006, 558] on main "The MLC Public Work Search The accuracy and completeness of The MLC's data is d…" at bounding box center [760, 383] width 1519 height 706
click at [1005, 560] on main "The MLC Public Work Search The accuracy and completeness of The MLC's data is d…" at bounding box center [760, 383] width 1519 height 706
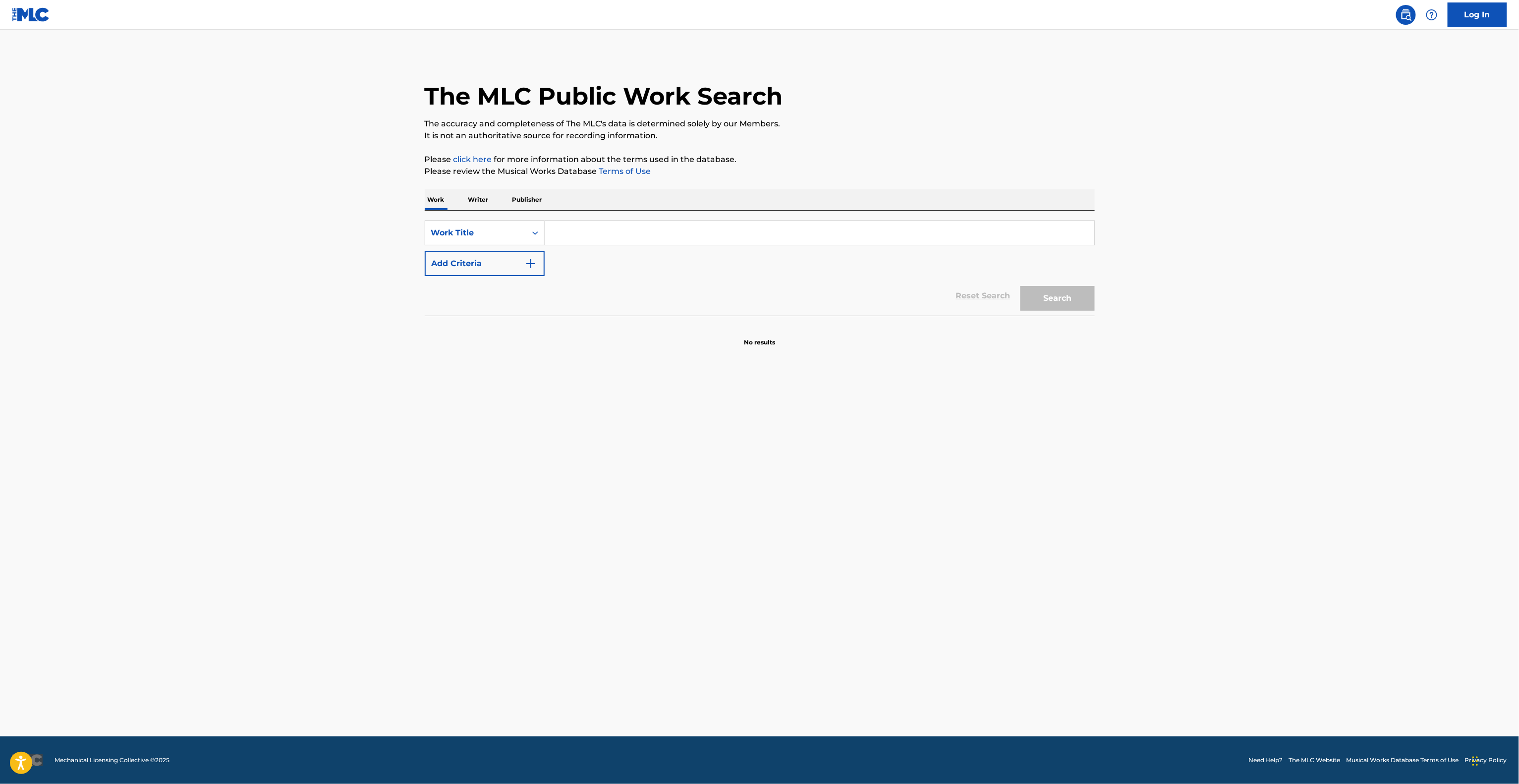
click at [1005, 560] on main "The MLC Public Work Search The accuracy and completeness of The MLC's data is d…" at bounding box center [760, 383] width 1519 height 706
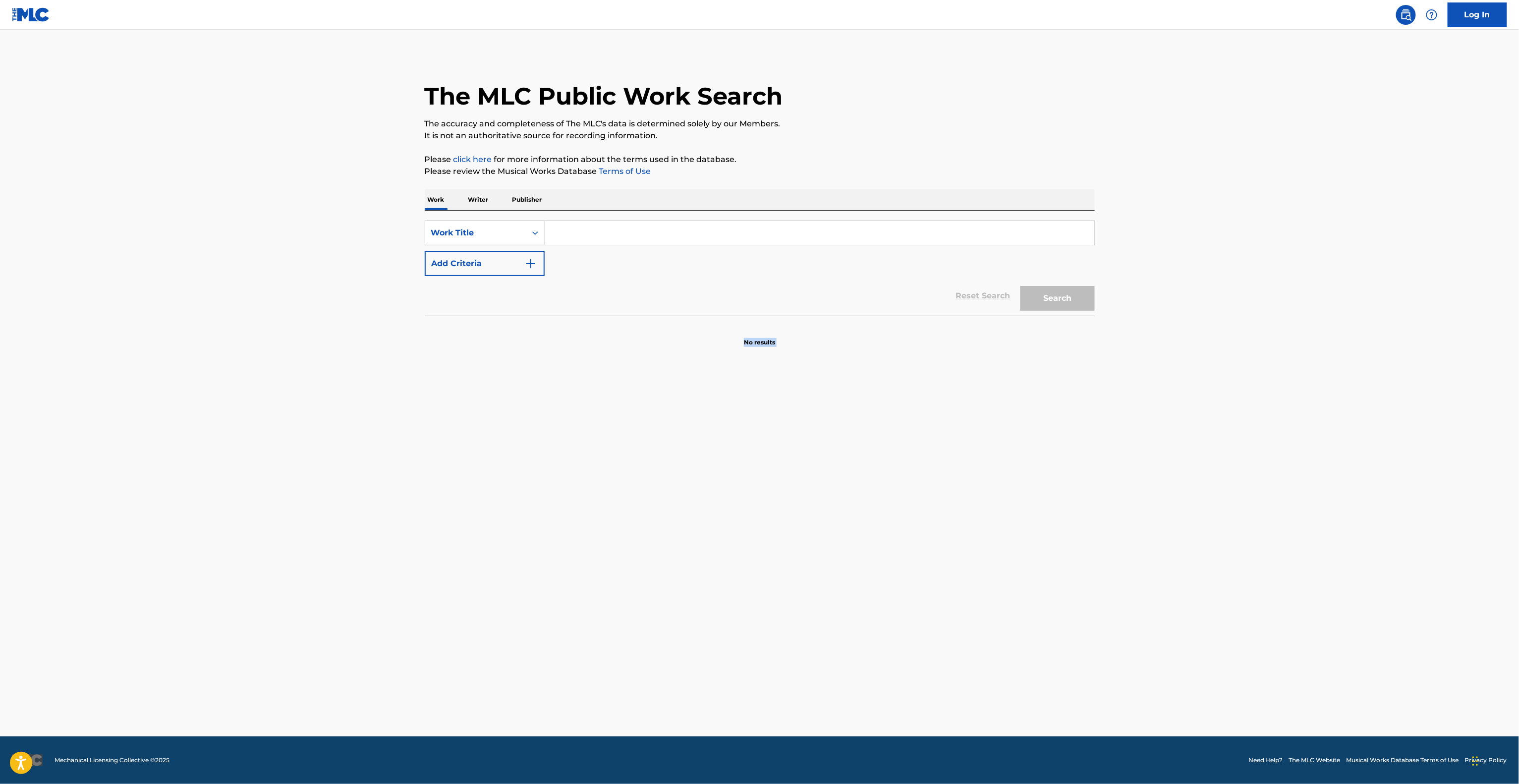
click at [1005, 560] on main "The MLC Public Work Search The accuracy and completeness of The MLC's data is d…" at bounding box center [760, 383] width 1519 height 706
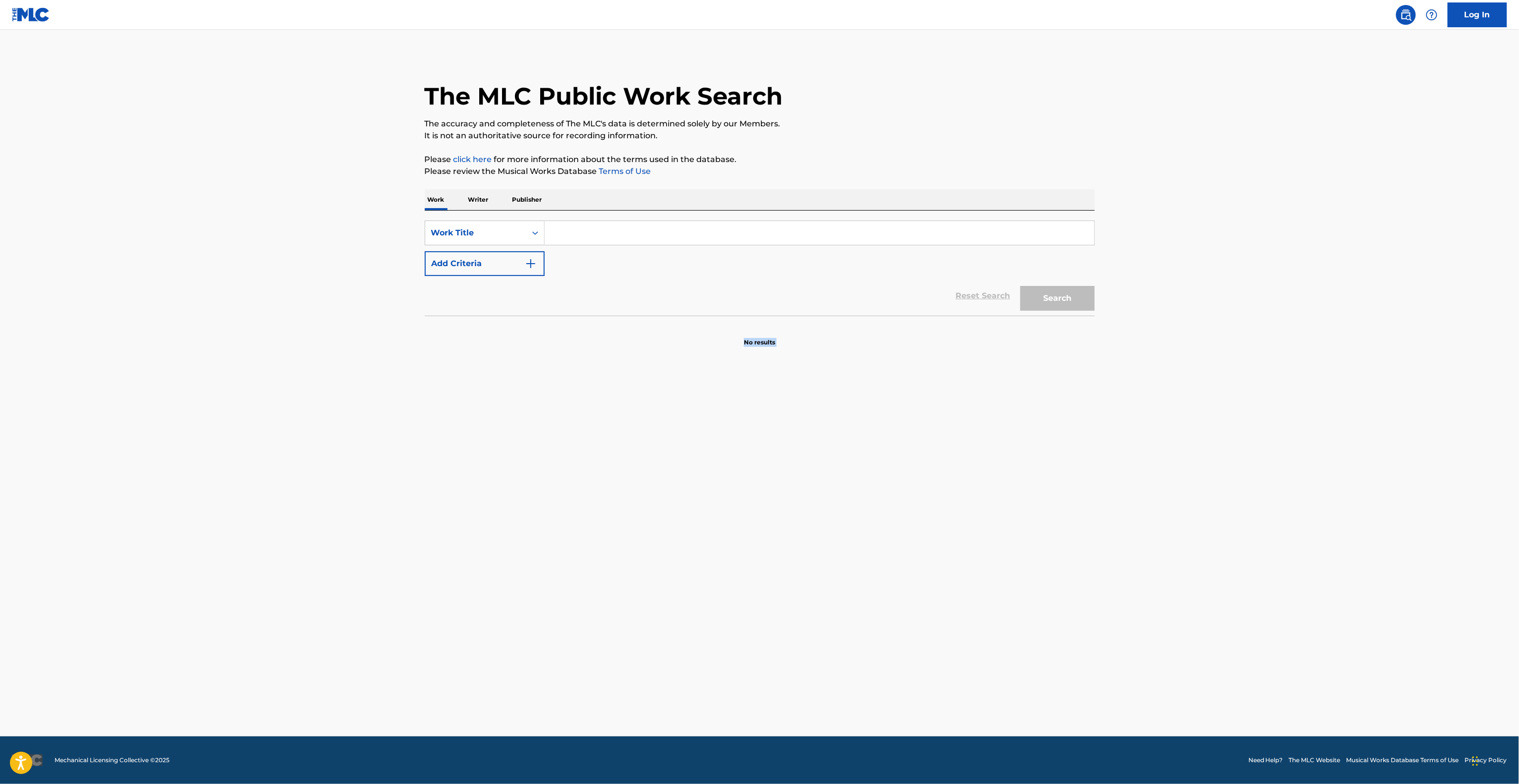
click at [1005, 560] on main "The MLC Public Work Search The accuracy and completeness of The MLC's data is d…" at bounding box center [760, 383] width 1519 height 706
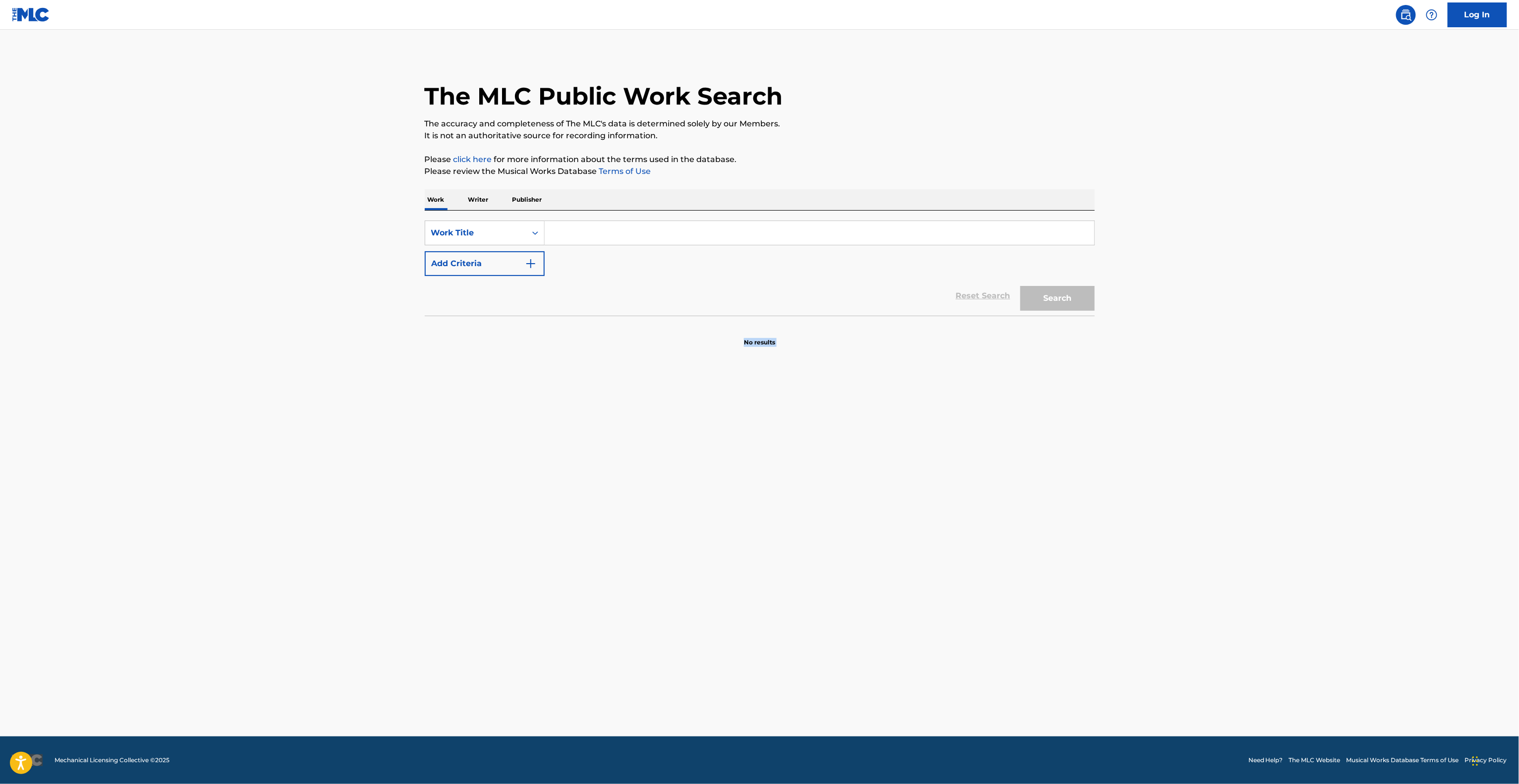
click at [1005, 560] on main "The MLC Public Work Search The accuracy and completeness of The MLC's data is d…" at bounding box center [760, 383] width 1519 height 706
click at [1005, 562] on main "The MLC Public Work Search The accuracy and completeness of The MLC's data is d…" at bounding box center [760, 383] width 1519 height 706
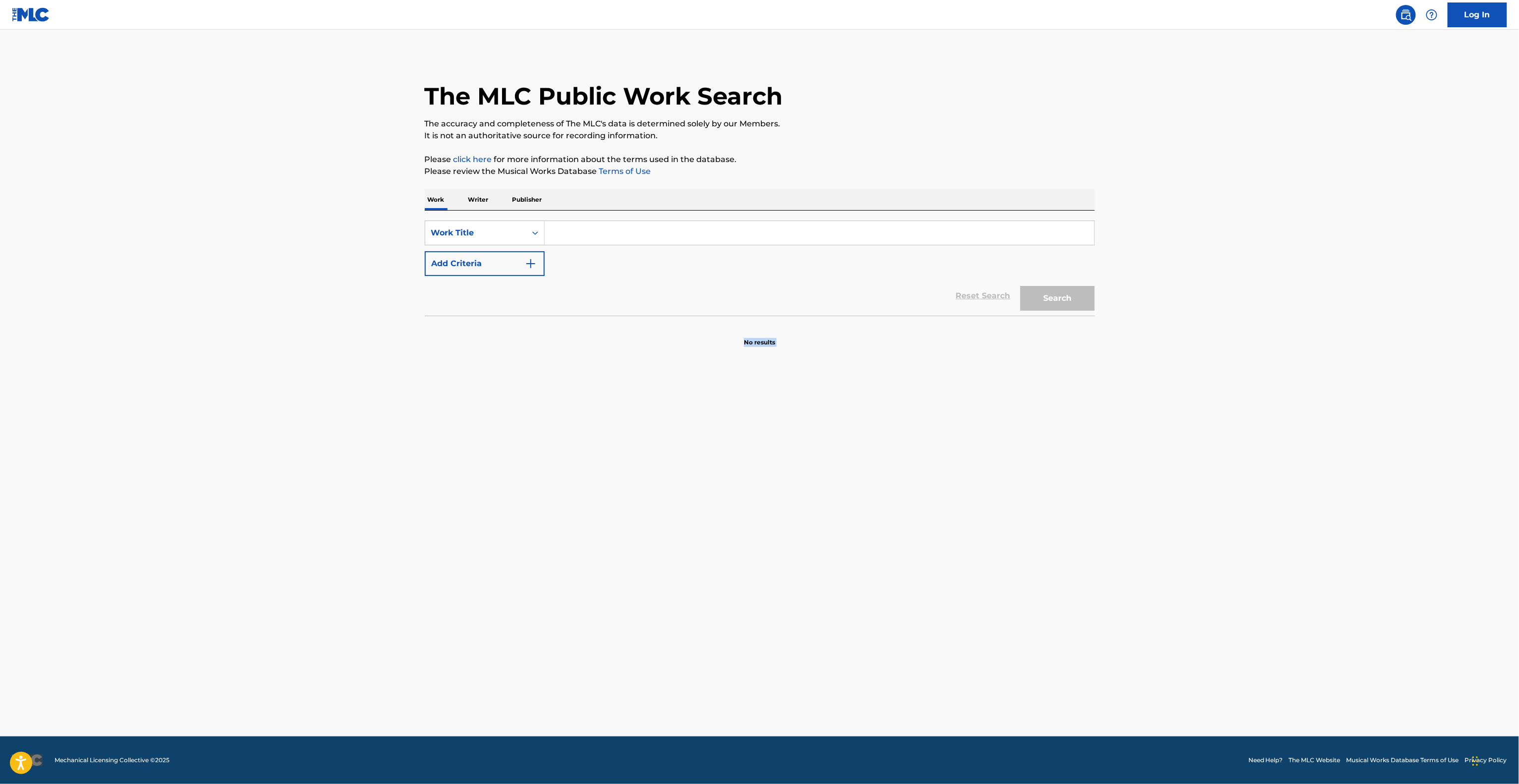
click at [1005, 562] on main "The MLC Public Work Search The accuracy and completeness of The MLC's data is d…" at bounding box center [760, 383] width 1519 height 706
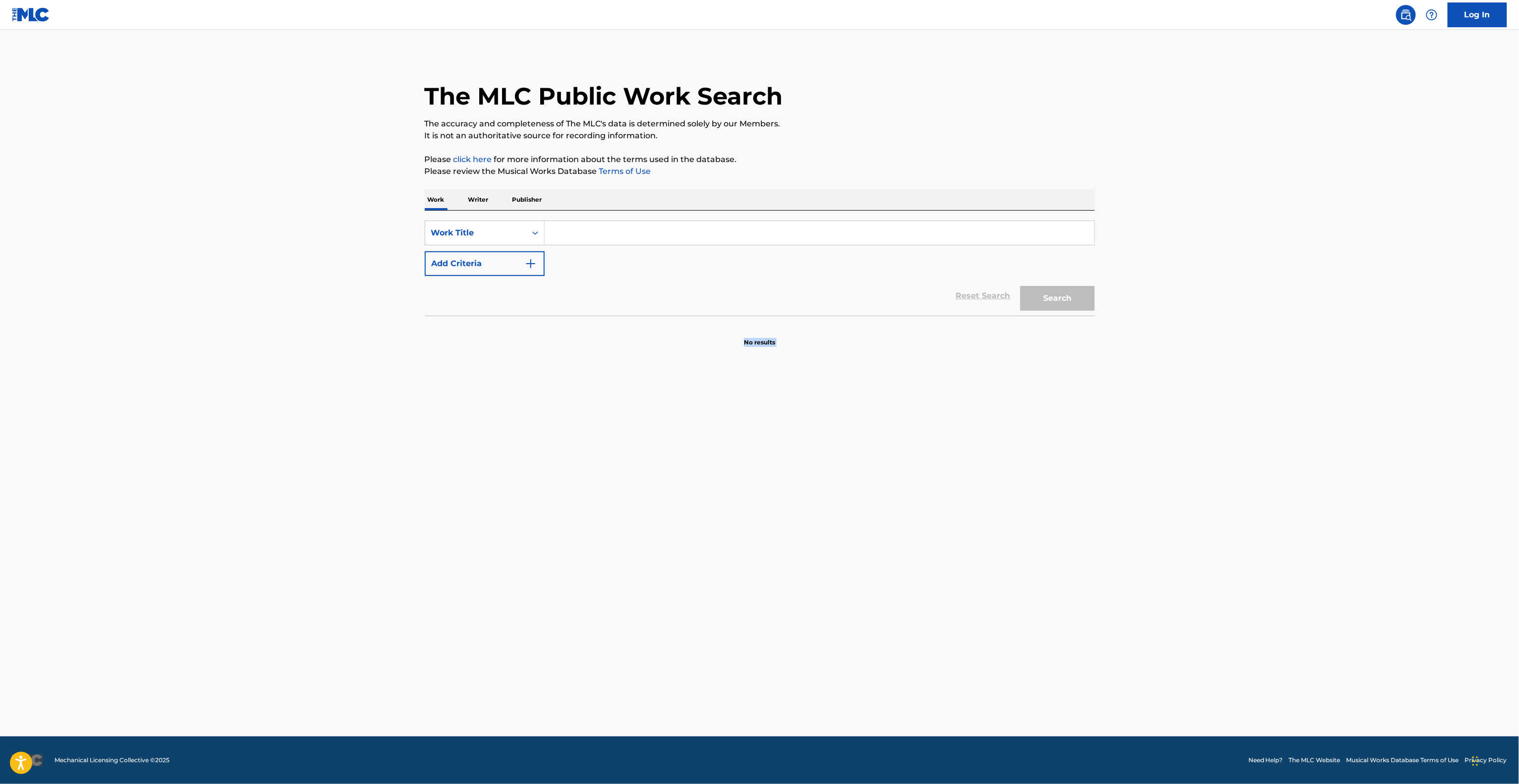
click at [1005, 562] on main "The MLC Public Work Search The accuracy and completeness of The MLC's data is d…" at bounding box center [760, 383] width 1519 height 706
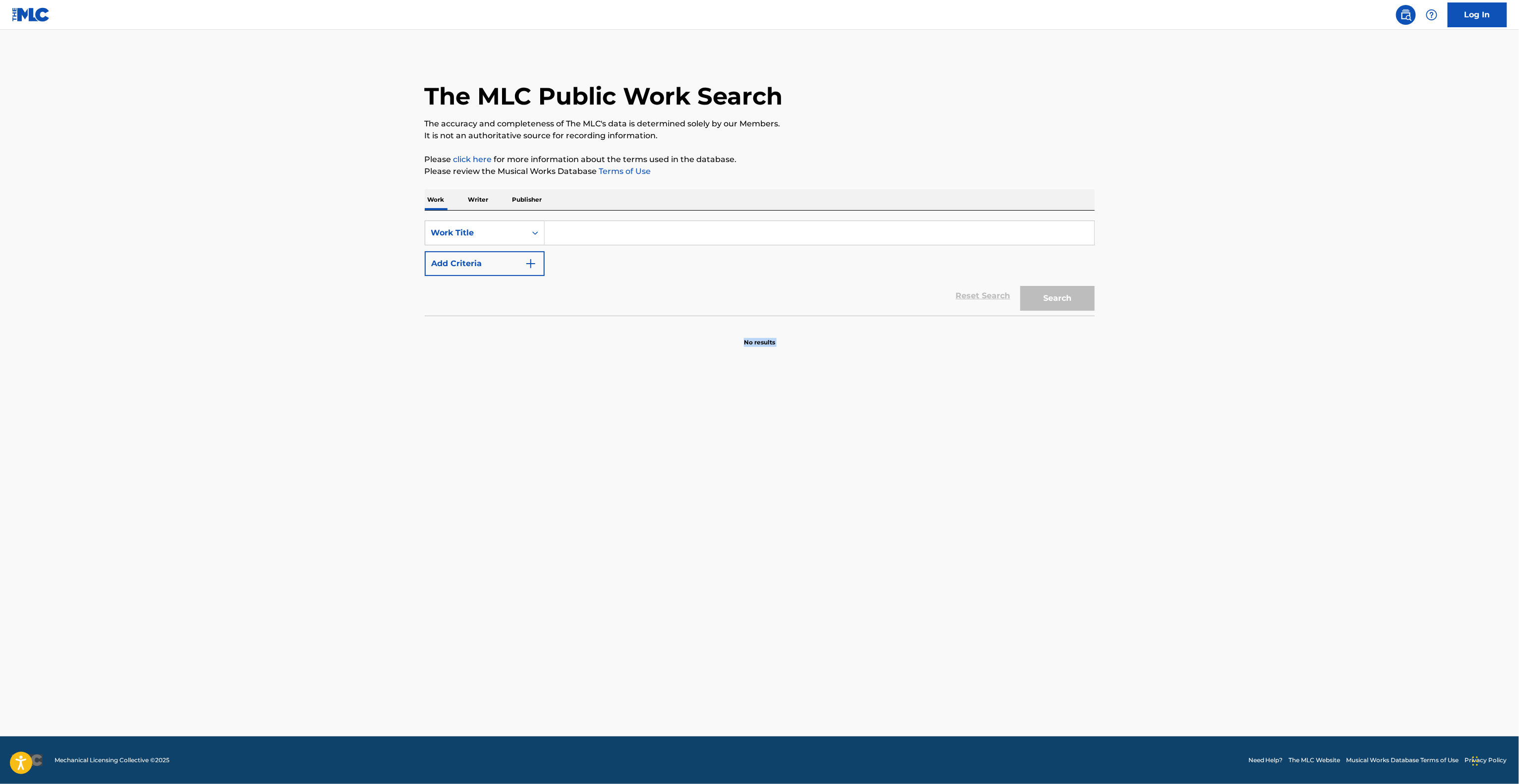
click at [1005, 562] on main "The MLC Public Work Search The accuracy and completeness of The MLC's data is d…" at bounding box center [760, 383] width 1519 height 706
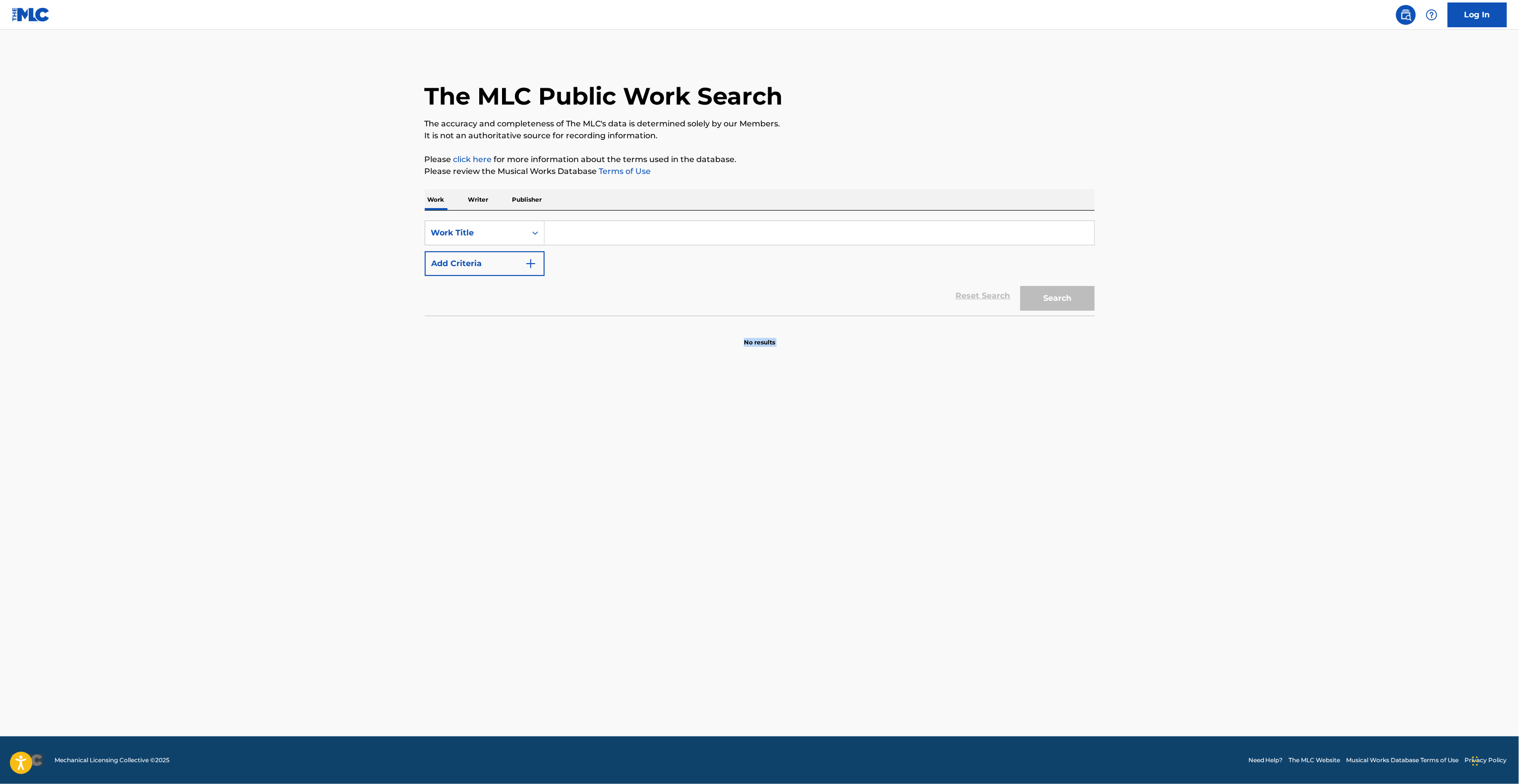
click at [1005, 562] on main "The MLC Public Work Search The accuracy and completeness of The MLC's data is d…" at bounding box center [760, 383] width 1519 height 706
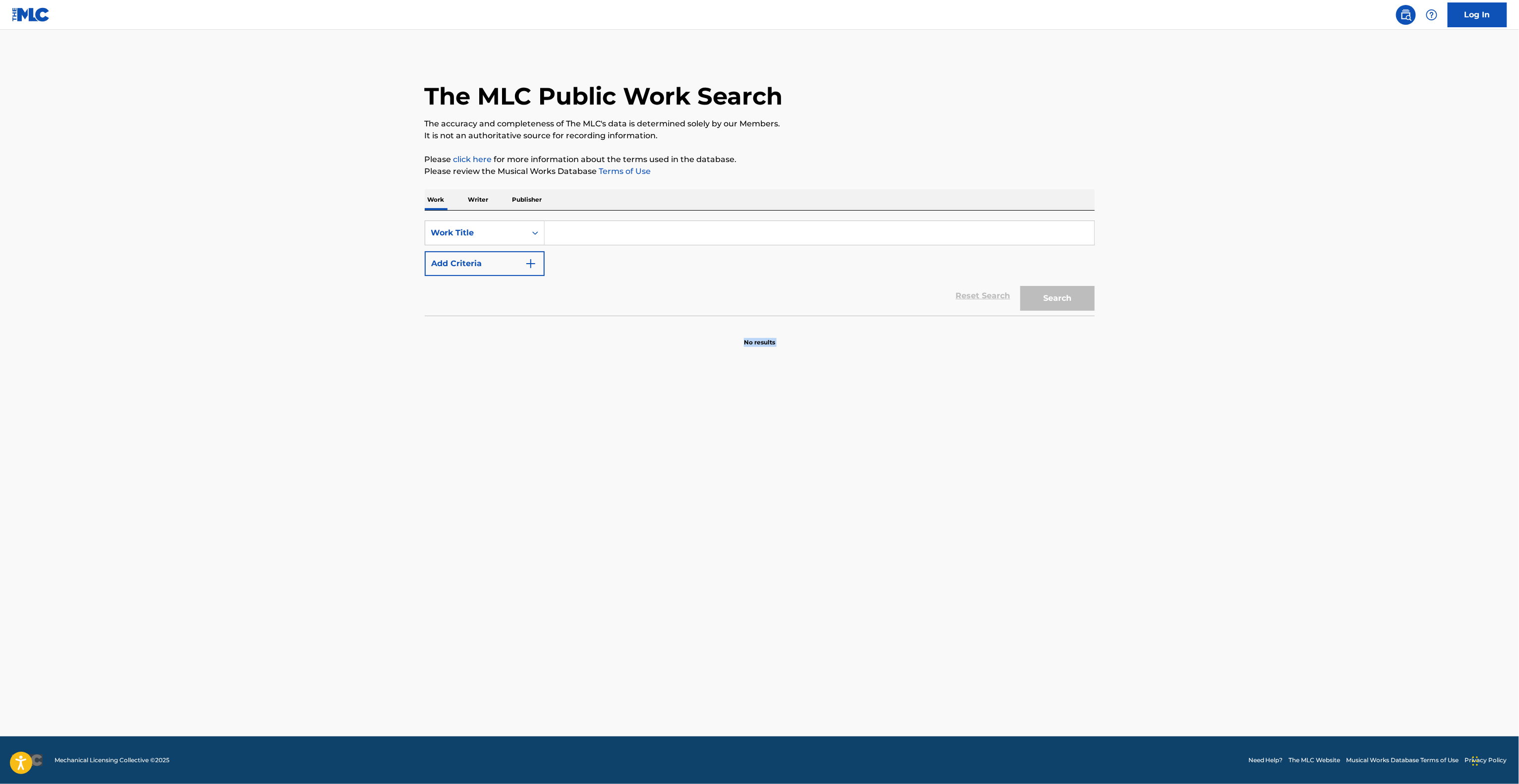
click at [1005, 562] on main "The MLC Public Work Search The accuracy and completeness of The MLC's data is d…" at bounding box center [760, 383] width 1519 height 706
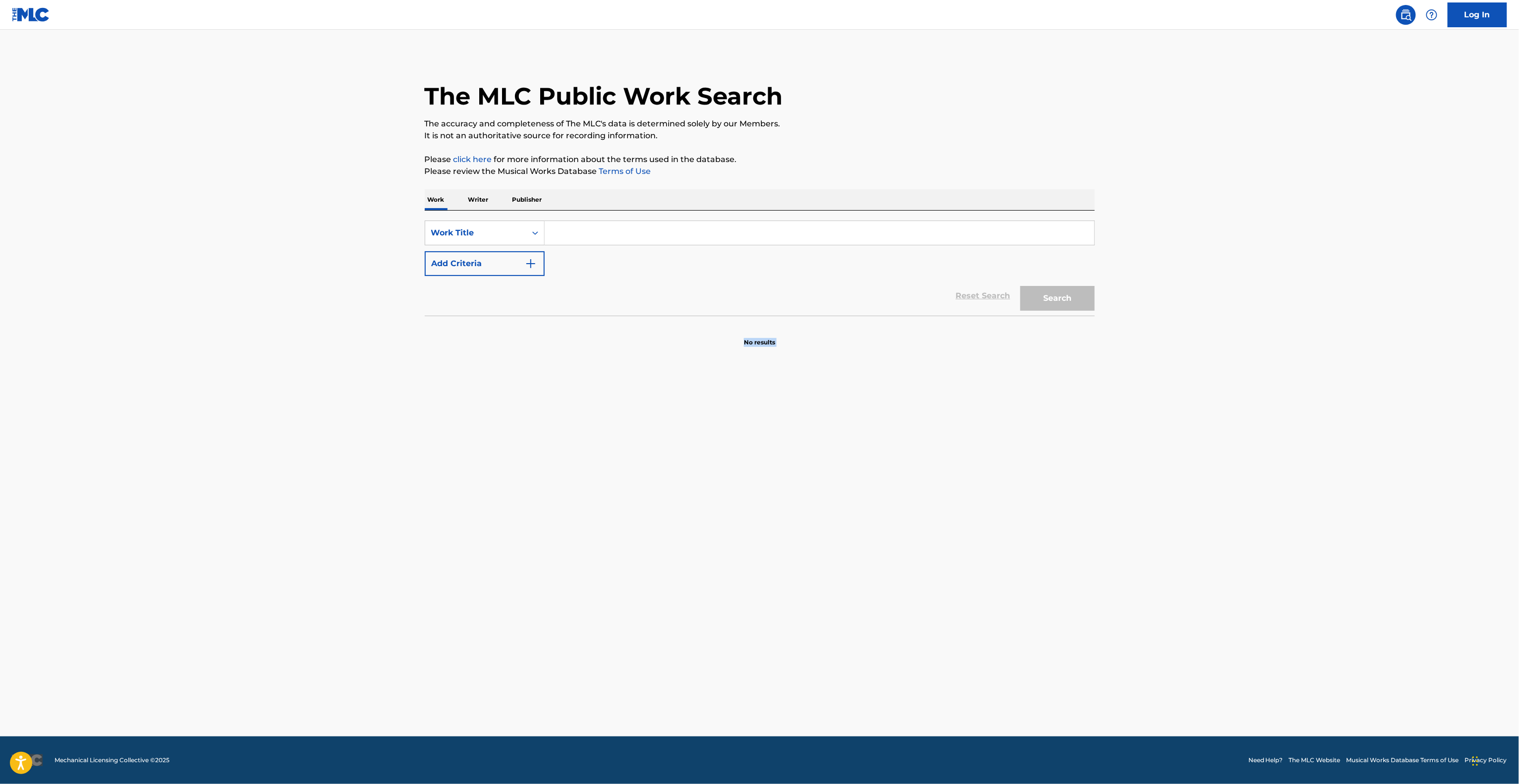
click at [1004, 564] on main "The MLC Public Work Search The accuracy and completeness of The MLC's data is d…" at bounding box center [760, 383] width 1519 height 706
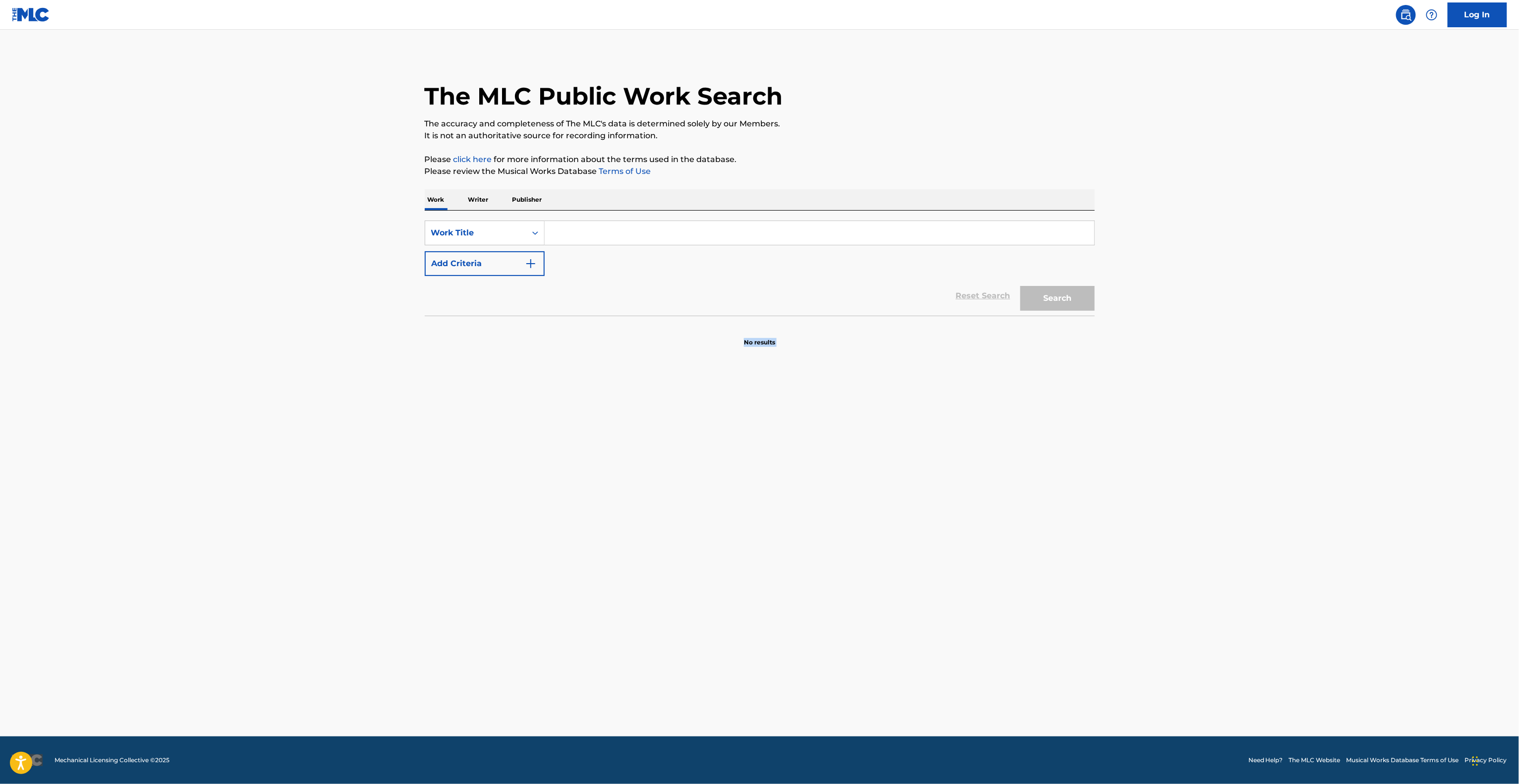
click at [1004, 564] on main "The MLC Public Work Search The accuracy and completeness of The MLC's data is d…" at bounding box center [760, 383] width 1519 height 706
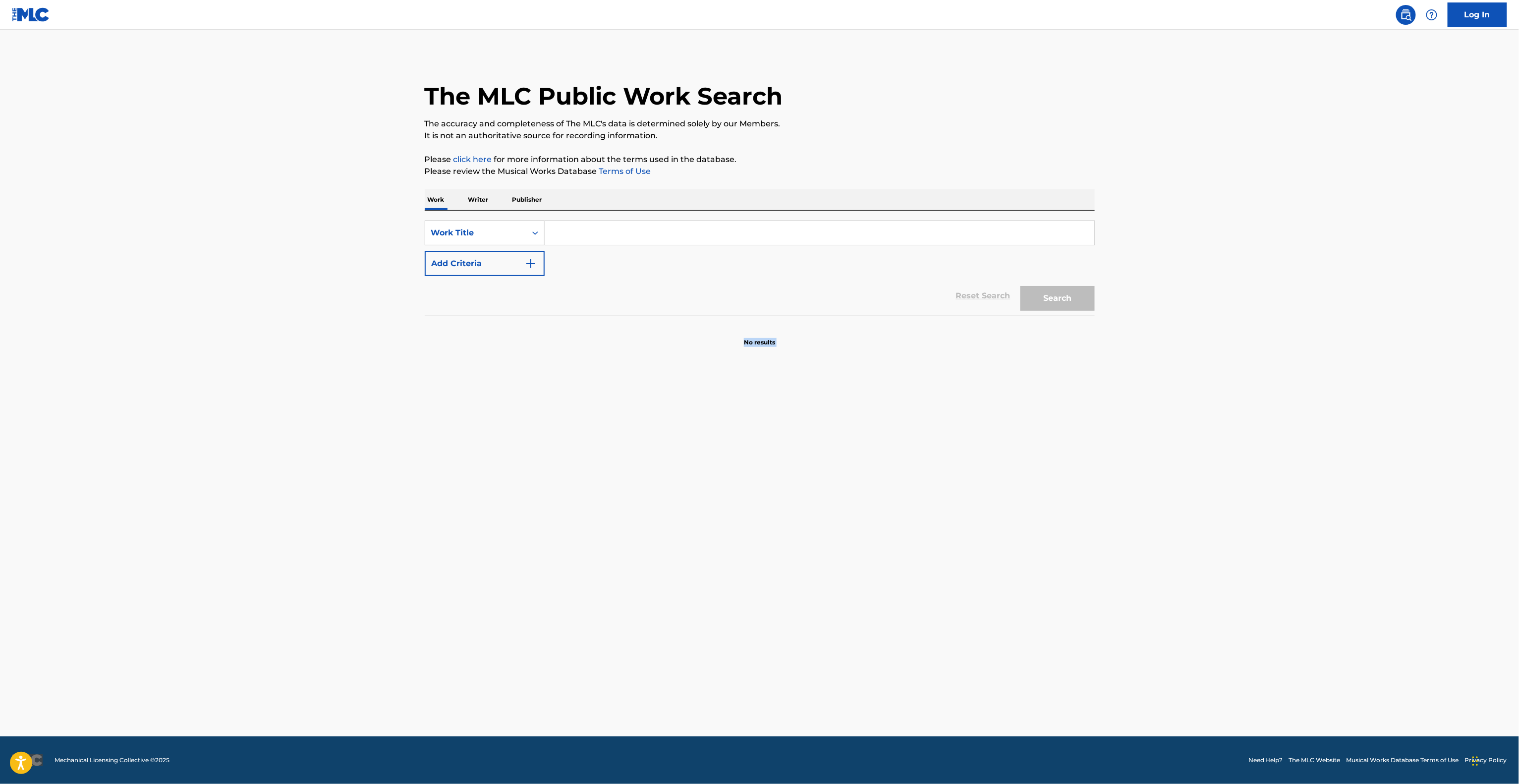
click at [1004, 564] on main "The MLC Public Work Search The accuracy and completeness of The MLC's data is d…" at bounding box center [760, 383] width 1519 height 706
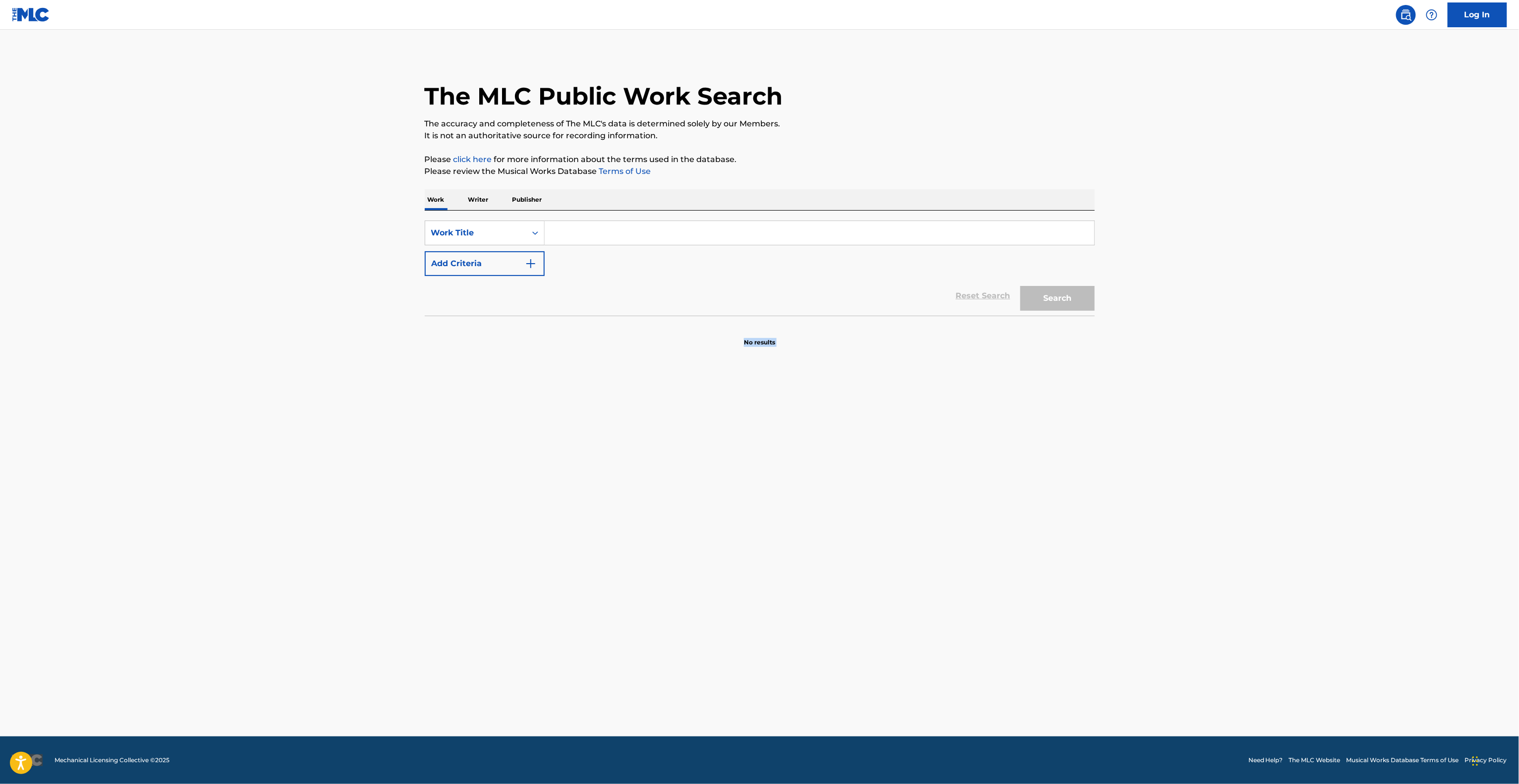
click at [1004, 564] on main "The MLC Public Work Search The accuracy and completeness of The MLC's data is d…" at bounding box center [760, 383] width 1519 height 706
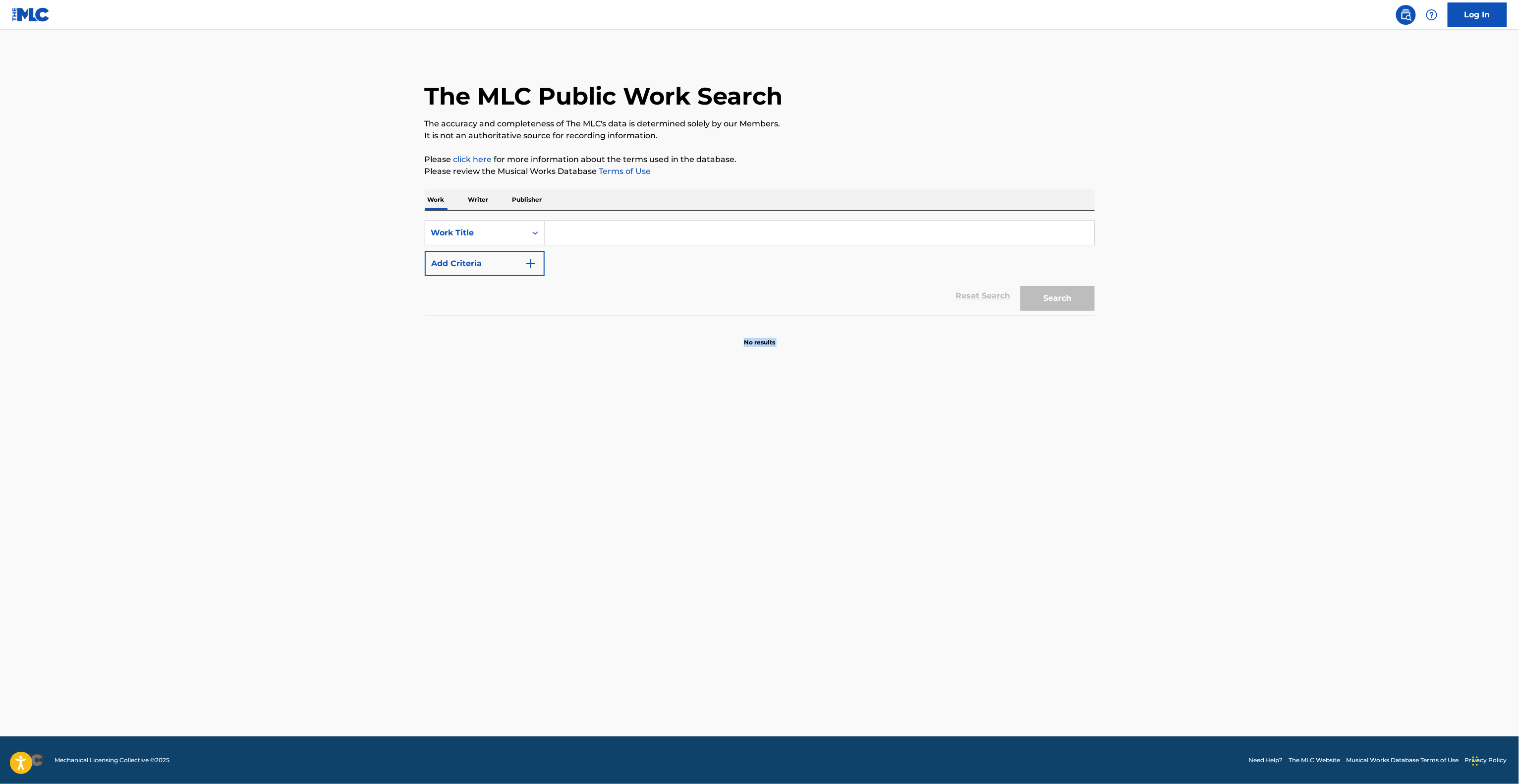
click at [1004, 564] on main "The MLC Public Work Search The accuracy and completeness of The MLC's data is d…" at bounding box center [760, 383] width 1519 height 706
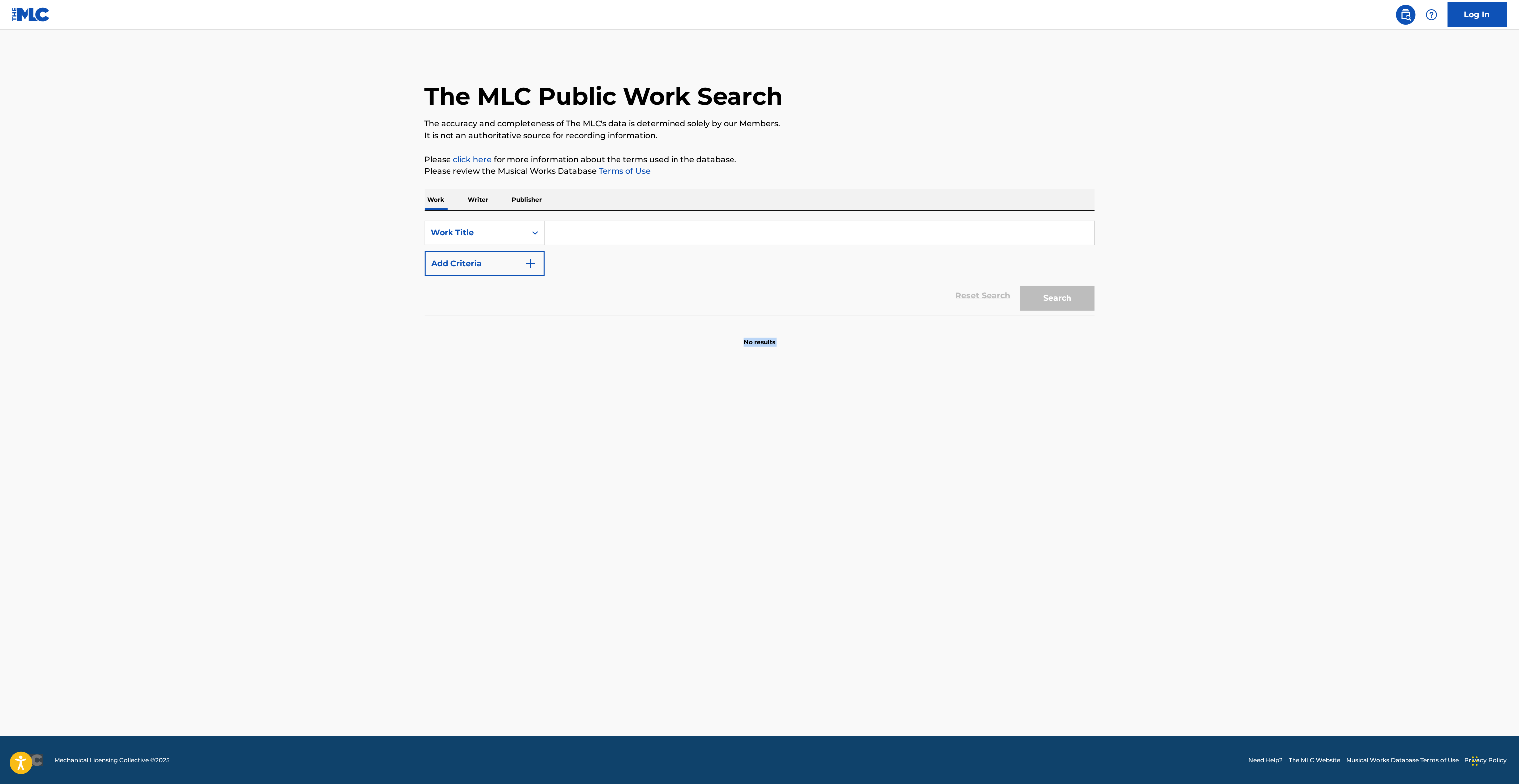
click at [1004, 564] on main "The MLC Public Work Search The accuracy and completeness of The MLC's data is d…" at bounding box center [760, 383] width 1519 height 706
click at [1004, 565] on main "The MLC Public Work Search The accuracy and completeness of The MLC's data is d…" at bounding box center [760, 383] width 1519 height 706
click at [1002, 566] on main "The MLC Public Work Search The accuracy and completeness of The MLC's data is d…" at bounding box center [760, 383] width 1519 height 706
click at [1002, 567] on main "The MLC Public Work Search The accuracy and completeness of The MLC's data is d…" at bounding box center [760, 383] width 1519 height 706
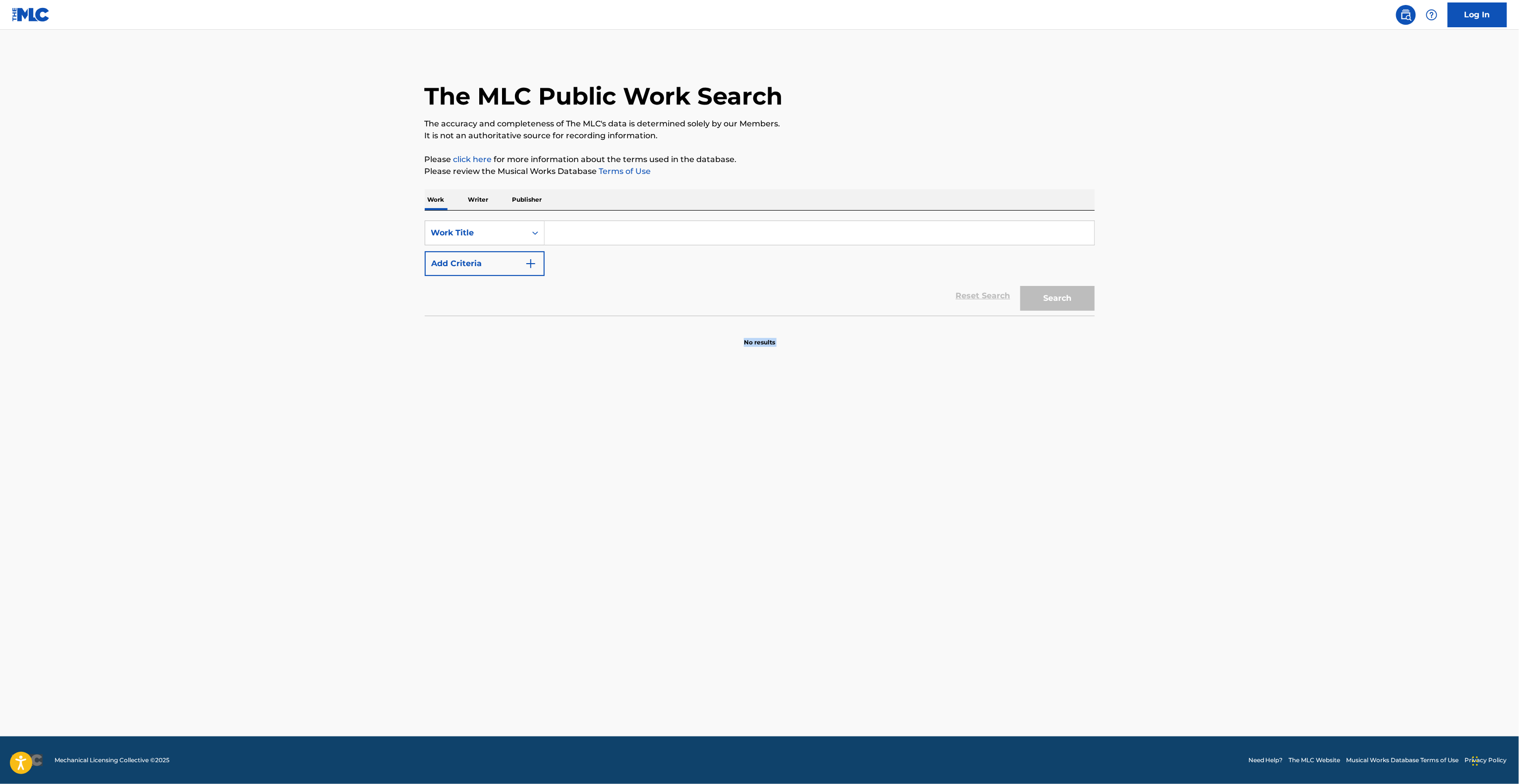
click at [1002, 567] on main "The MLC Public Work Search The accuracy and completeness of The MLC's data is d…" at bounding box center [760, 383] width 1519 height 706
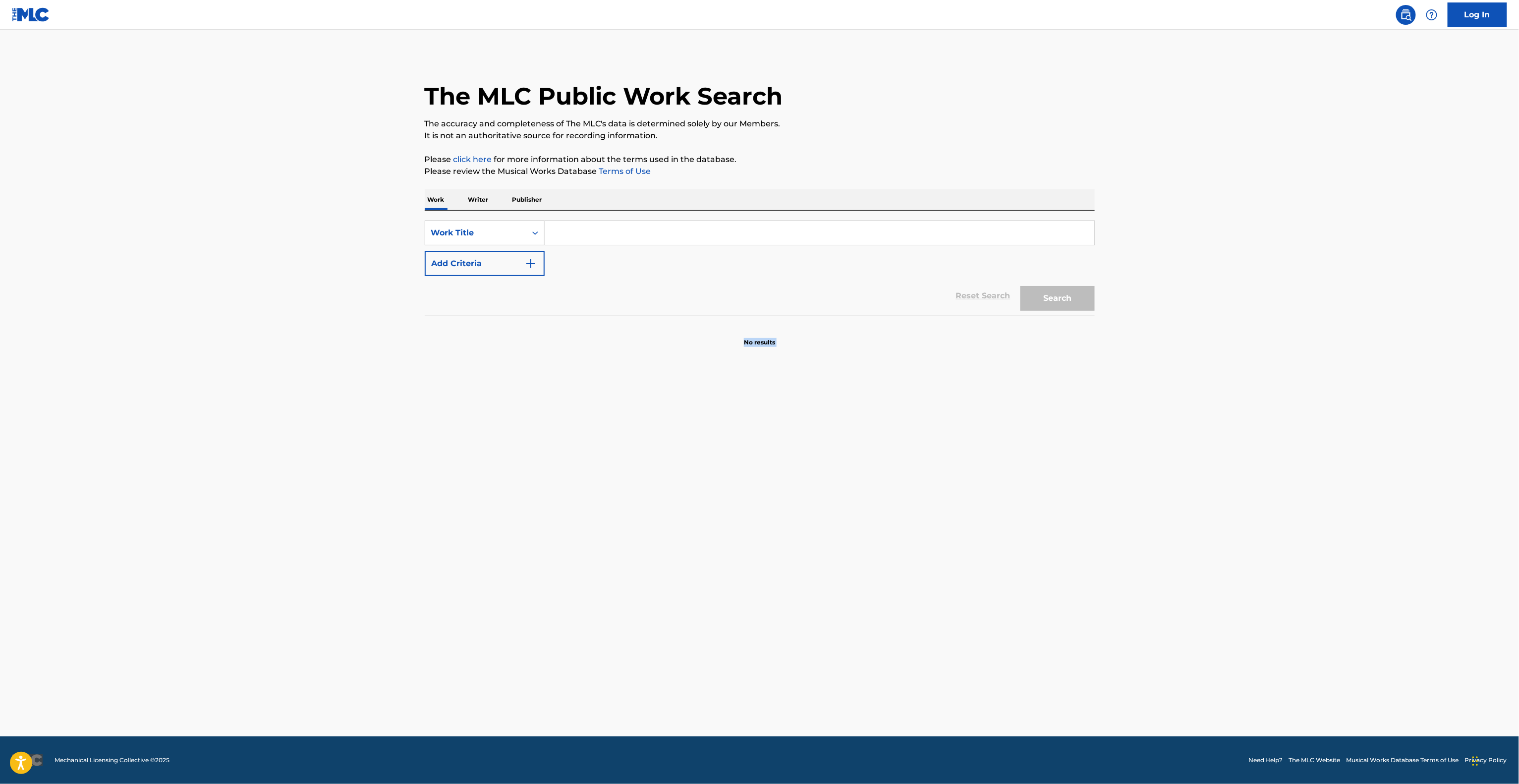
click at [1002, 567] on main "The MLC Public Work Search The accuracy and completeness of The MLC's data is d…" at bounding box center [760, 383] width 1519 height 706
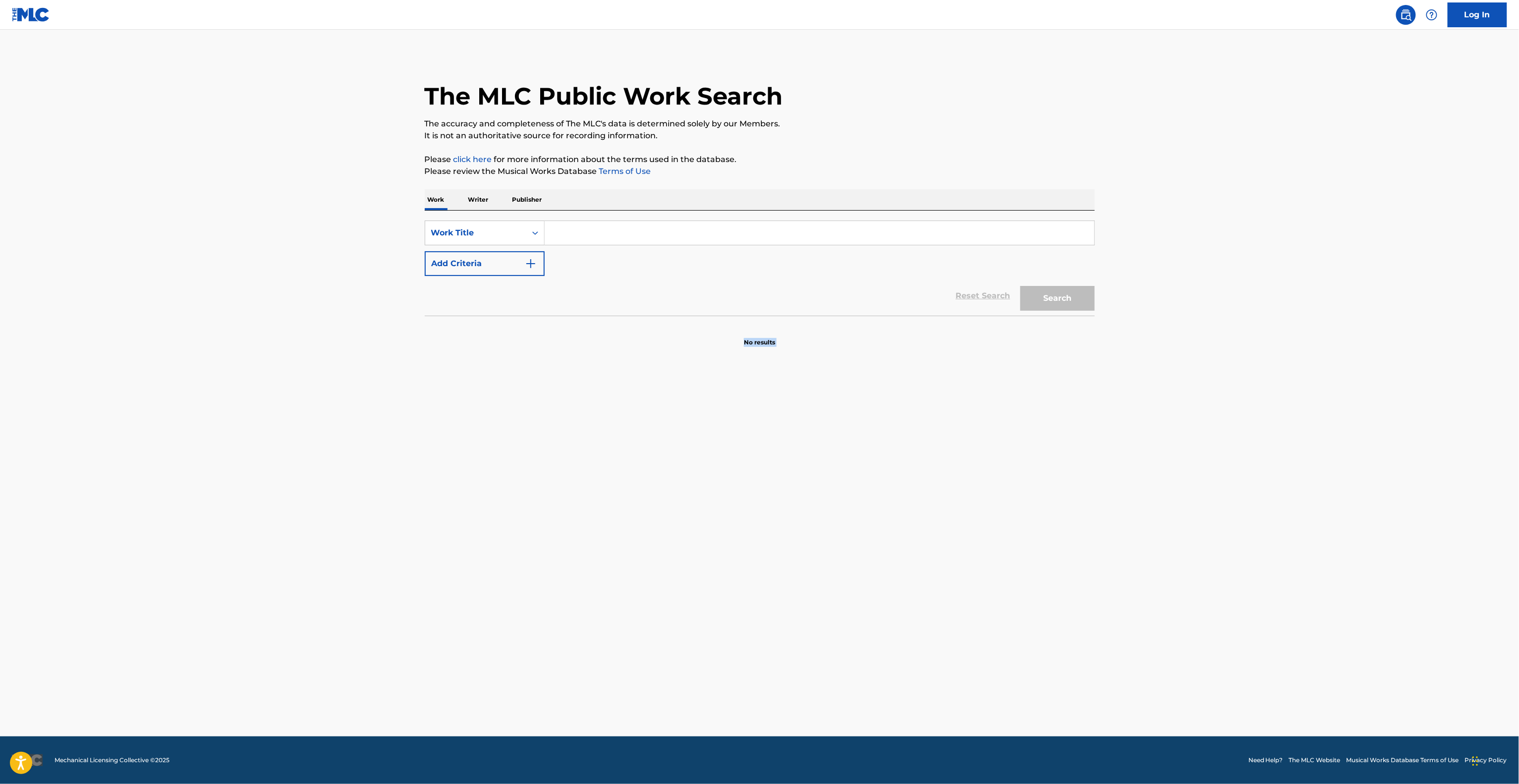
click at [1002, 567] on main "The MLC Public Work Search The accuracy and completeness of The MLC's data is d…" at bounding box center [760, 383] width 1519 height 706
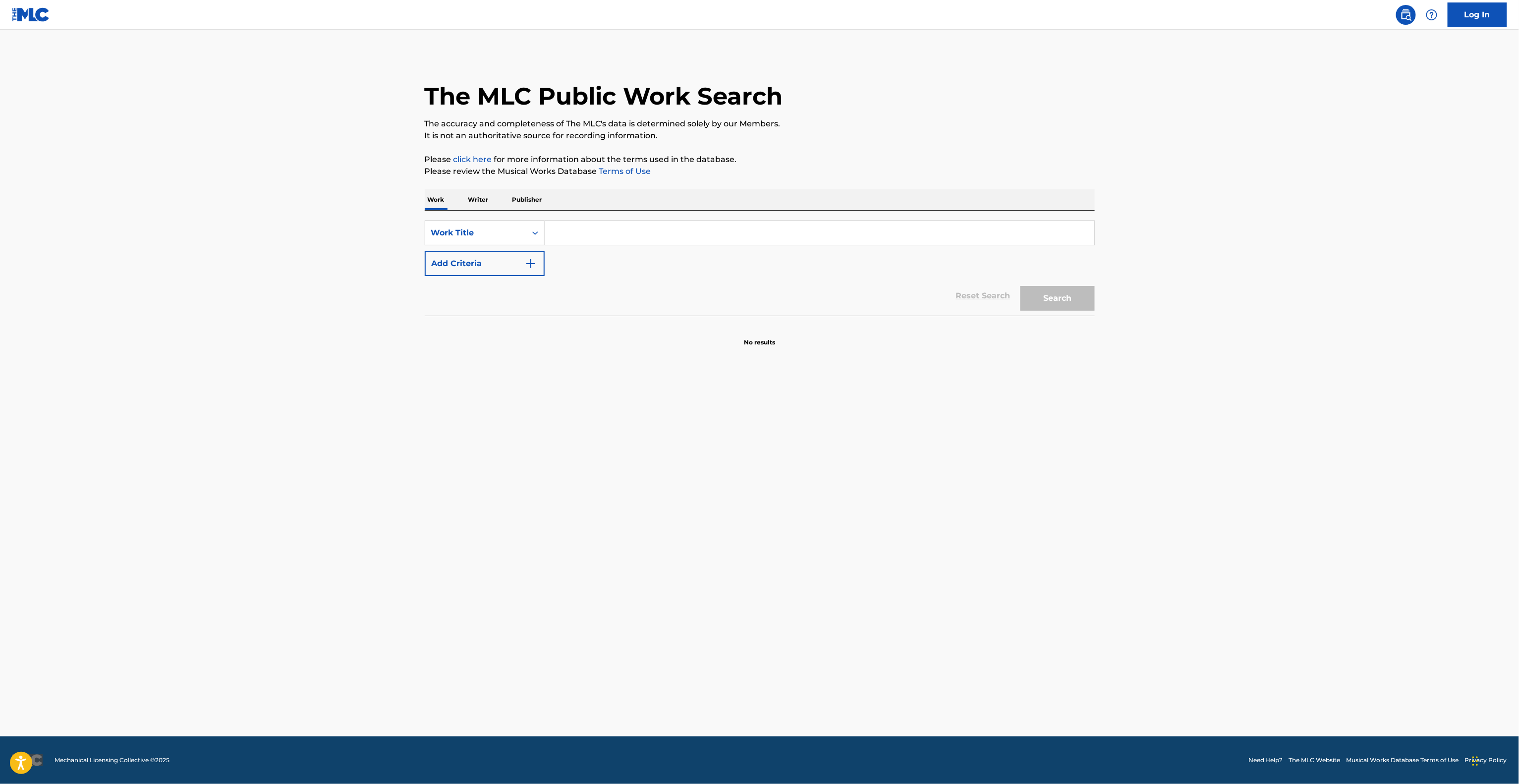
click at [1002, 567] on main "The MLC Public Work Search The accuracy and completeness of The MLC's data is d…" at bounding box center [760, 383] width 1519 height 706
click at [1003, 565] on main "The MLC Public Work Search The accuracy and completeness of The MLC's data is d…" at bounding box center [760, 383] width 1519 height 706
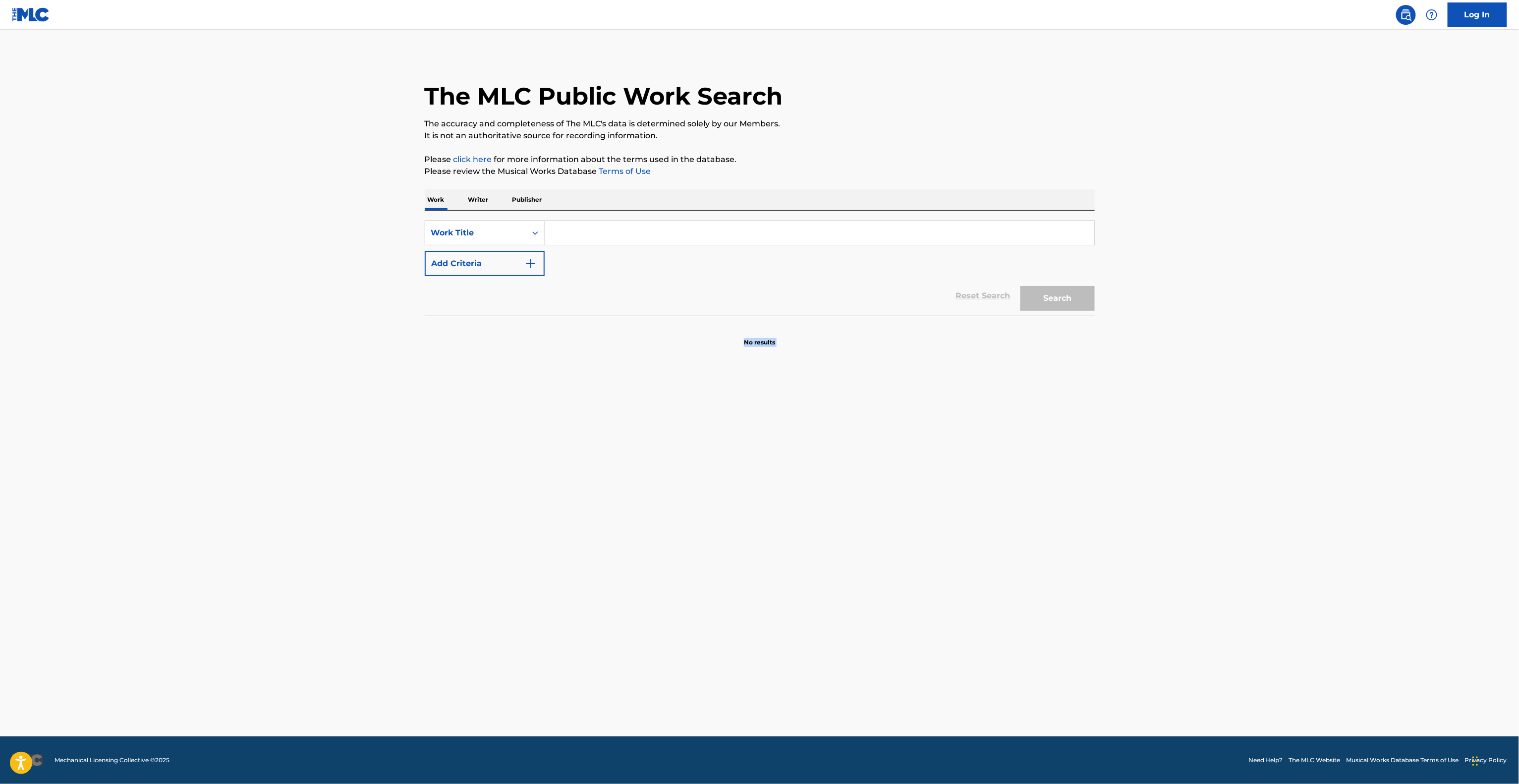
click at [1004, 564] on main "The MLC Public Work Search The accuracy and completeness of The MLC's data is d…" at bounding box center [760, 383] width 1519 height 706
drag, startPoint x: 1004, startPoint y: 564, endPoint x: 1011, endPoint y: 564, distance: 7.0
click at [1006, 564] on main "The MLC Public Work Search The accuracy and completeness of The MLC's data is d…" at bounding box center [760, 383] width 1519 height 706
click at [1011, 564] on main "The MLC Public Work Search The accuracy and completeness of The MLC's data is d…" at bounding box center [760, 383] width 1519 height 706
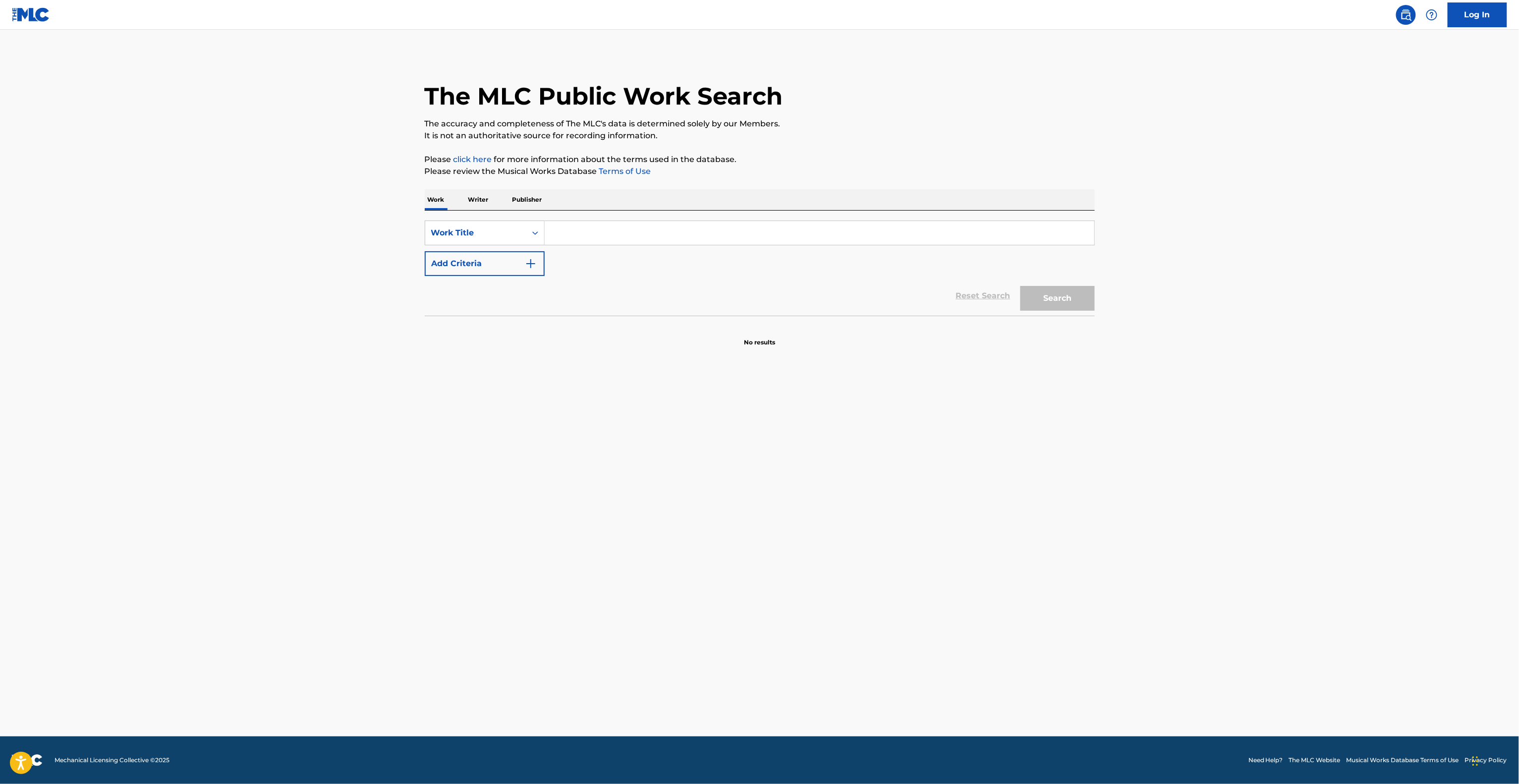
click at [1014, 567] on main "The MLC Public Work Search The accuracy and completeness of The MLC's data is d…" at bounding box center [760, 383] width 1519 height 706
click at [1014, 569] on main "The MLC Public Work Search The accuracy and completeness of The MLC's data is d…" at bounding box center [760, 383] width 1519 height 706
click at [1014, 575] on main "The MLC Public Work Search The accuracy and completeness of The MLC's data is d…" at bounding box center [760, 383] width 1519 height 706
click at [1014, 576] on main "The MLC Public Work Search The accuracy and completeness of The MLC's data is d…" at bounding box center [760, 383] width 1519 height 706
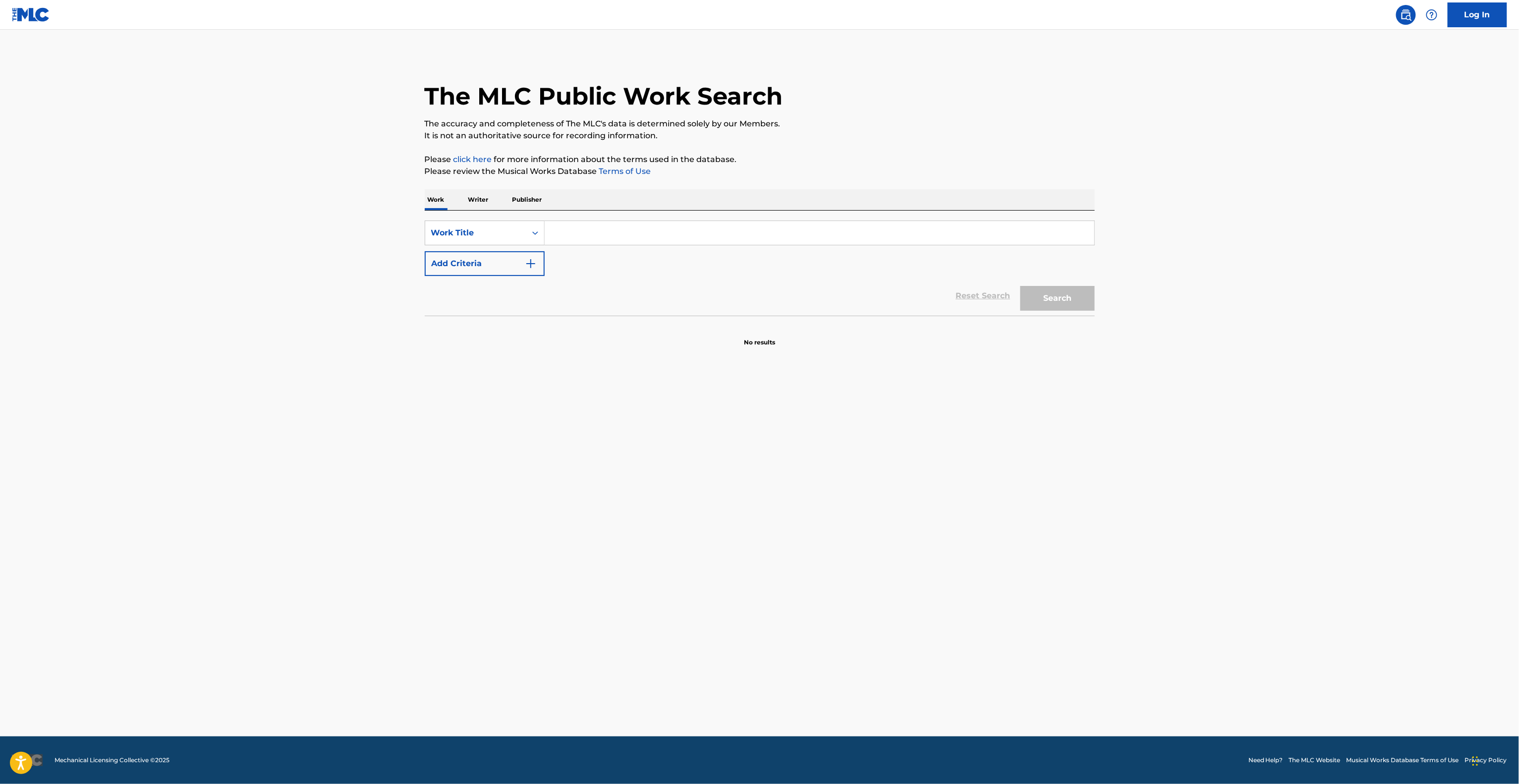
click at [1014, 576] on main "The MLC Public Work Search The accuracy and completeness of The MLC's data is d…" at bounding box center [760, 383] width 1519 height 706
click at [1014, 578] on main "The MLC Public Work Search The accuracy and completeness of The MLC's data is d…" at bounding box center [760, 383] width 1519 height 706
click at [1014, 581] on main "The MLC Public Work Search The accuracy and completeness of The MLC's data is d…" at bounding box center [760, 383] width 1519 height 706
click at [1011, 592] on main "The MLC Public Work Search The accuracy and completeness of The MLC's data is d…" at bounding box center [760, 383] width 1519 height 706
click at [1011, 594] on main "The MLC Public Work Search The accuracy and completeness of The MLC's data is d…" at bounding box center [760, 383] width 1519 height 706
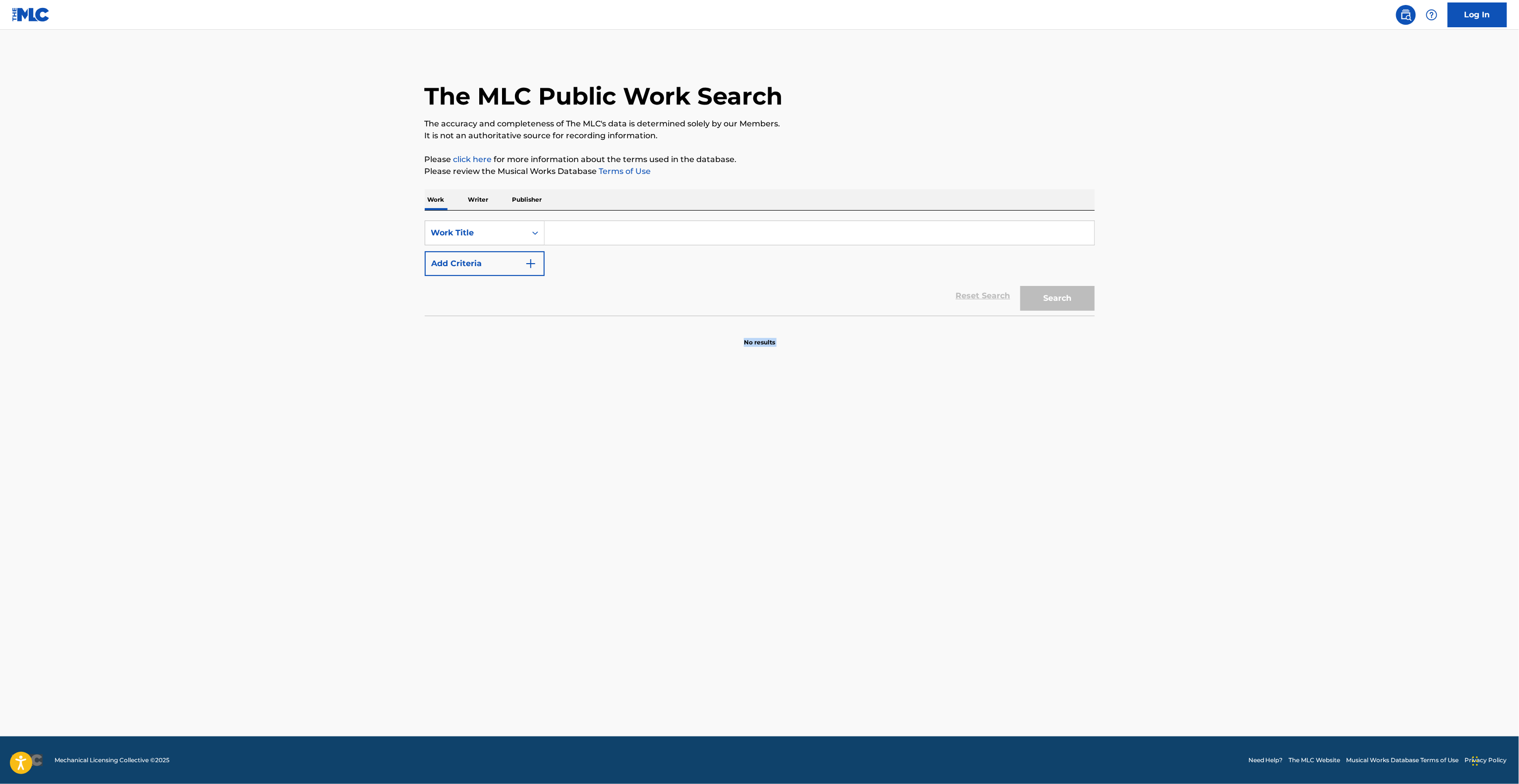
click at [1010, 598] on main "The MLC Public Work Search The accuracy and completeness of The MLC's data is d…" at bounding box center [760, 383] width 1519 height 706
click at [1009, 599] on main "The MLC Public Work Search The accuracy and completeness of The MLC's data is d…" at bounding box center [760, 383] width 1519 height 706
click at [1008, 601] on main "The MLC Public Work Search The accuracy and completeness of The MLC's data is d…" at bounding box center [760, 383] width 1519 height 706
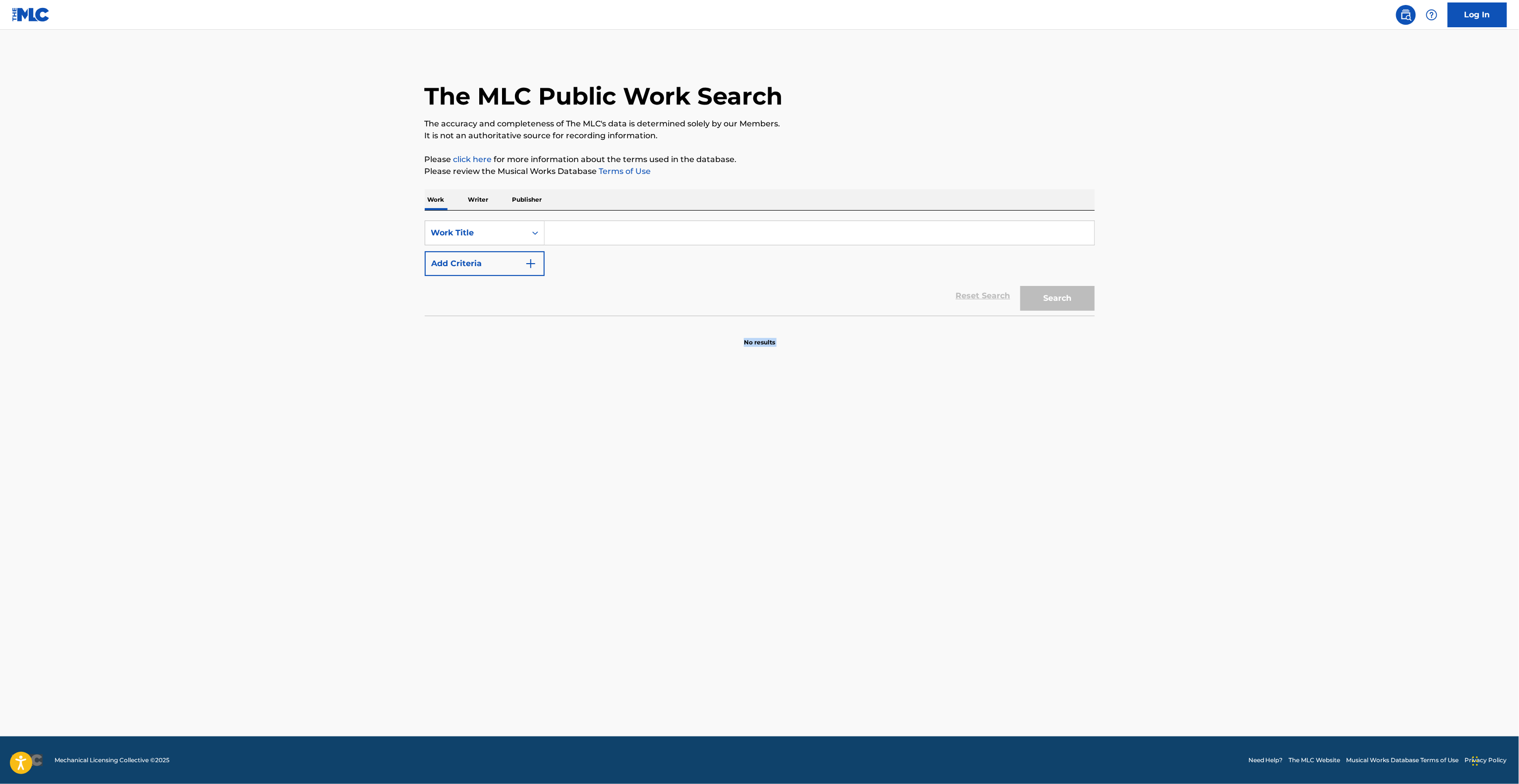
click at [1008, 602] on main "The MLC Public Work Search The accuracy and completeness of The MLC's data is d…" at bounding box center [760, 383] width 1519 height 706
click at [1008, 603] on main "The MLC Public Work Search The accuracy and completeness of The MLC's data is d…" at bounding box center [760, 383] width 1519 height 706
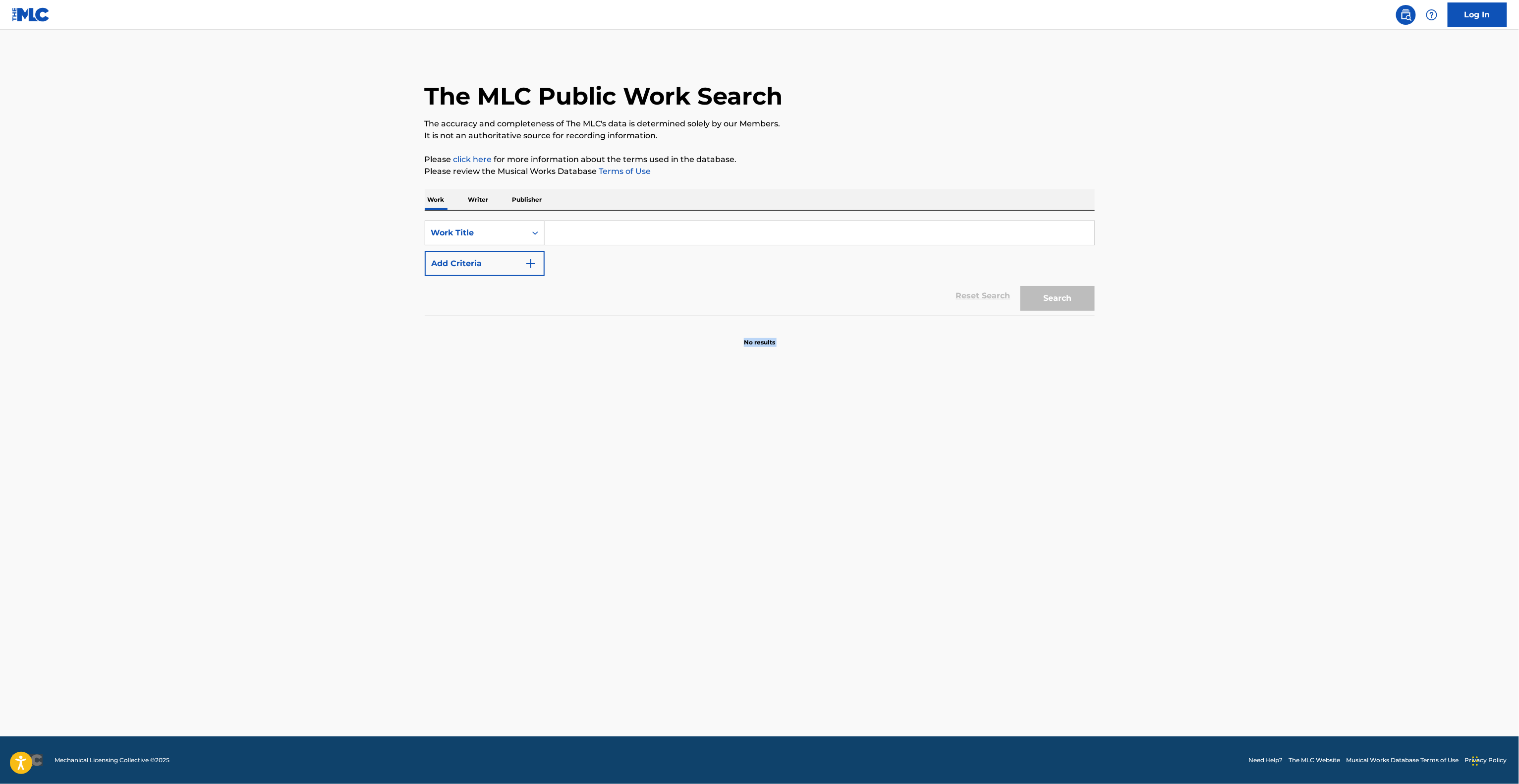
click at [1008, 603] on main "The MLC Public Work Search The accuracy and completeness of The MLC's data is d…" at bounding box center [760, 383] width 1519 height 706
click at [1008, 605] on main "The MLC Public Work Search The accuracy and completeness of The MLC's data is d…" at bounding box center [760, 383] width 1519 height 706
click at [1008, 605] on main "The MLC Public Work Search The accuracy and completeness of The MLC's data is d…" at bounding box center [760, 383] width 1519 height 706
click at [1008, 607] on main "The MLC Public Work Search The accuracy and completeness of The MLC's data is d…" at bounding box center [760, 383] width 1519 height 706
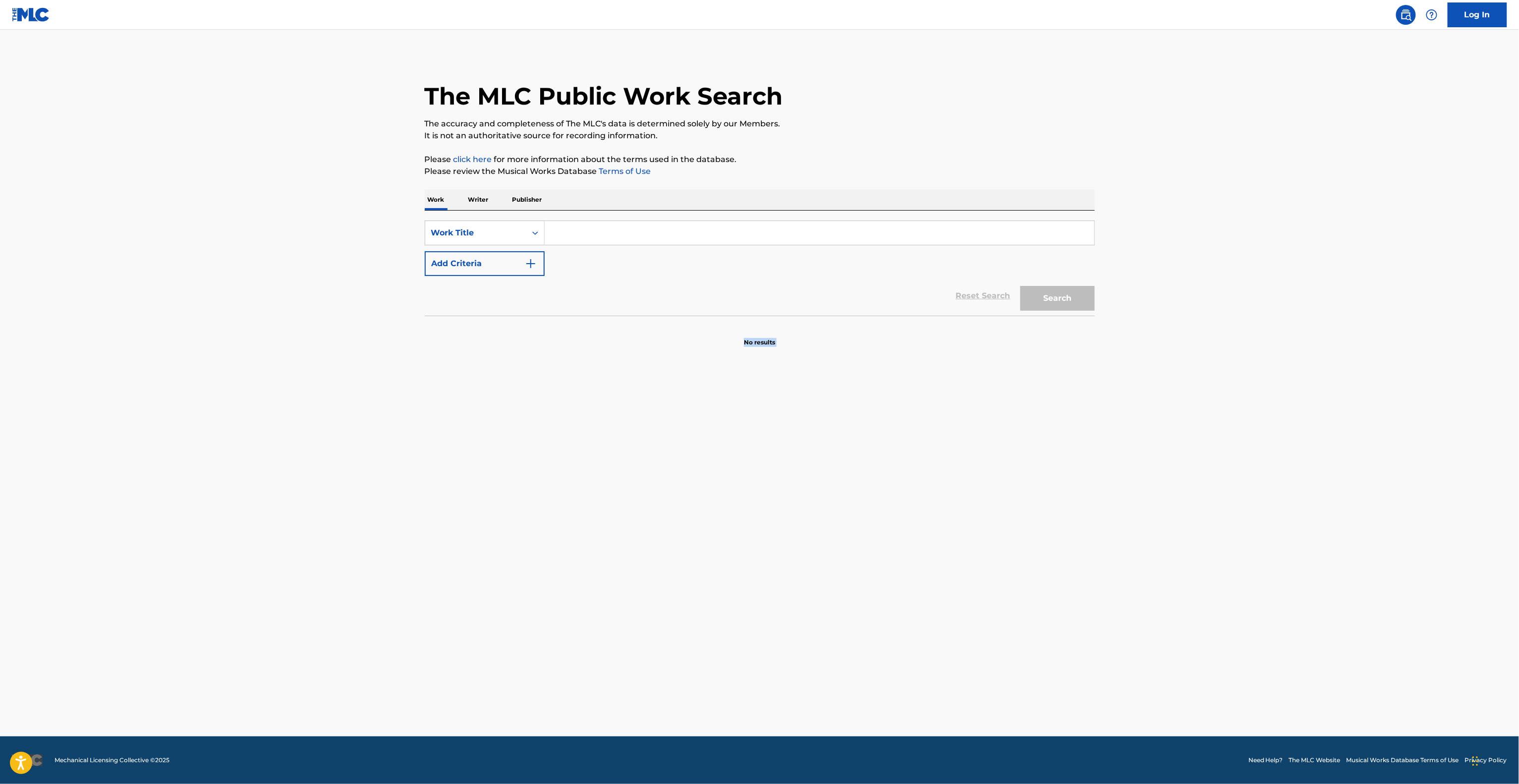
click at [1008, 607] on main "The MLC Public Work Search The accuracy and completeness of The MLC's data is d…" at bounding box center [760, 383] width 1519 height 706
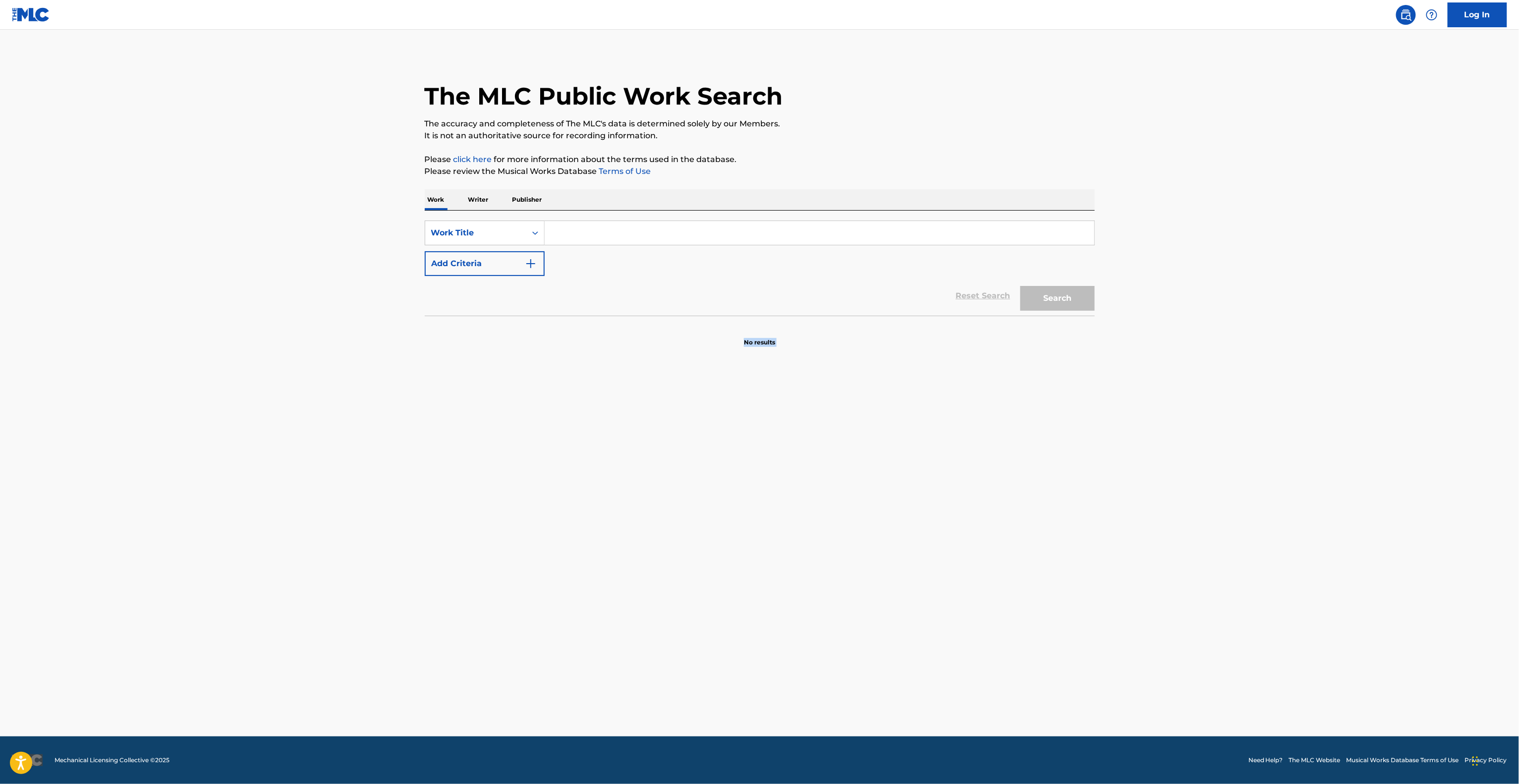
click at [1008, 607] on main "The MLC Public Work Search The accuracy and completeness of The MLC's data is d…" at bounding box center [760, 383] width 1519 height 706
click at [1008, 608] on main "The MLC Public Work Search The accuracy and completeness of The MLC's data is d…" at bounding box center [760, 383] width 1519 height 706
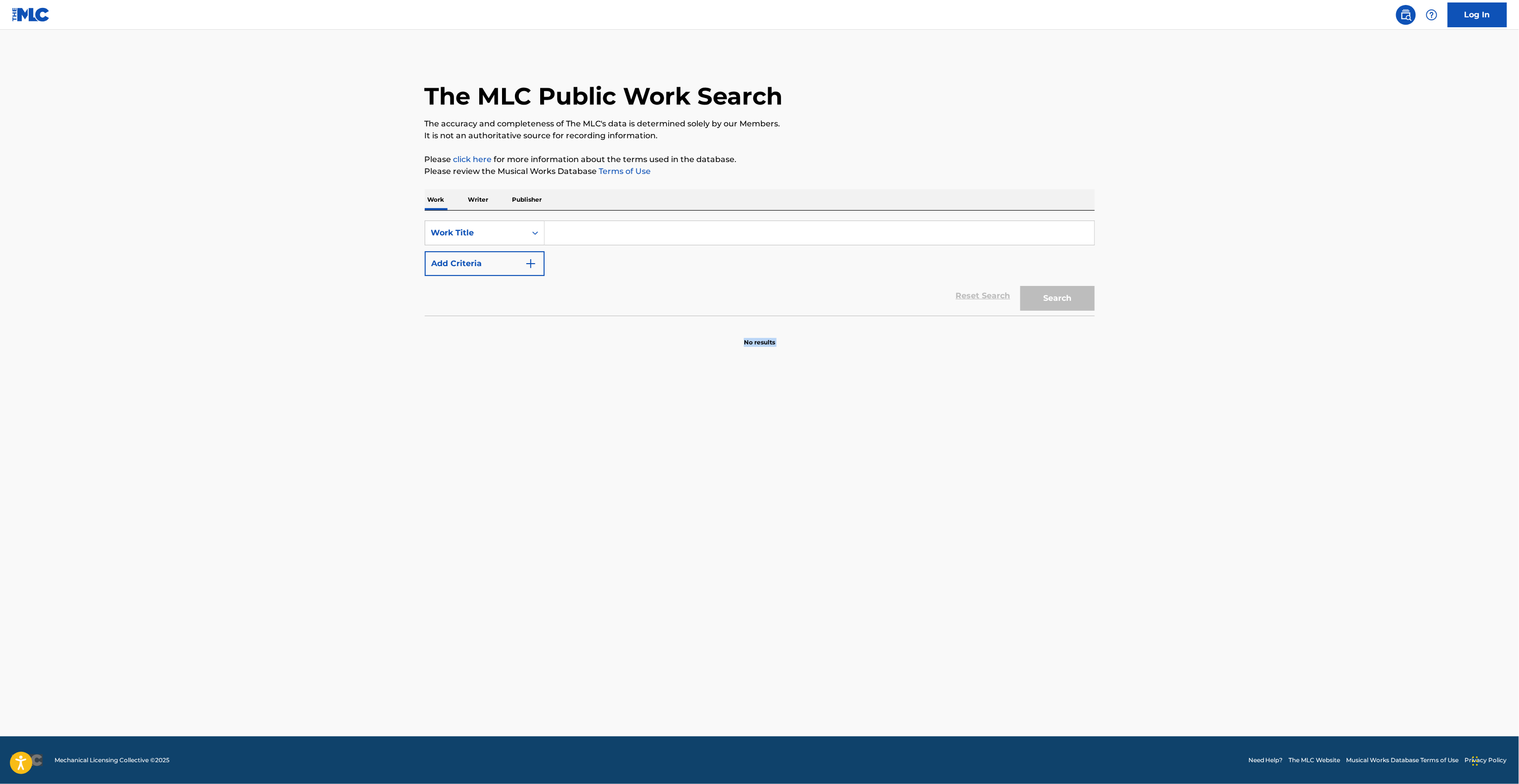
click at [1008, 608] on main "The MLC Public Work Search The accuracy and completeness of The MLC's data is d…" at bounding box center [760, 383] width 1519 height 706
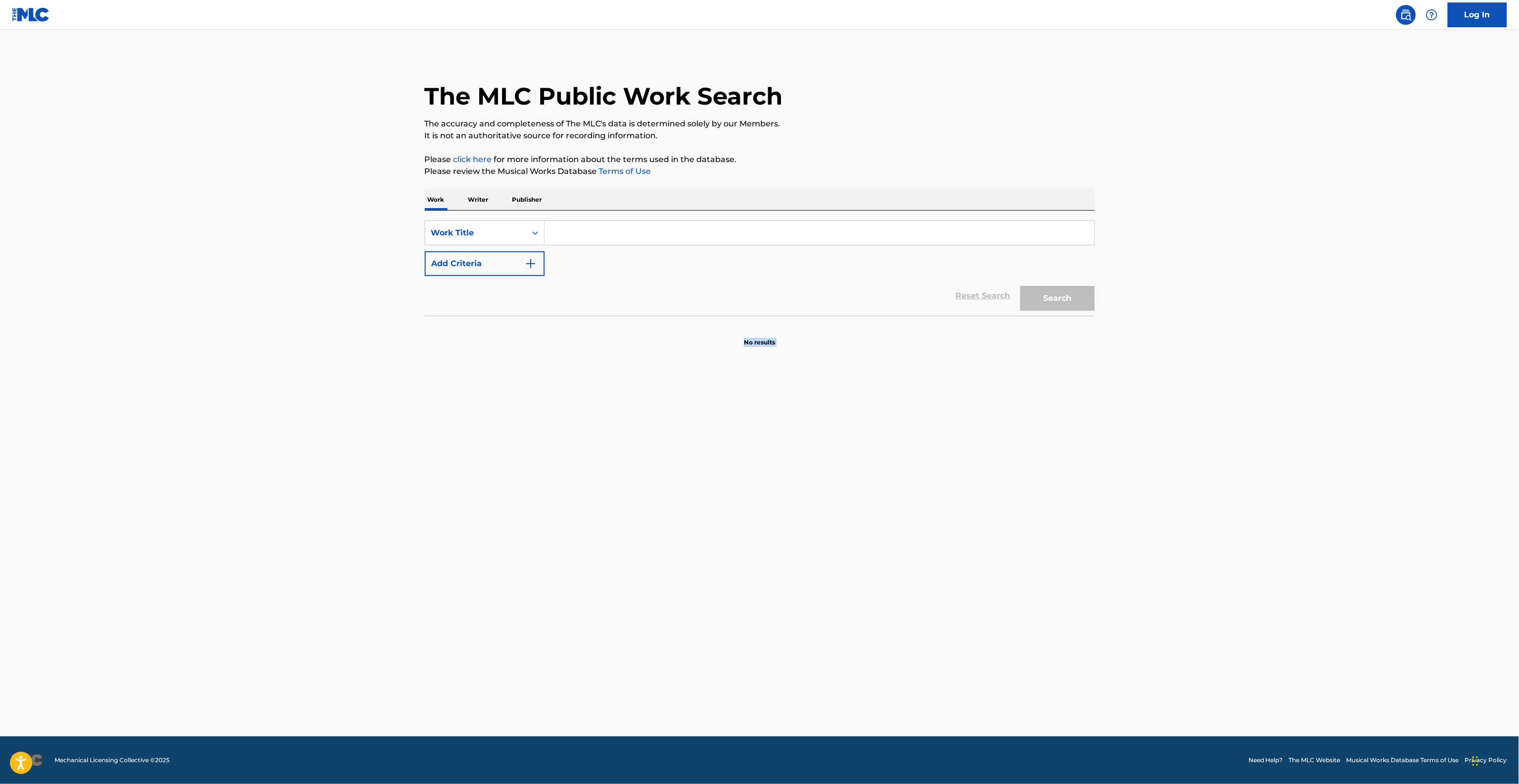
click at [1008, 608] on main "The MLC Public Work Search The accuracy and completeness of The MLC's data is d…" at bounding box center [760, 383] width 1519 height 706
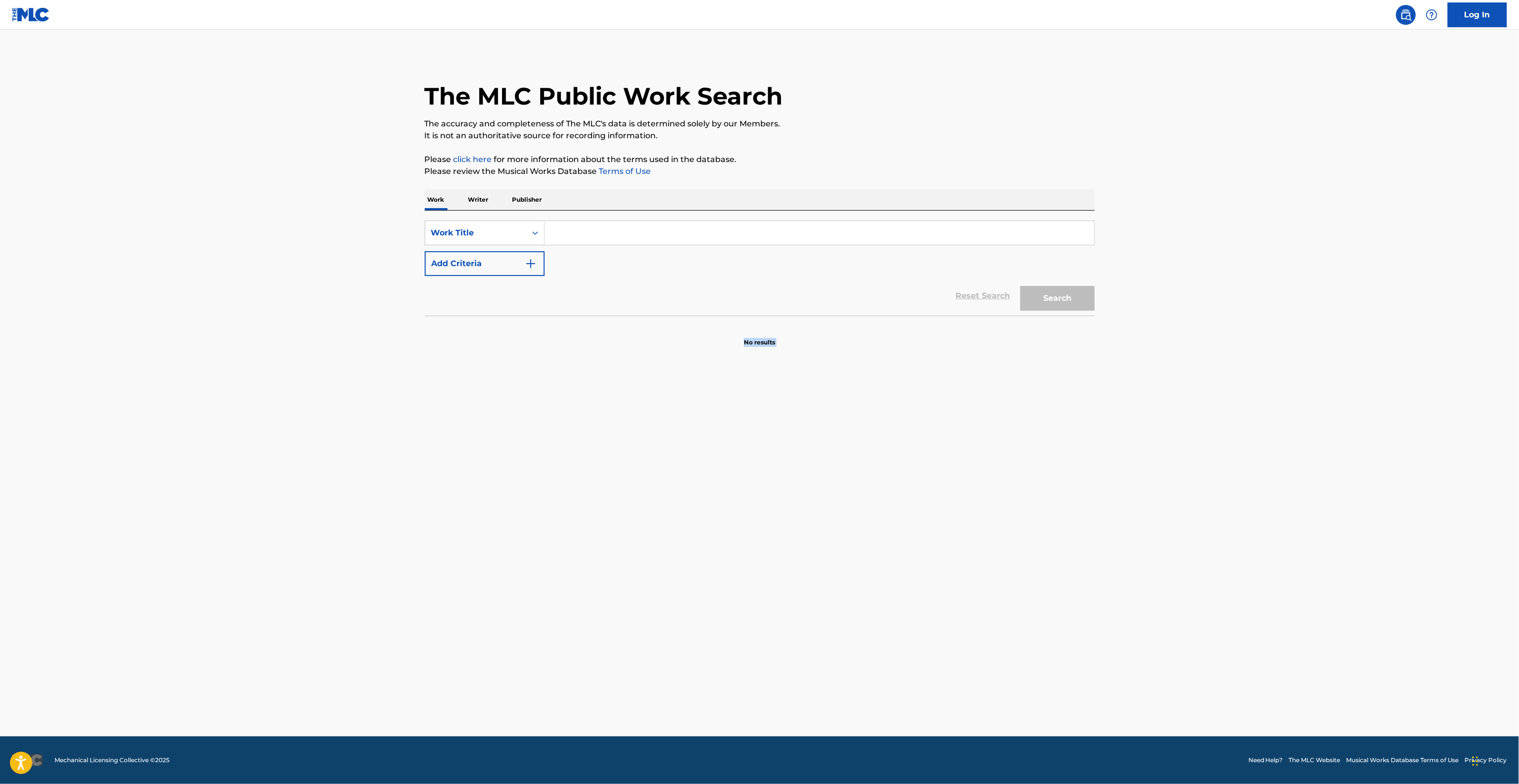
click at [1008, 608] on main "The MLC Public Work Search The accuracy and completeness of The MLC's data is d…" at bounding box center [760, 383] width 1519 height 706
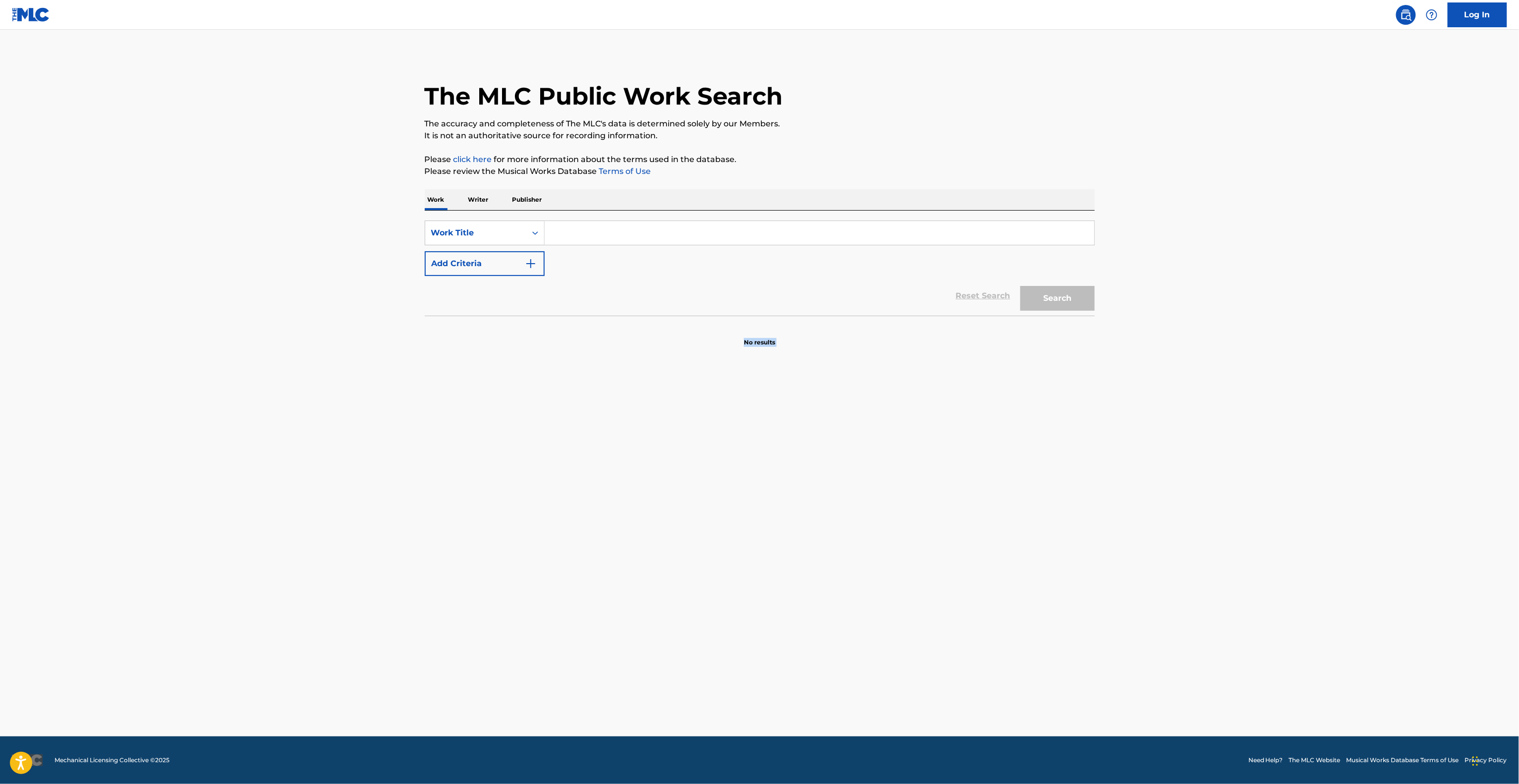
click at [1008, 608] on main "The MLC Public Work Search The accuracy and completeness of The MLC's data is d…" at bounding box center [760, 383] width 1519 height 706
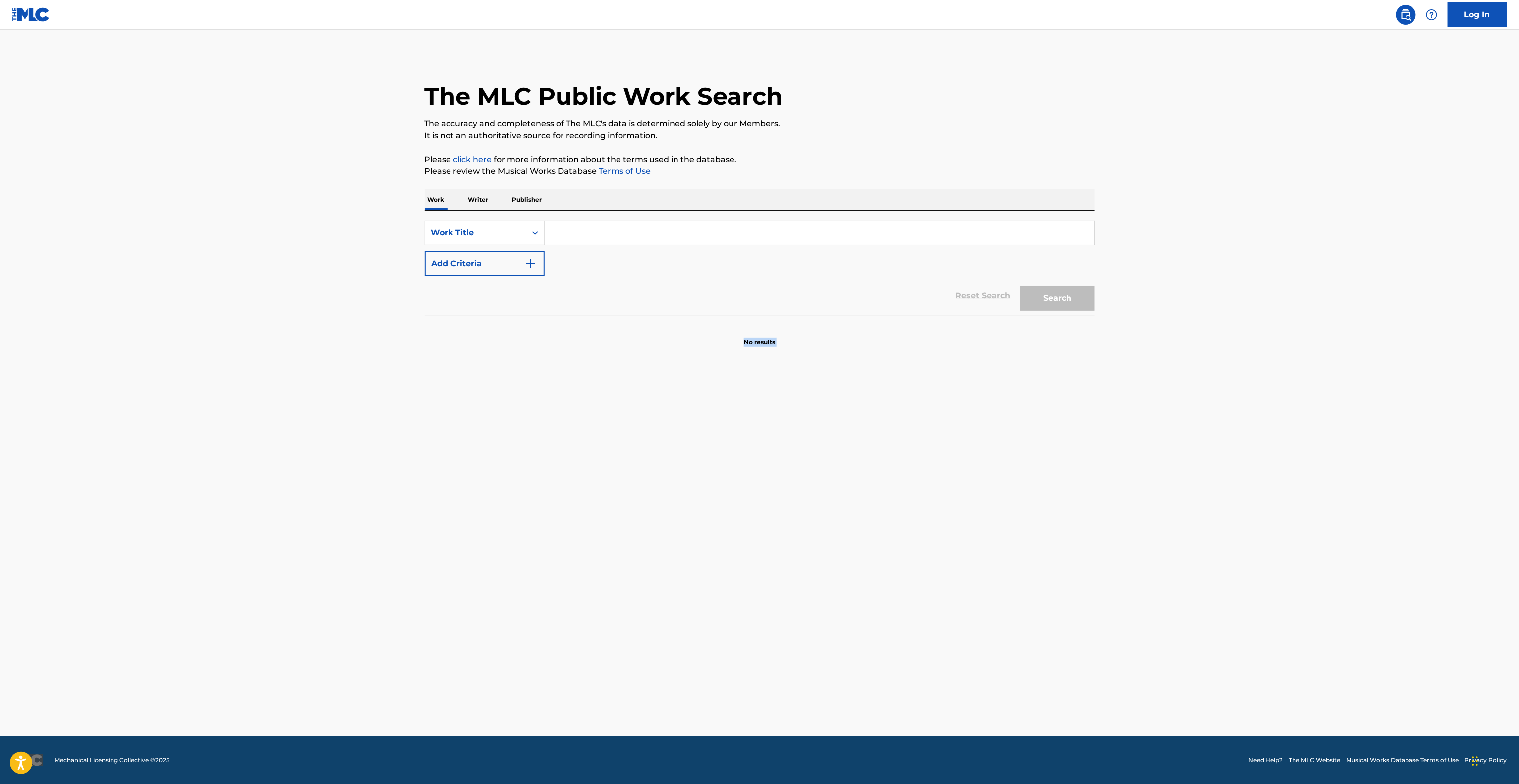
click at [1008, 608] on main "The MLC Public Work Search The accuracy and completeness of The MLC's data is d…" at bounding box center [760, 383] width 1519 height 706
click at [1021, 597] on main "The MLC Public Work Search The accuracy and completeness of The MLC's data is d…" at bounding box center [760, 383] width 1519 height 706
click at [1021, 595] on main "The MLC Public Work Search The accuracy and completeness of The MLC's data is d…" at bounding box center [760, 383] width 1519 height 706
click at [1021, 602] on main "The MLC Public Work Search The accuracy and completeness of The MLC's data is d…" at bounding box center [760, 383] width 1519 height 706
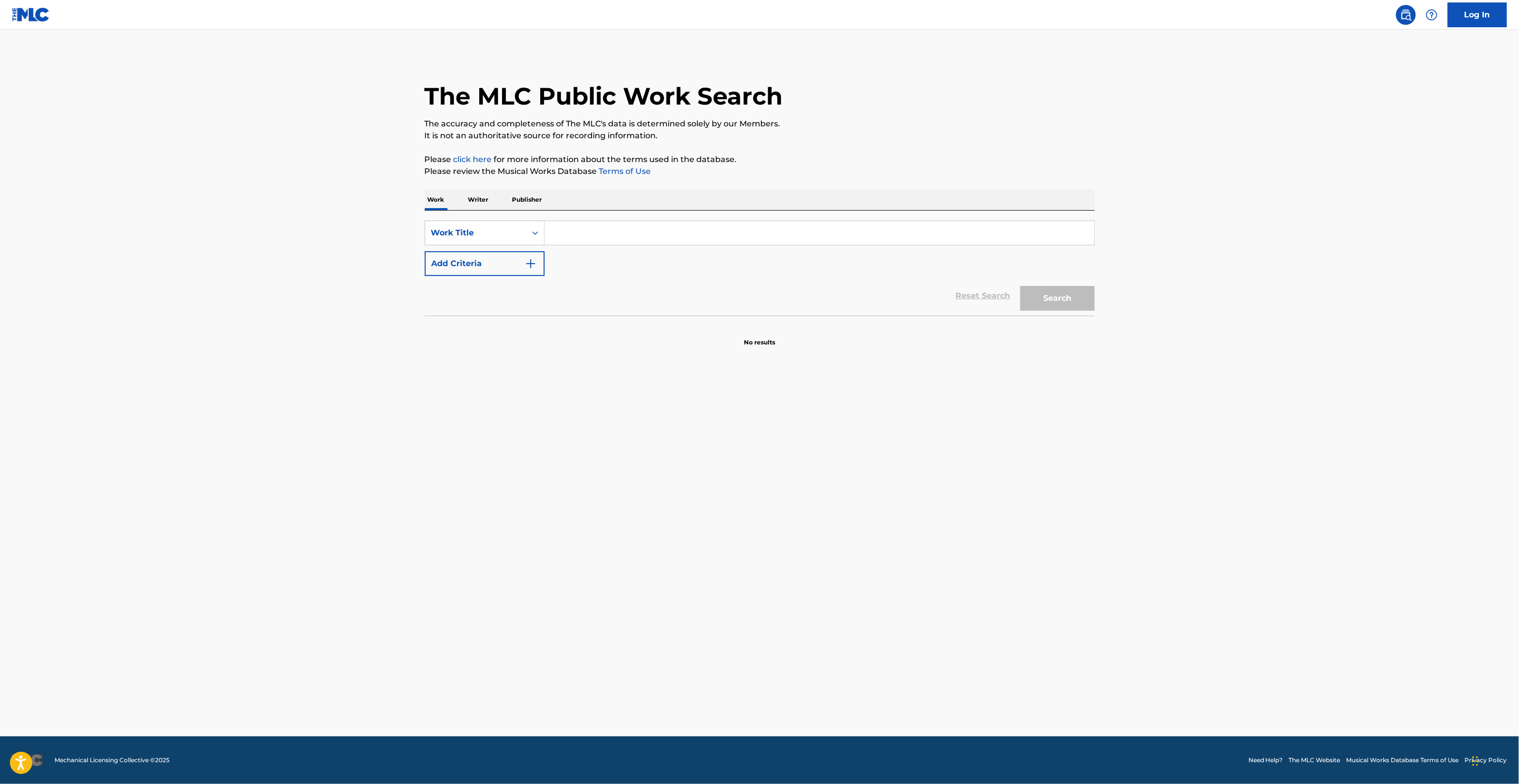
click at [1021, 602] on main "The MLC Public Work Search The accuracy and completeness of The MLC's data is d…" at bounding box center [760, 383] width 1519 height 706
drag, startPoint x: 1021, startPoint y: 601, endPoint x: 1017, endPoint y: 605, distance: 5.7
click at [1020, 603] on main "The MLC Public Work Search The accuracy and completeness of The MLC's data is d…" at bounding box center [760, 383] width 1519 height 706
click at [1015, 608] on main "The MLC Public Work Search The accuracy and completeness of The MLC's data is d…" at bounding box center [760, 383] width 1519 height 706
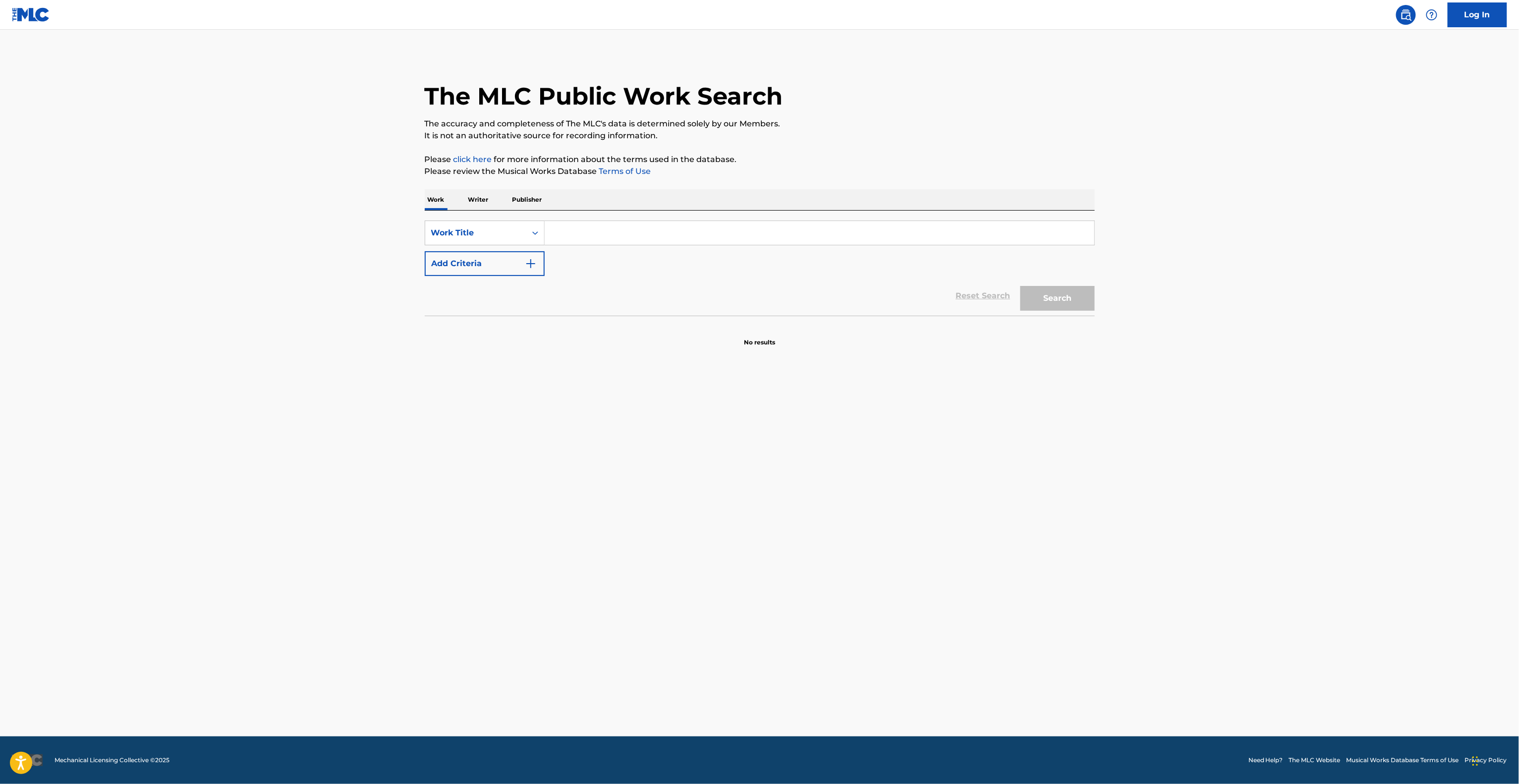
click at [1015, 608] on main "The MLC Public Work Search The accuracy and completeness of The MLC's data is d…" at bounding box center [760, 383] width 1519 height 706
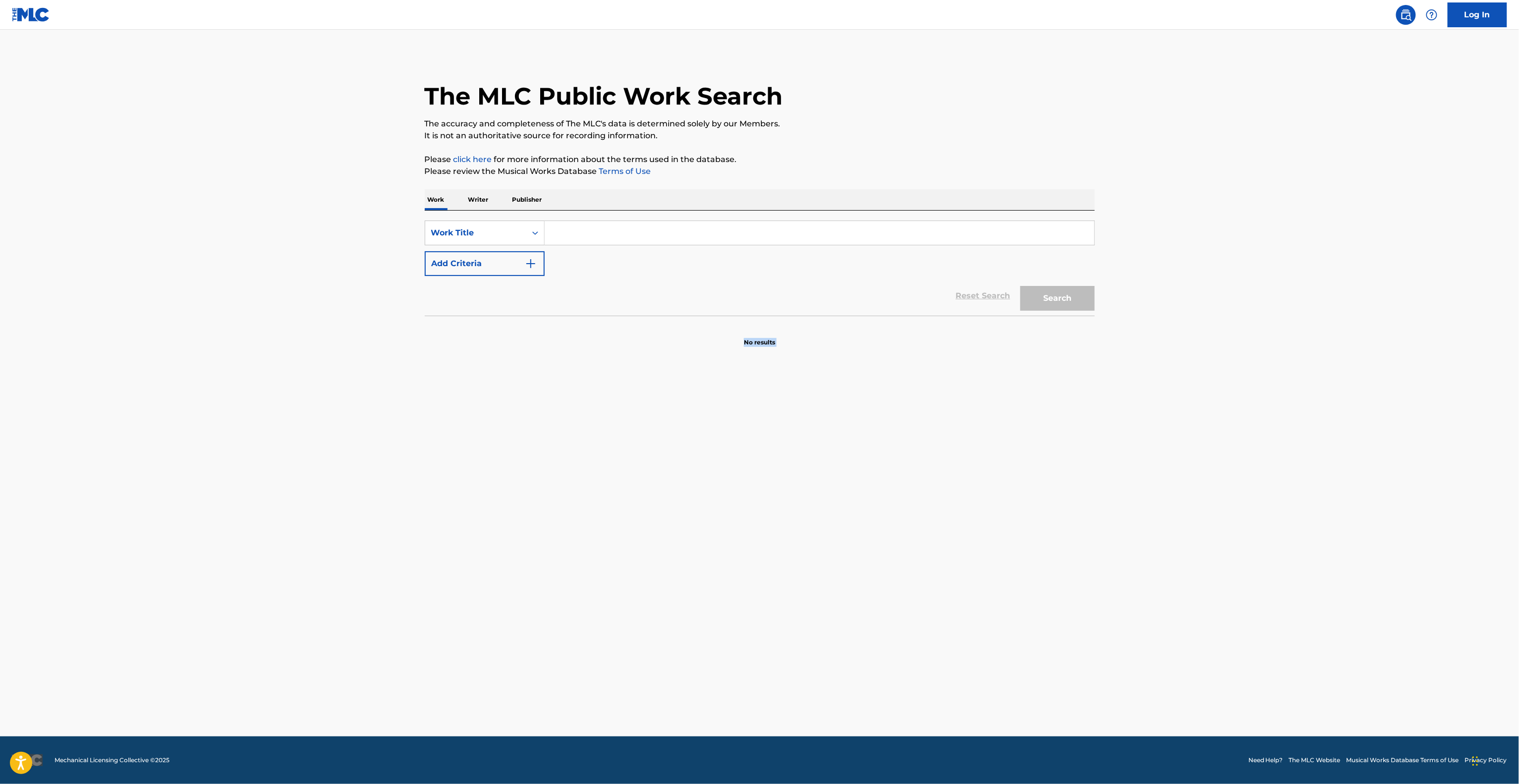
click at [1015, 608] on main "The MLC Public Work Search The accuracy and completeness of The MLC's data is d…" at bounding box center [760, 383] width 1519 height 706
click at [1018, 608] on main "The MLC Public Work Search The accuracy and completeness of The MLC's data is d…" at bounding box center [760, 383] width 1519 height 706
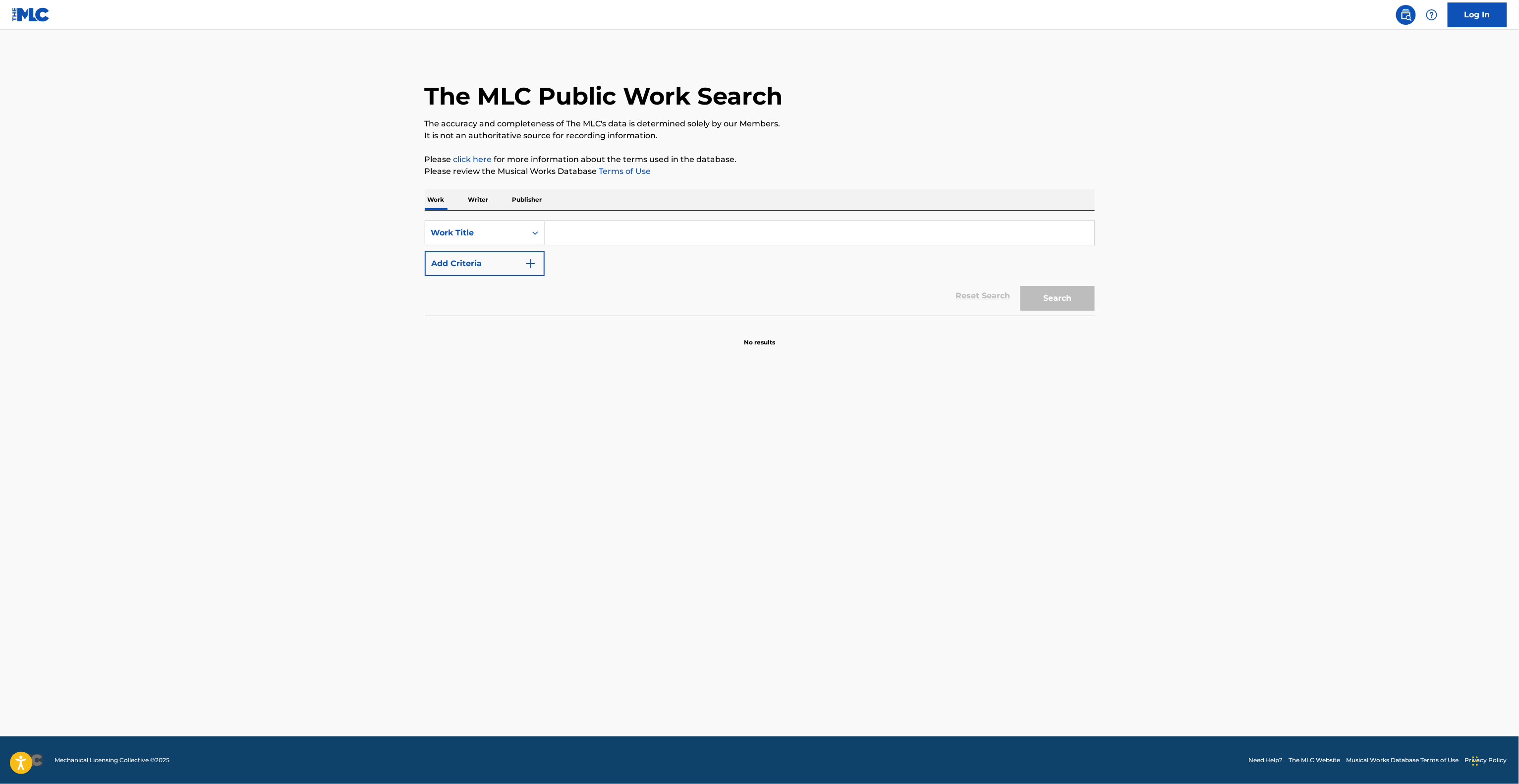
click at [1018, 610] on main "The MLC Public Work Search The accuracy and completeness of The MLC's data is d…" at bounding box center [760, 383] width 1519 height 706
click at [1021, 615] on main "The MLC Public Work Search The accuracy and completeness of The MLC's data is d…" at bounding box center [760, 383] width 1519 height 706
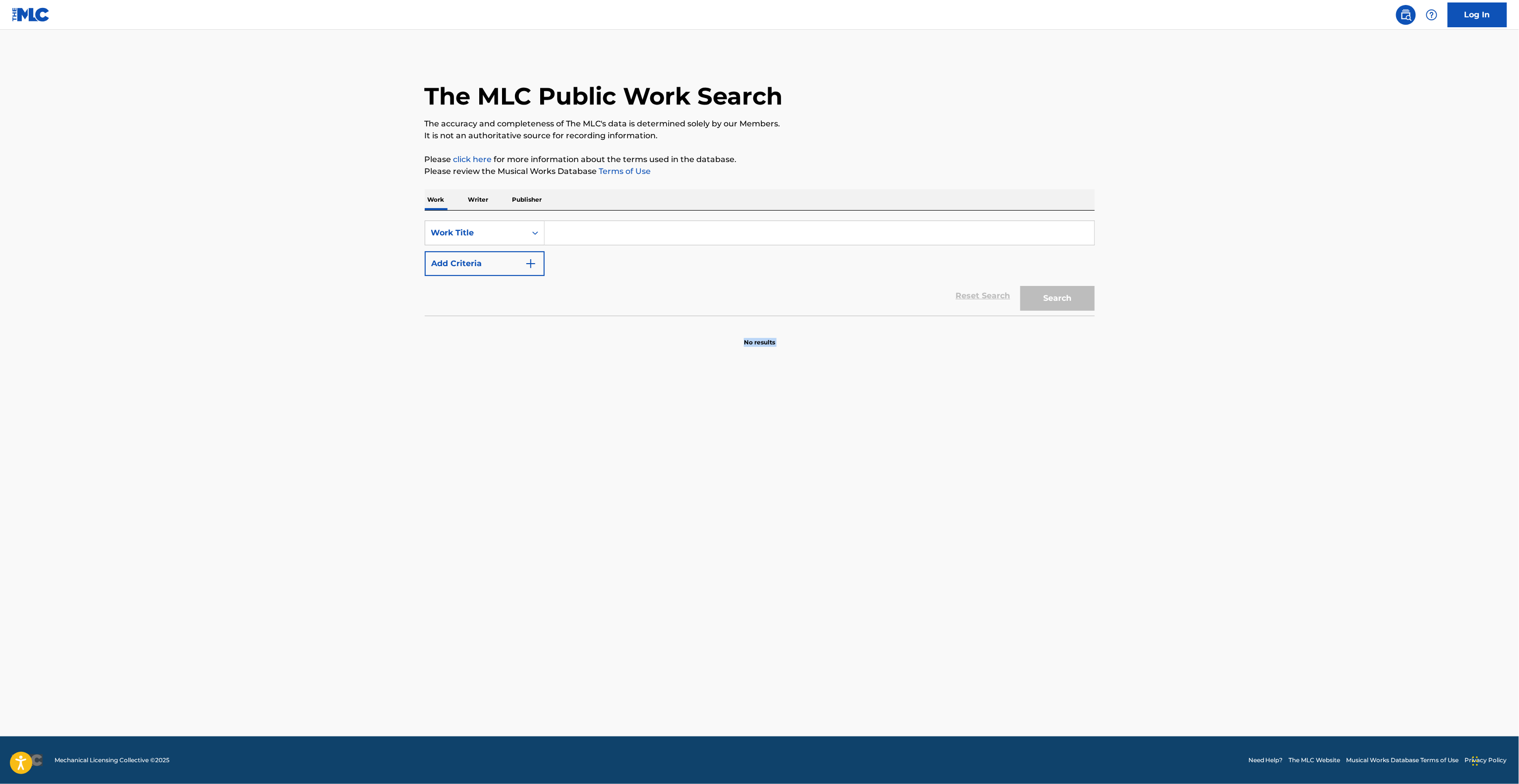
click at [1021, 615] on main "The MLC Public Work Search The accuracy and completeness of The MLC's data is d…" at bounding box center [760, 383] width 1519 height 706
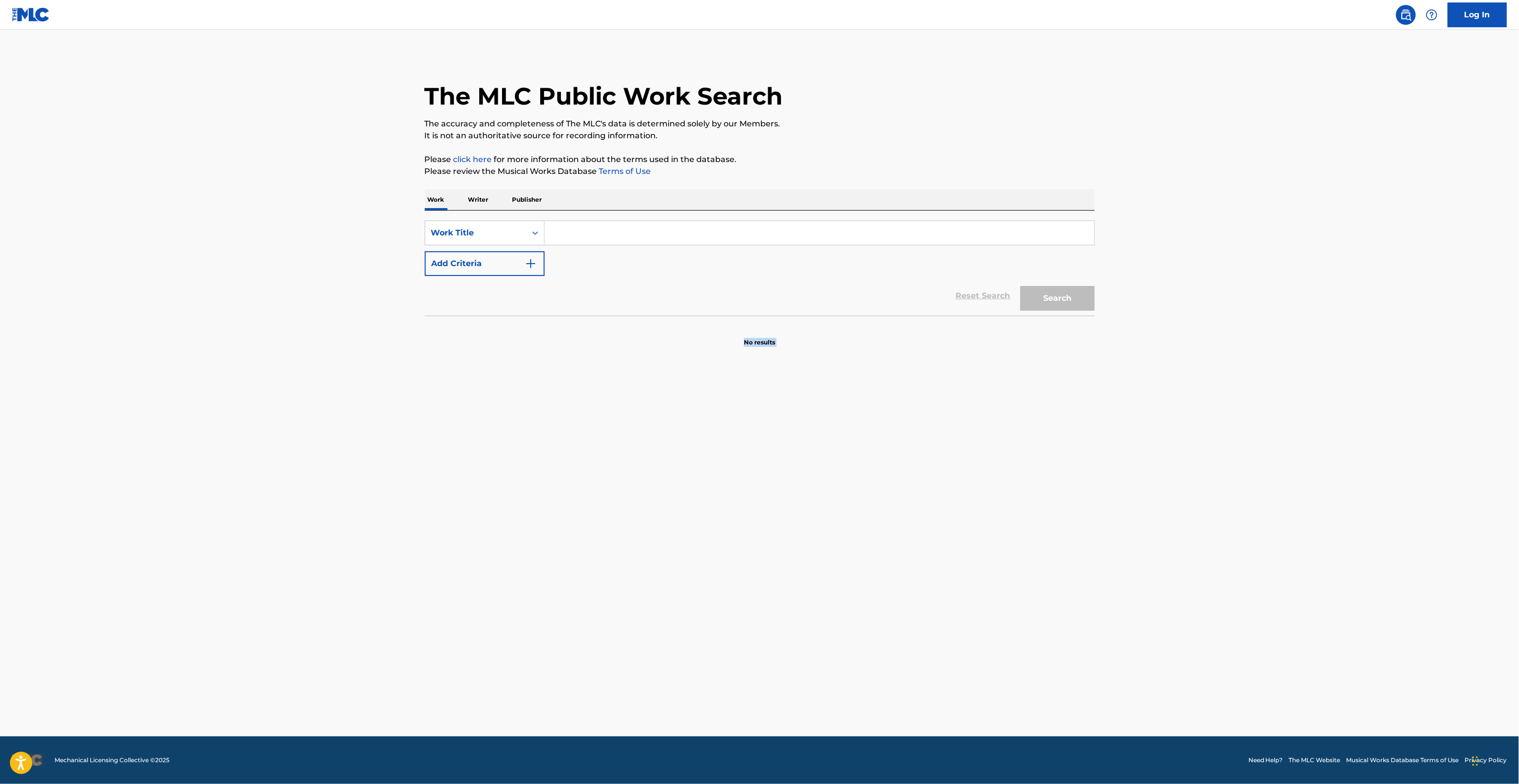
click at [1021, 615] on main "The MLC Public Work Search The accuracy and completeness of The MLC's data is d…" at bounding box center [760, 383] width 1519 height 706
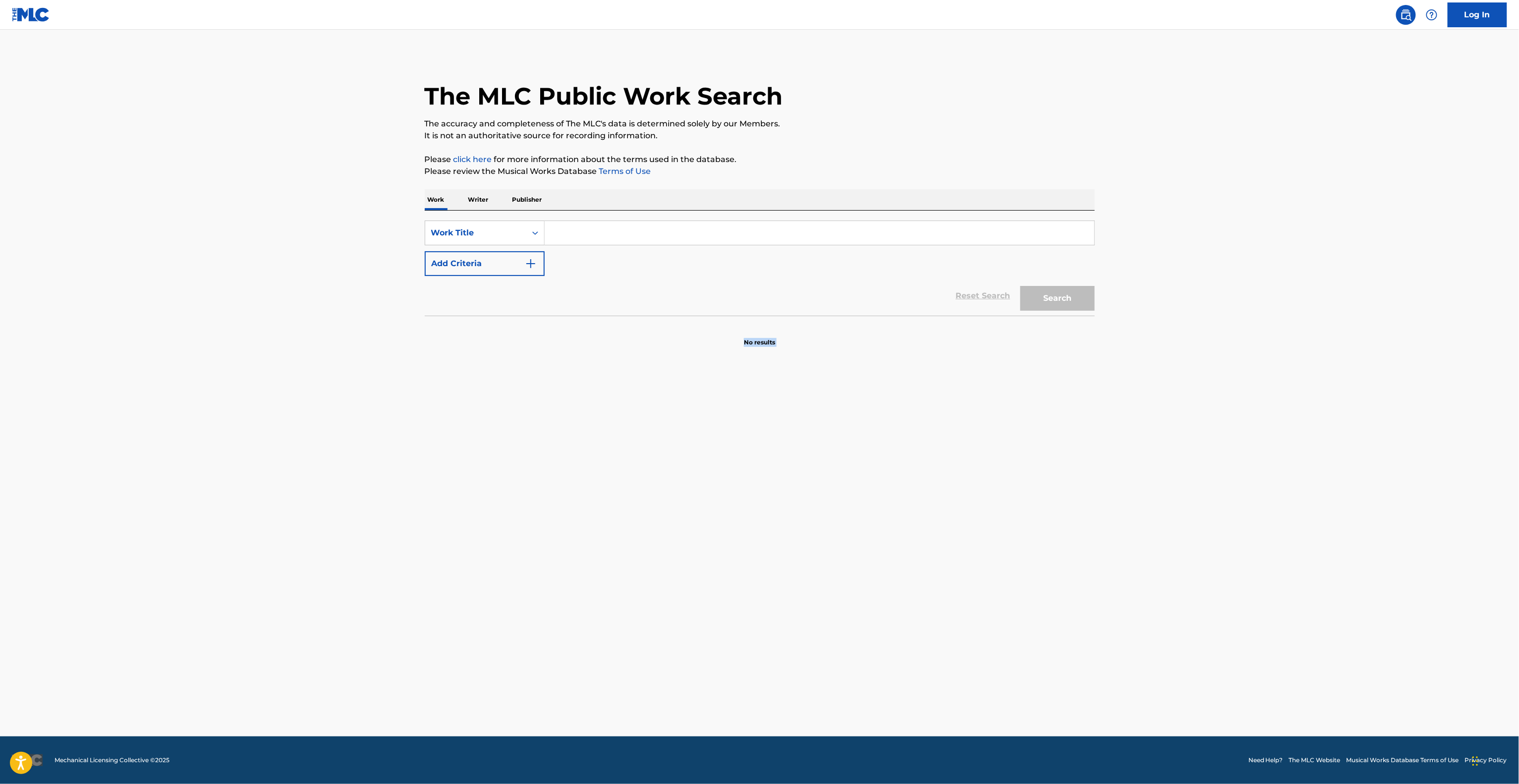
click at [1021, 615] on main "The MLC Public Work Search The accuracy and completeness of The MLC's data is d…" at bounding box center [760, 383] width 1519 height 706
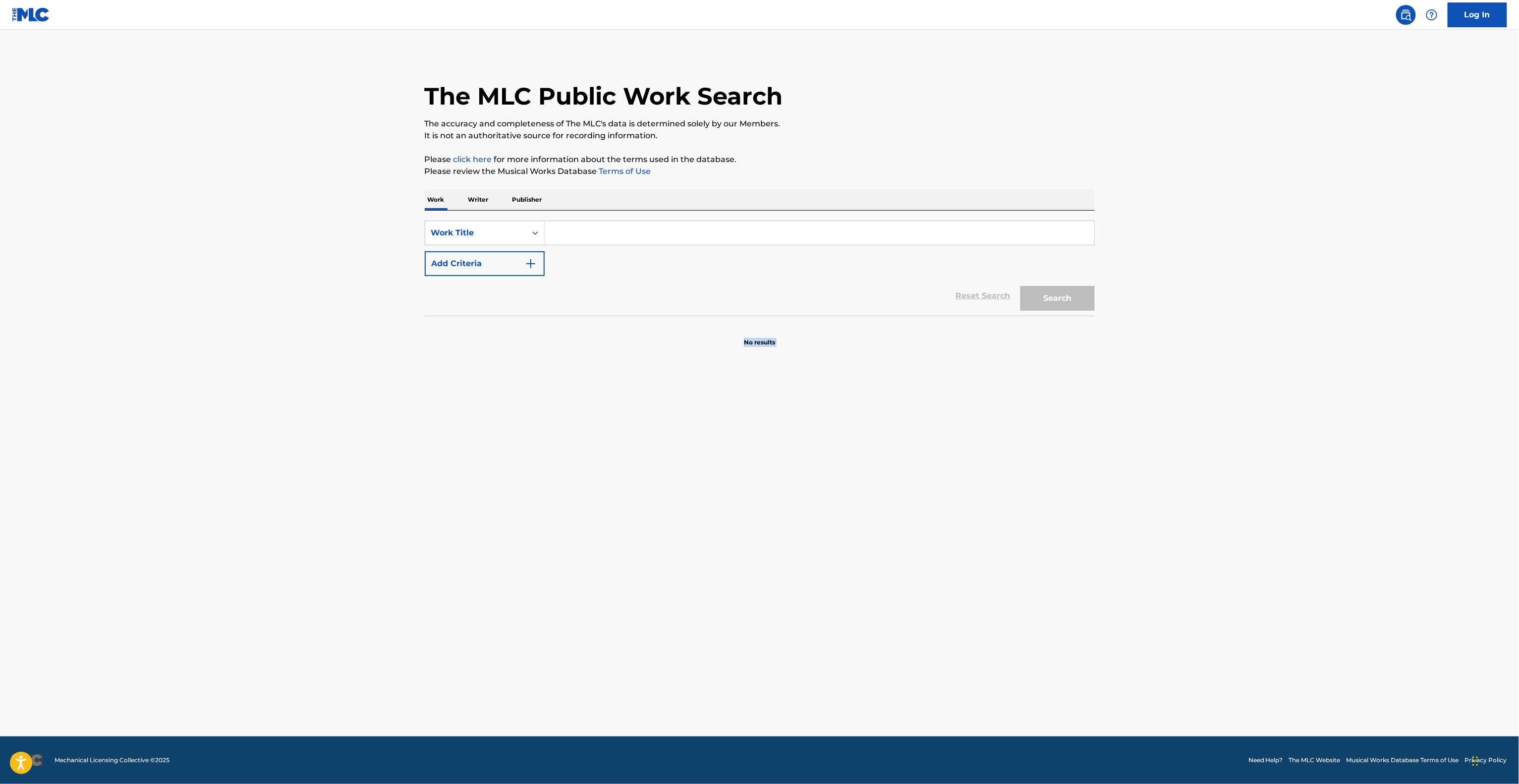
click at [1021, 615] on main "The MLC Public Work Search The accuracy and completeness of The MLC's data is d…" at bounding box center [760, 383] width 1519 height 706
click at [1021, 617] on main "The MLC Public Work Search The accuracy and completeness of The MLC's data is d…" at bounding box center [760, 383] width 1519 height 706
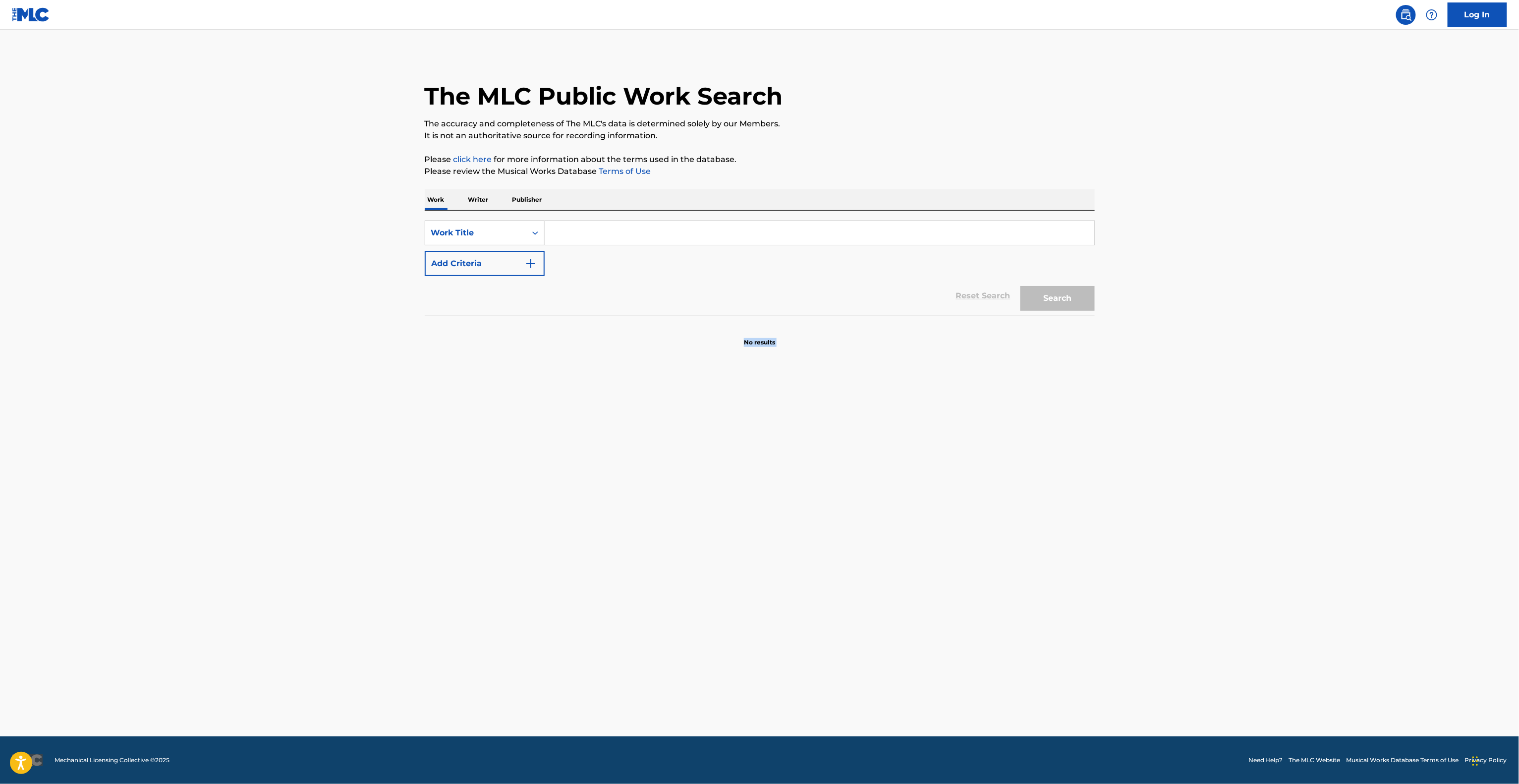
click at [1021, 618] on main "The MLC Public Work Search The accuracy and completeness of The MLC's data is d…" at bounding box center [760, 383] width 1519 height 706
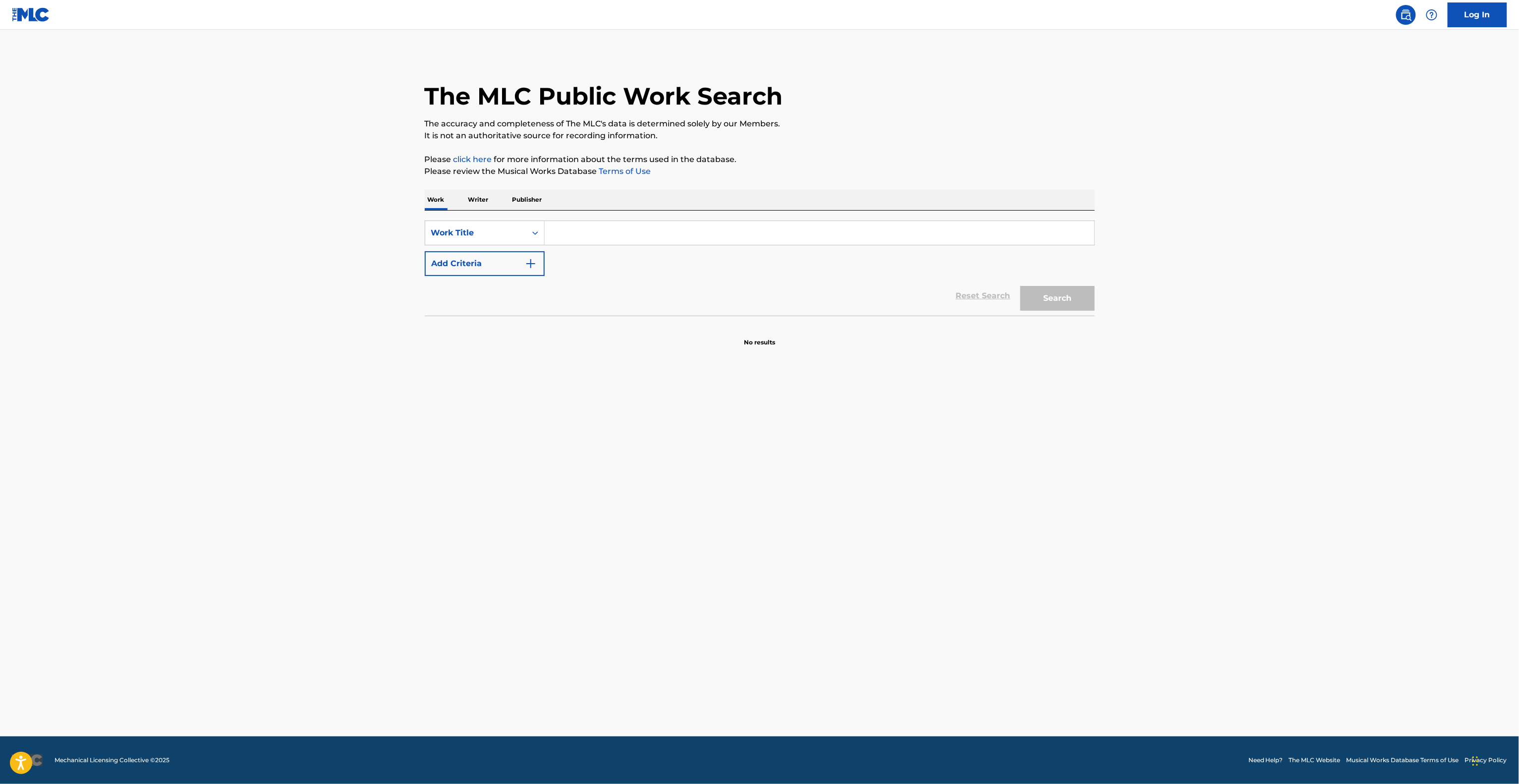
click at [1021, 618] on main "The MLC Public Work Search The accuracy and completeness of The MLC's data is d…" at bounding box center [760, 383] width 1519 height 706
